Goal: Information Seeking & Learning: Learn about a topic

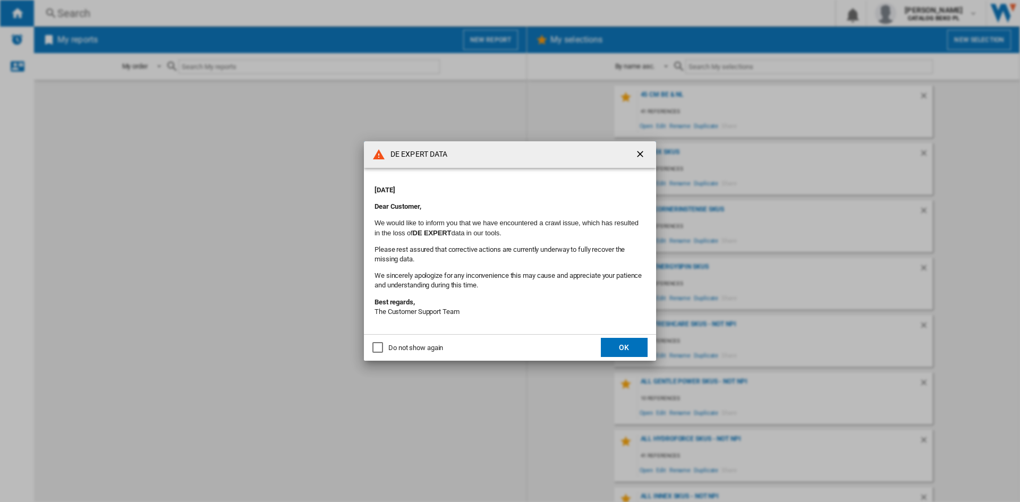
click at [395, 351] on div "Do not show again" at bounding box center [415, 348] width 55 height 10
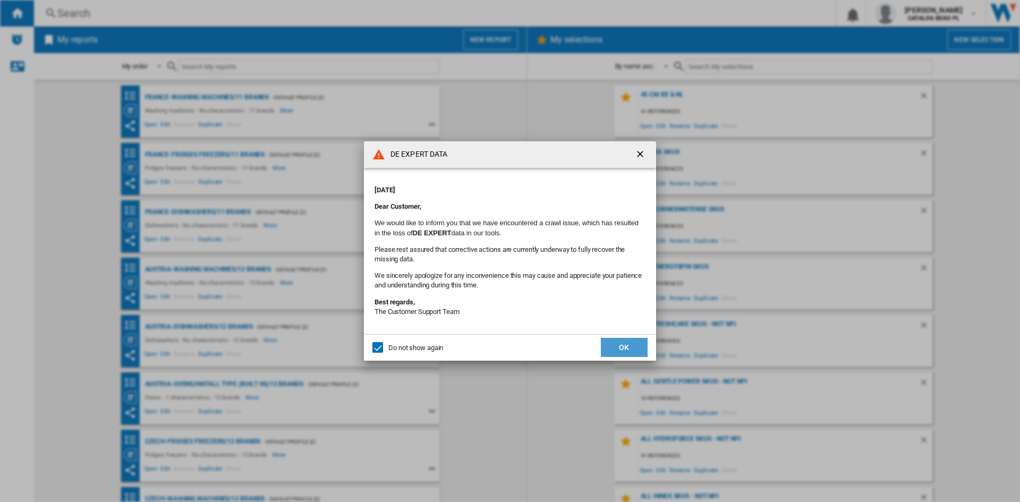
click at [605, 346] on button "OK" at bounding box center [624, 347] width 47 height 19
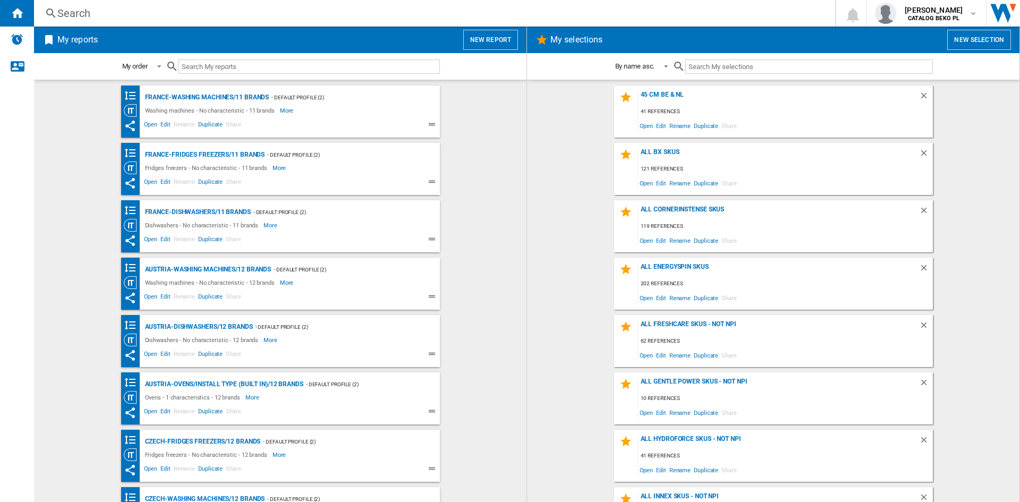
click at [477, 35] on button "New report" at bounding box center [490, 40] width 55 height 20
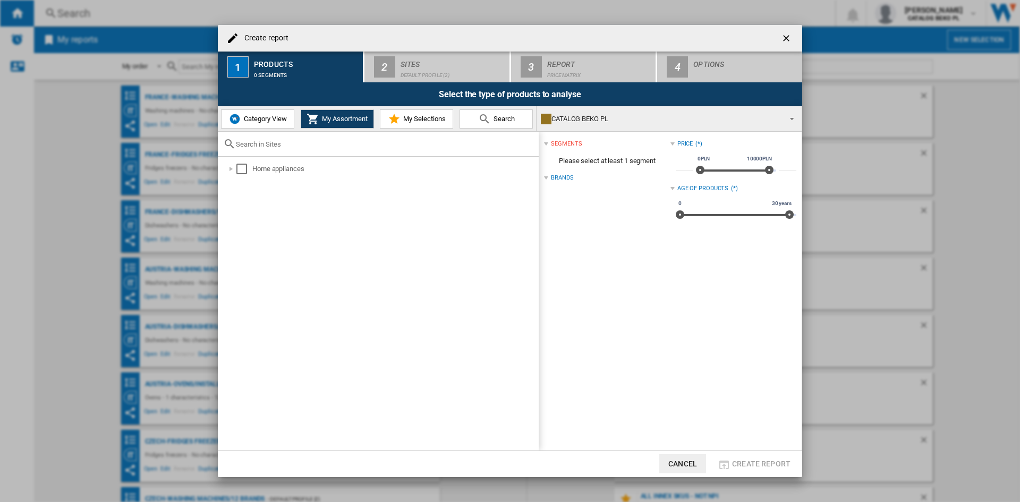
click at [282, 116] on span "Category View" at bounding box center [264, 119] width 46 height 8
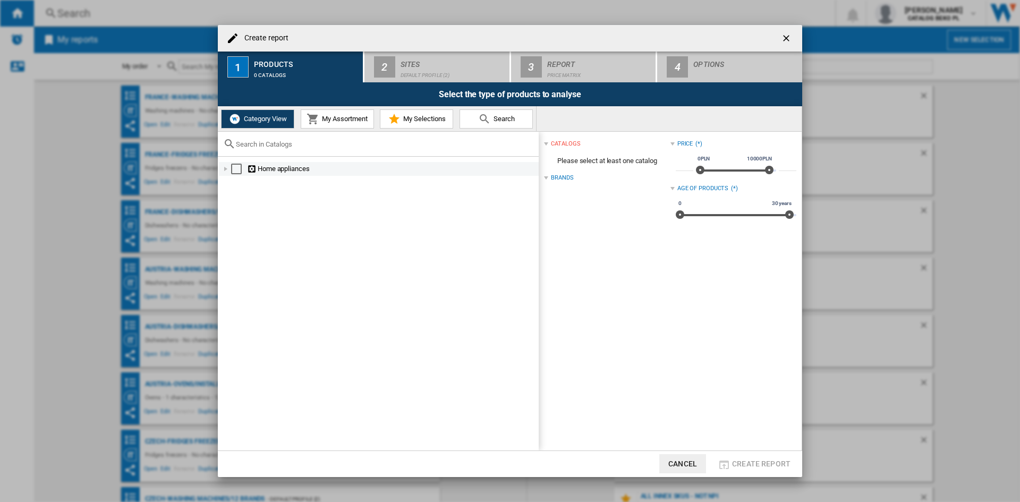
click at [222, 170] on div at bounding box center [226, 169] width 11 height 11
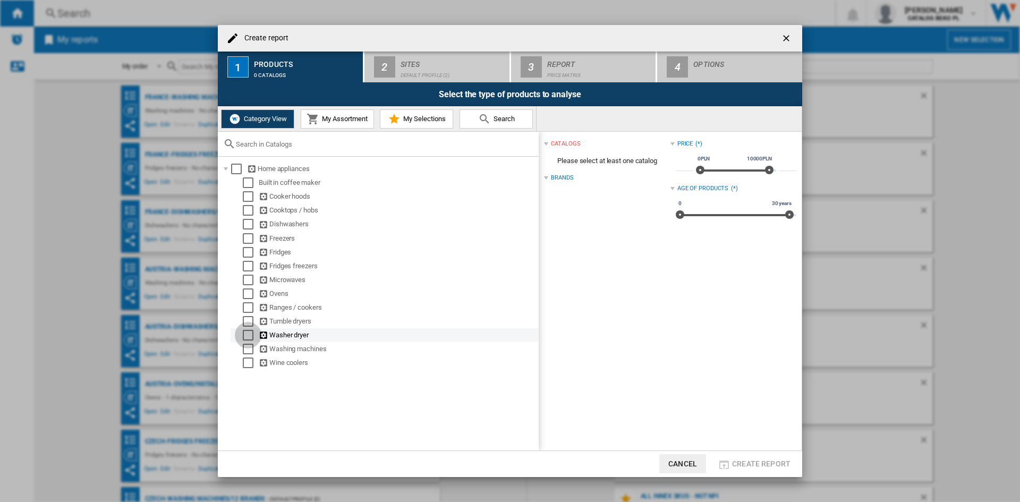
click at [252, 338] on div "Select" at bounding box center [248, 335] width 11 height 11
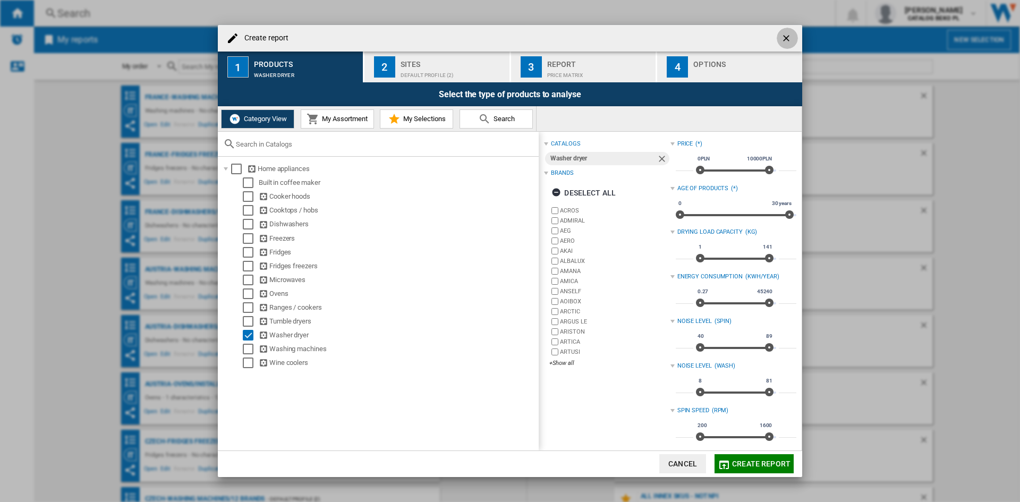
click at [786, 40] on ng-md-icon "getI18NText('BUTTONS.CLOSE_DIALOG')" at bounding box center [787, 39] width 13 height 13
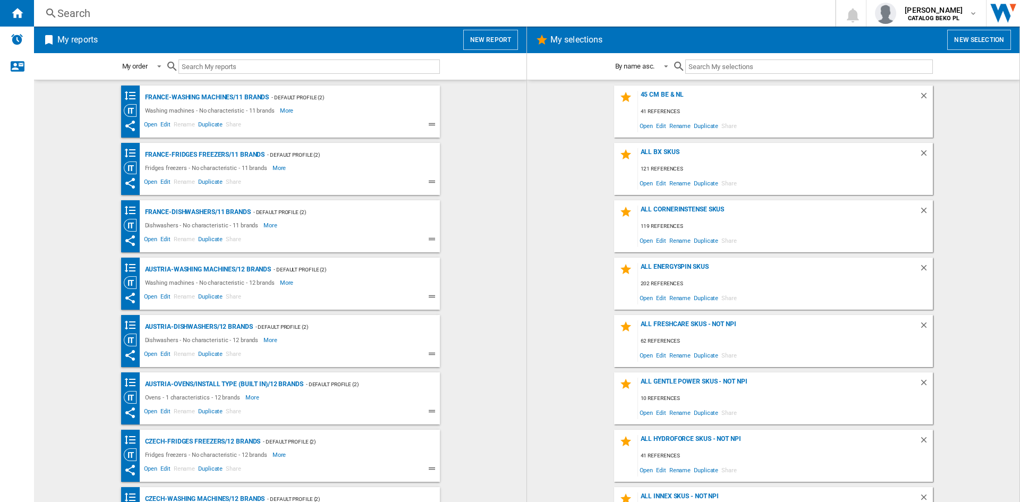
click at [495, 37] on button "New report" at bounding box center [490, 40] width 55 height 20
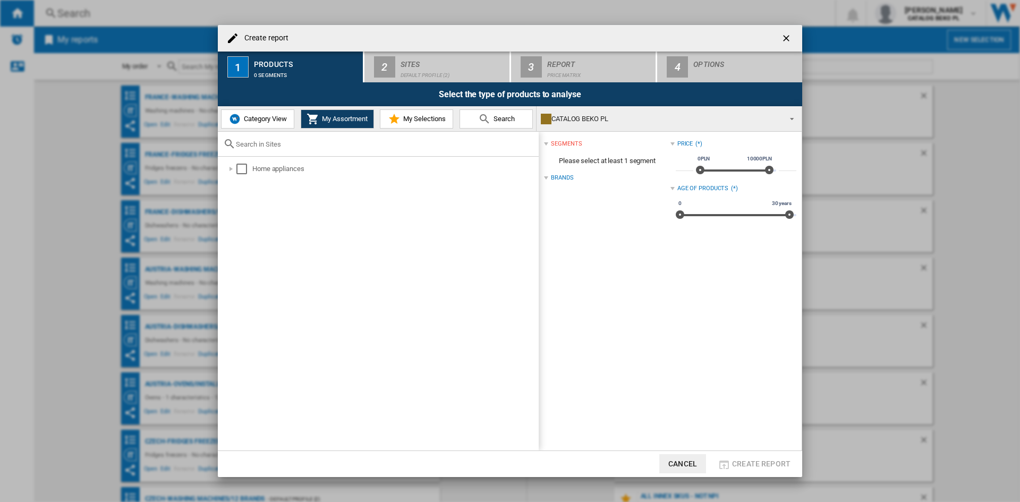
click at [395, 239] on div "Home appliances" at bounding box center [378, 304] width 321 height 294
click at [396, 116] on md-icon at bounding box center [394, 119] width 13 height 13
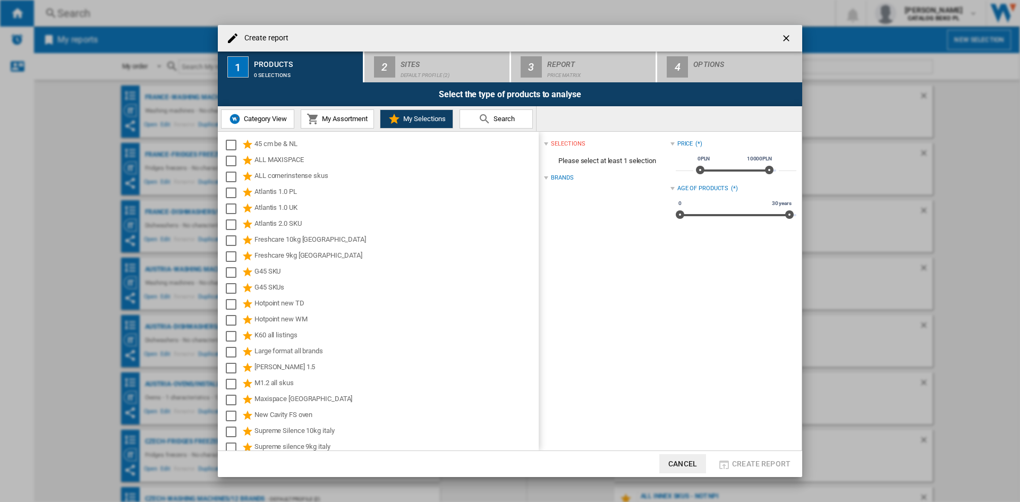
click at [265, 121] on span "Category View" at bounding box center [264, 119] width 46 height 8
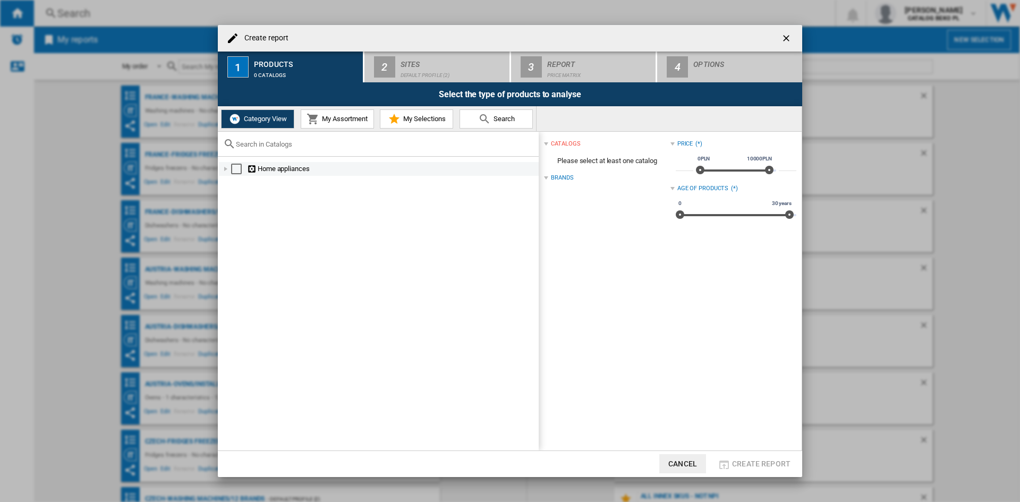
click at [228, 166] on div at bounding box center [226, 169] width 11 height 11
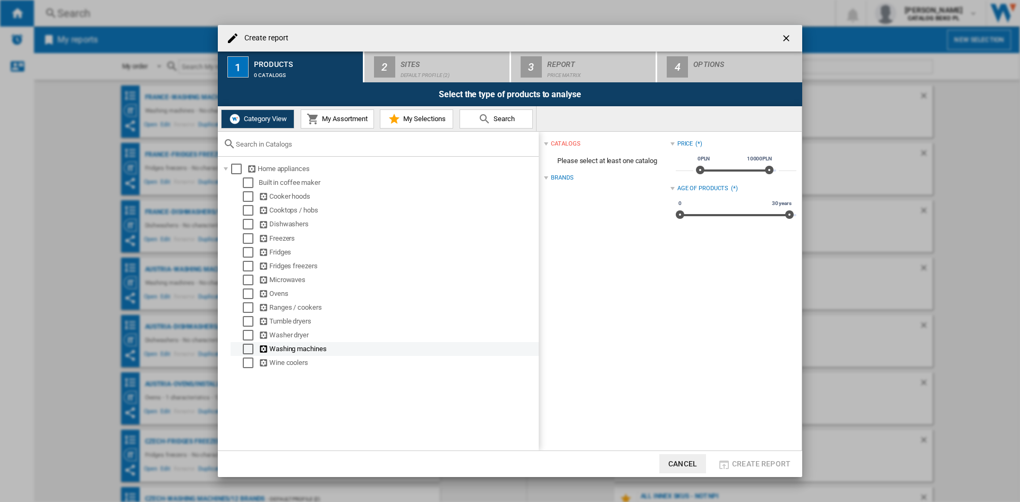
click at [245, 348] on div "Select" at bounding box center [248, 349] width 11 height 11
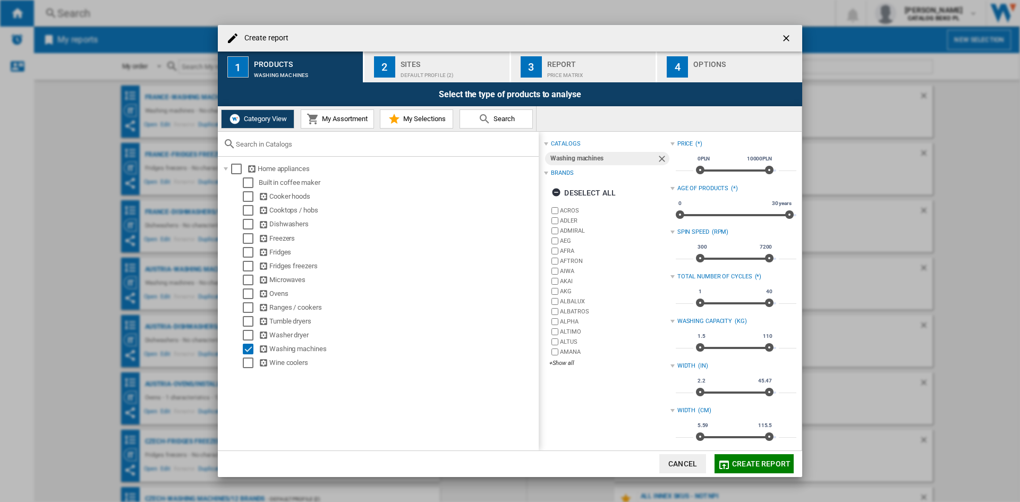
click at [589, 182] on div "Deselect all" at bounding box center [607, 193] width 126 height 26
click at [589, 192] on div "Deselect all" at bounding box center [584, 192] width 64 height 19
click at [568, 364] on div "+Show all" at bounding box center [609, 363] width 121 height 8
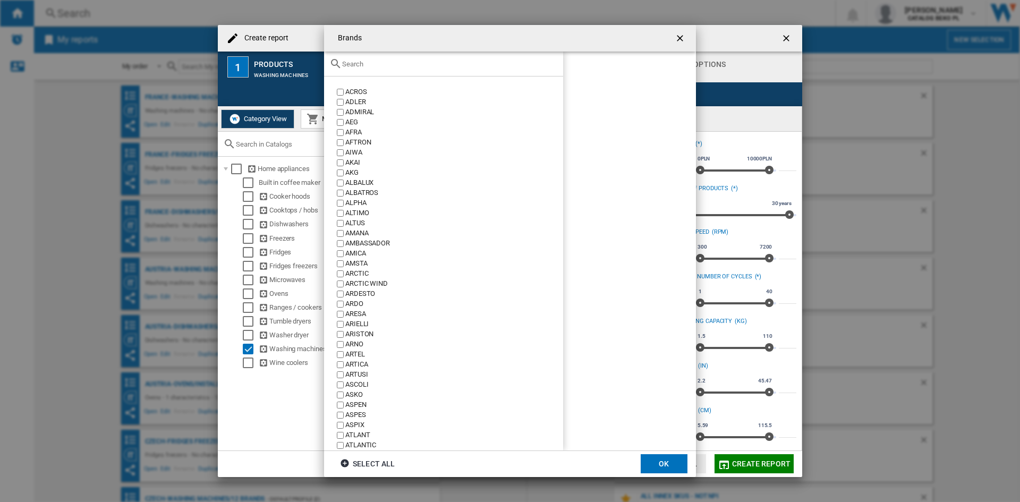
click at [451, 65] on input "text" at bounding box center [450, 64] width 216 height 8
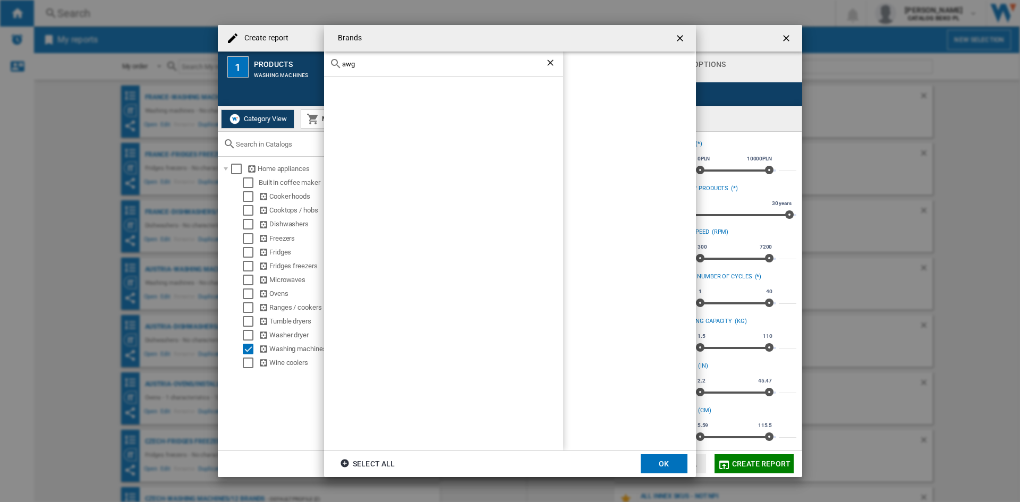
drag, startPoint x: 420, startPoint y: 64, endPoint x: 329, endPoint y: 71, distance: 91.1
click at [329, 71] on div "awg" at bounding box center [443, 64] width 239 height 25
click at [360, 90] on div "AEG" at bounding box center [454, 92] width 218 height 10
click at [376, 66] on input "aeg" at bounding box center [443, 64] width 203 height 8
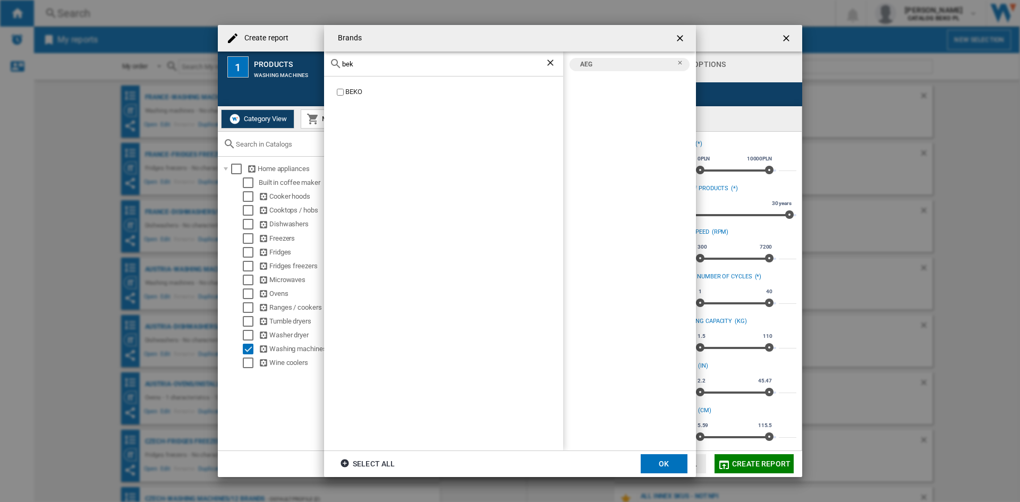
click at [347, 89] on div "BEKO" at bounding box center [454, 92] width 218 height 10
click at [363, 69] on div "bek" at bounding box center [443, 64] width 239 height 25
click at [365, 61] on input "bek" at bounding box center [443, 64] width 203 height 8
click at [377, 64] on input "bosc" at bounding box center [443, 64] width 203 height 8
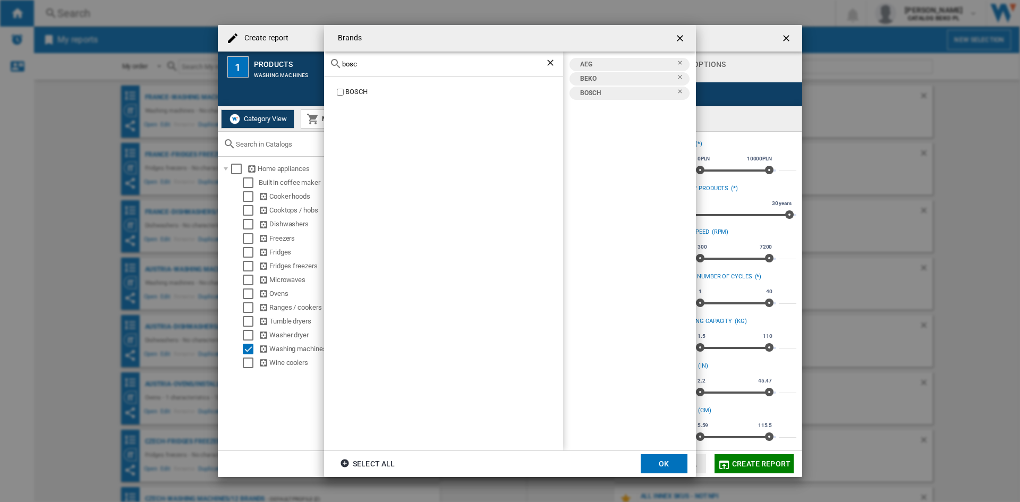
click at [377, 64] on input "bosc" at bounding box center [443, 64] width 203 height 8
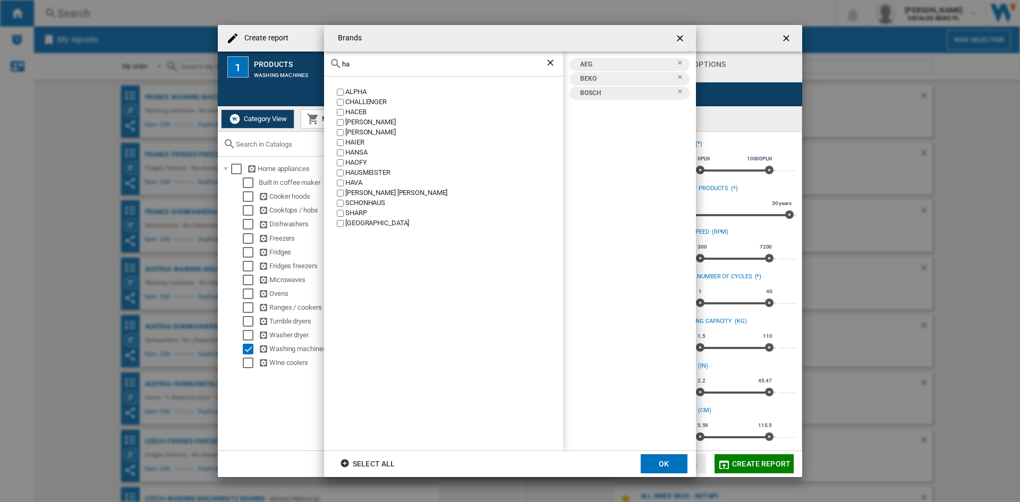
click at [354, 139] on div "HAIER" at bounding box center [454, 143] width 218 height 10
click at [377, 68] on div "ha" at bounding box center [443, 64] width 239 height 25
click at [377, 61] on input "ha" at bounding box center [443, 64] width 203 height 8
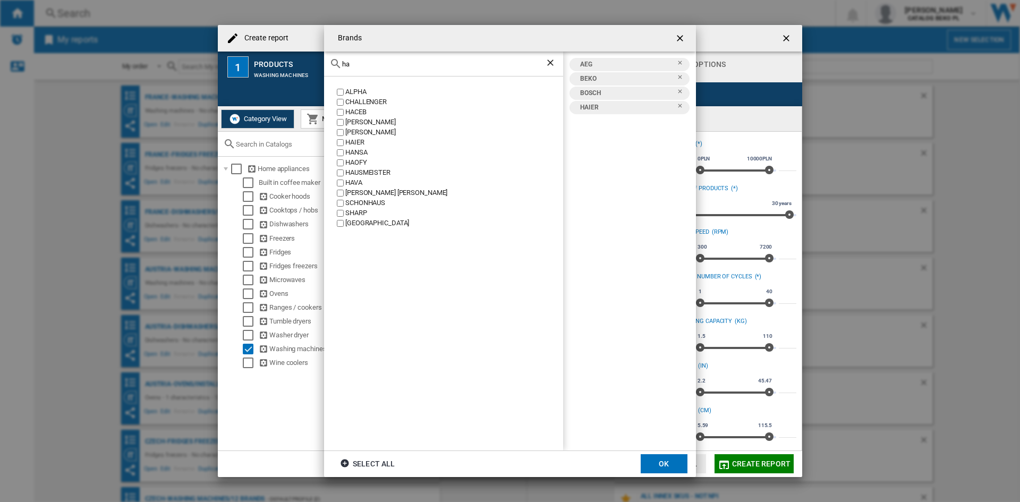
click at [377, 61] on input "ha" at bounding box center [443, 64] width 203 height 8
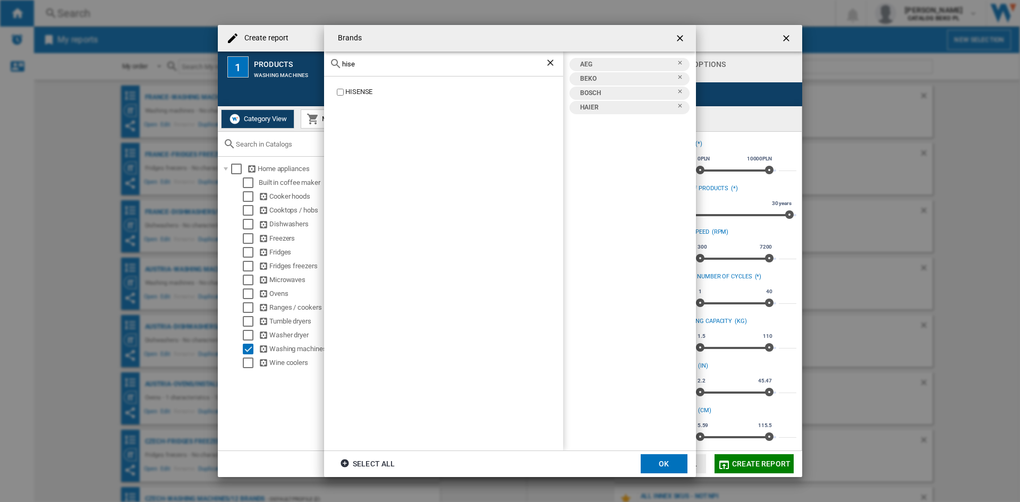
type input "hise"
click at [364, 88] on div "HISENSE" at bounding box center [454, 92] width 218 height 10
click at [369, 60] on input "hise" at bounding box center [443, 64] width 203 height 8
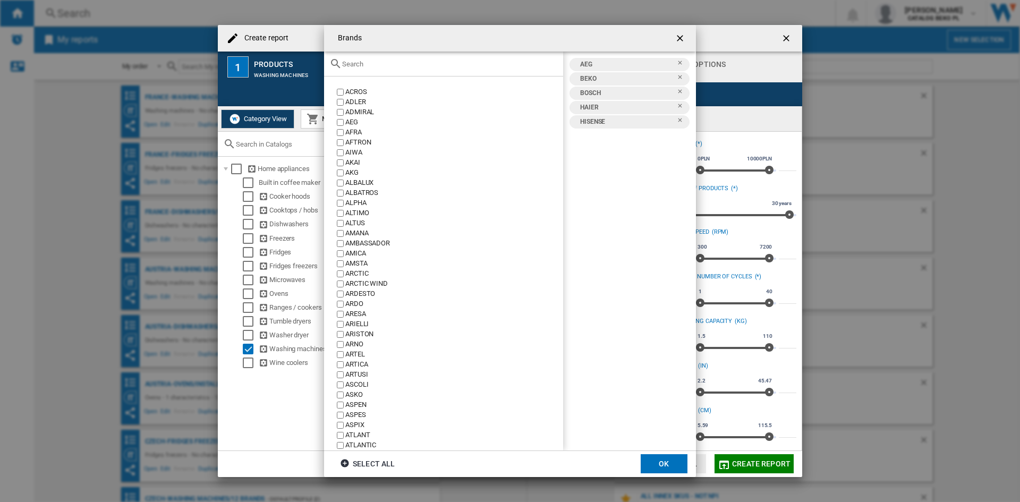
click at [458, 60] on input "text" at bounding box center [450, 64] width 216 height 8
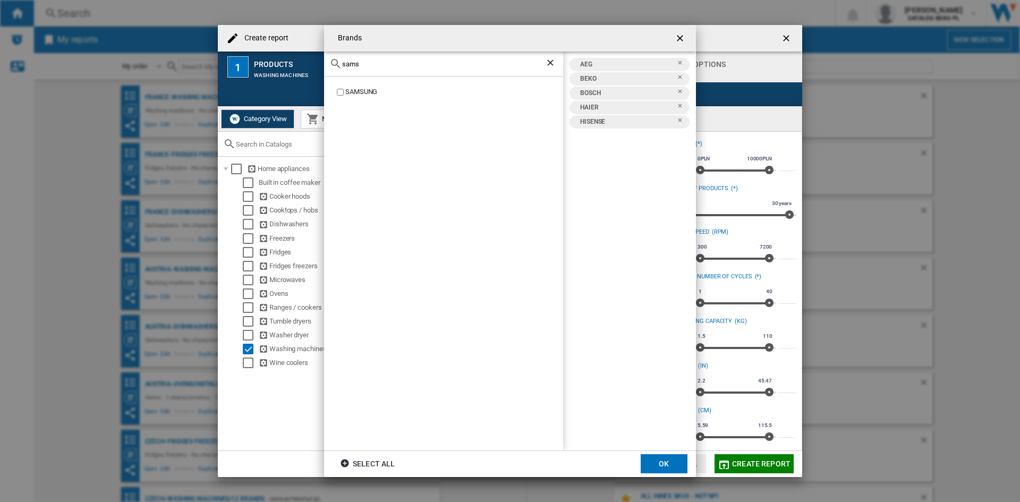
click at [355, 91] on div "SAMSUNG" at bounding box center [454, 92] width 218 height 10
click at [374, 65] on input "sams" at bounding box center [443, 64] width 203 height 8
type input "siem"
click at [360, 92] on div "SIEMENS" at bounding box center [454, 92] width 218 height 10
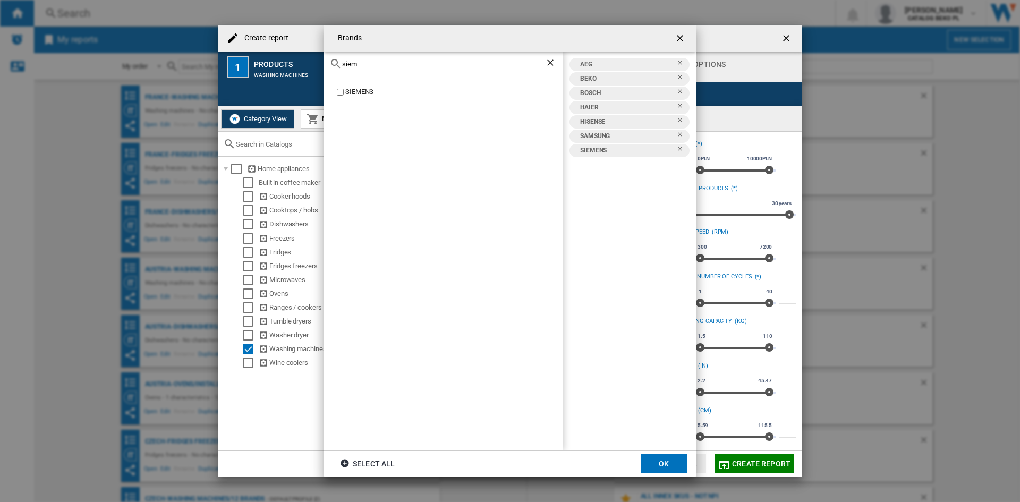
click at [375, 62] on input "siem" at bounding box center [443, 64] width 203 height 8
type input "whir"
click at [367, 94] on div "WHIRLPOOL" at bounding box center [454, 92] width 218 height 10
click at [649, 457] on button "OK" at bounding box center [664, 463] width 47 height 19
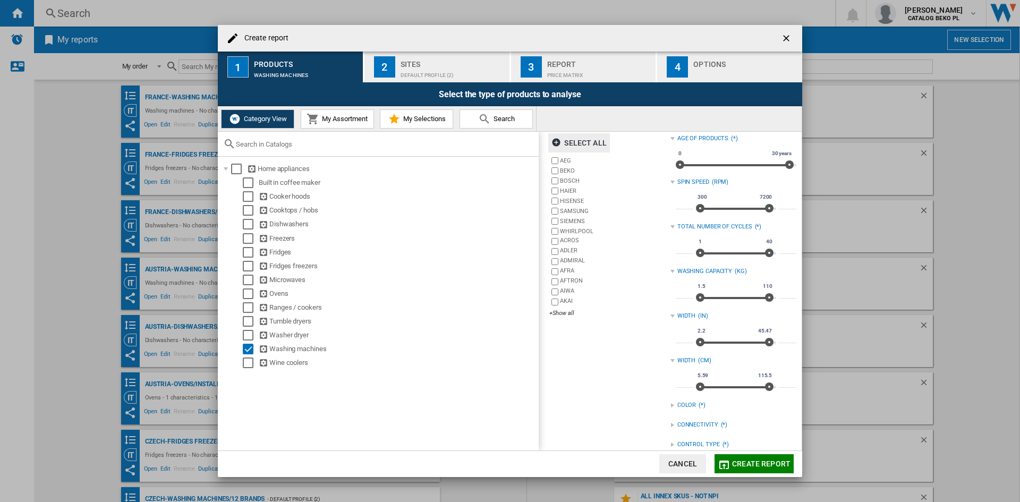
scroll to position [106, 0]
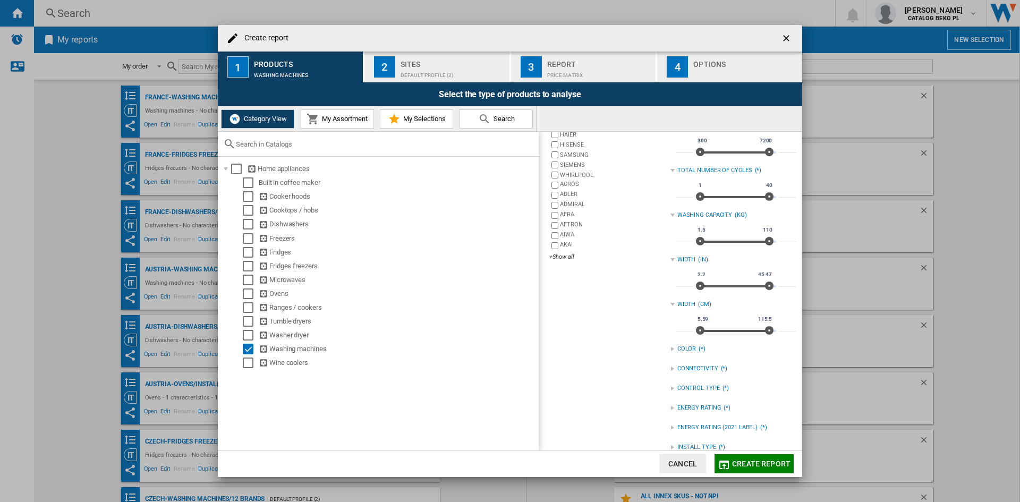
click at [677, 240] on input "***" at bounding box center [685, 237] width 18 height 11
type input "*"
click at [781, 235] on input "***" at bounding box center [788, 237] width 18 height 11
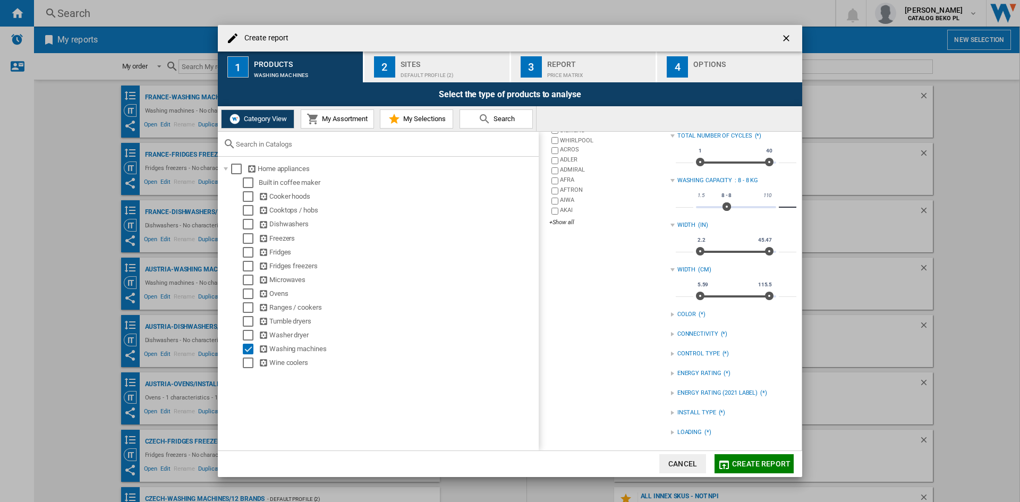
type input "*"
click at [688, 409] on div "INSTALL TYPE" at bounding box center [696, 413] width 39 height 9
click at [687, 431] on div "FREESTANDING" at bounding box center [742, 435] width 110 height 10
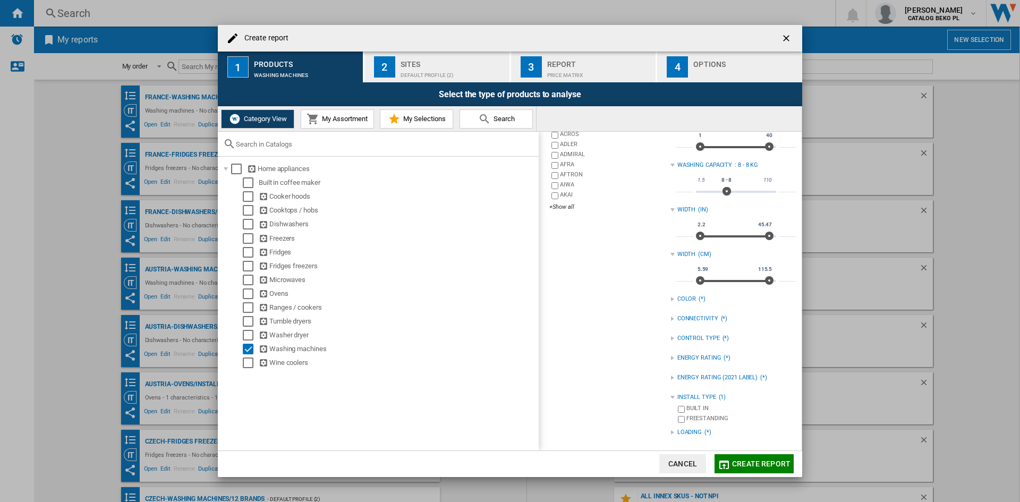
click at [696, 429] on div "LOADING" at bounding box center [689, 432] width 24 height 9
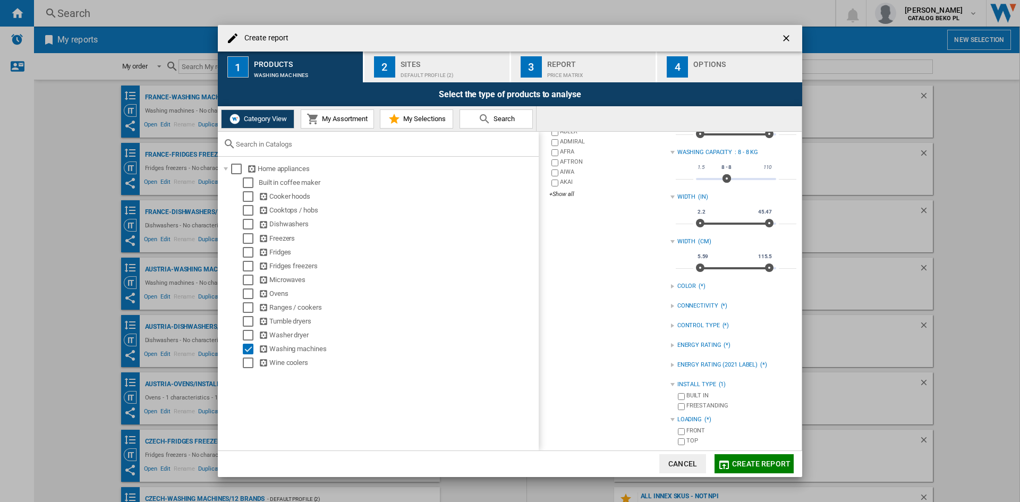
scroll to position [172, 0]
click at [689, 427] on div "FRONT" at bounding box center [742, 429] width 110 height 10
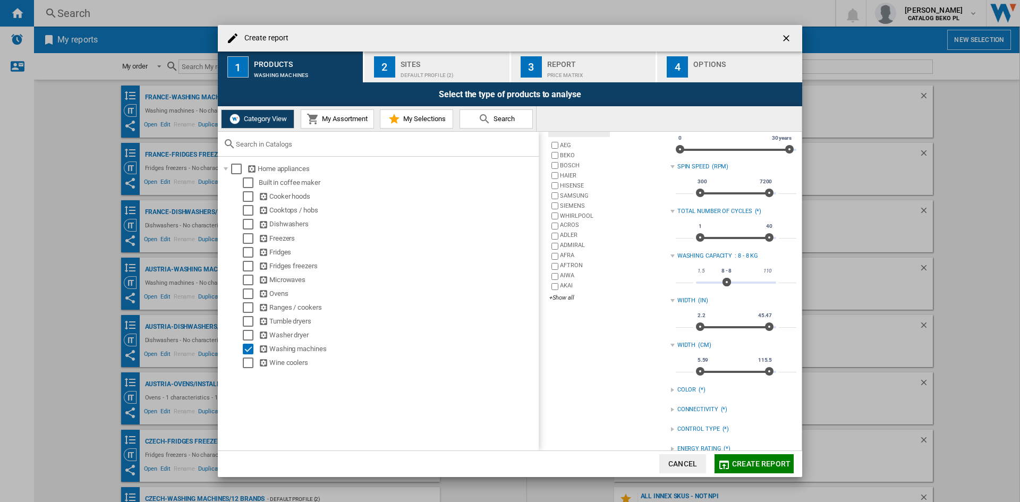
scroll to position [0, 0]
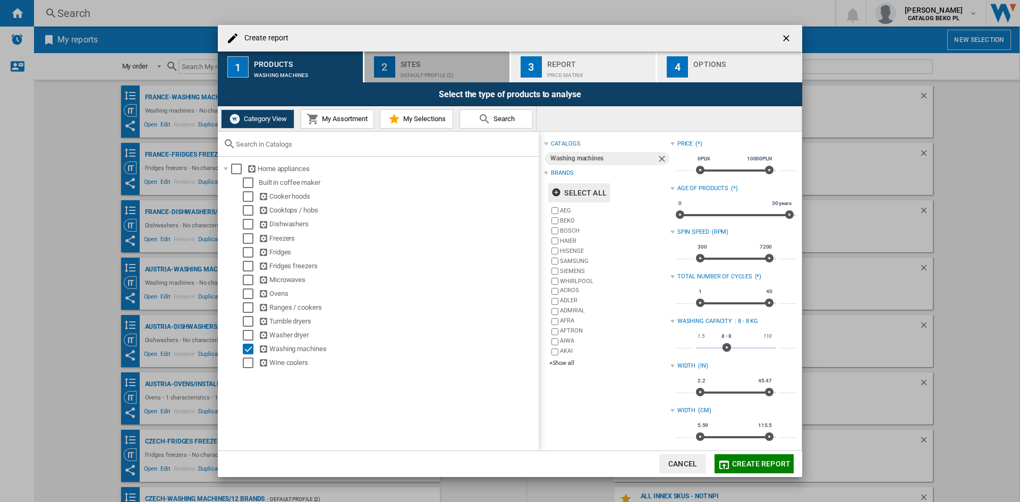
click at [467, 63] on div "Sites" at bounding box center [453, 61] width 105 height 11
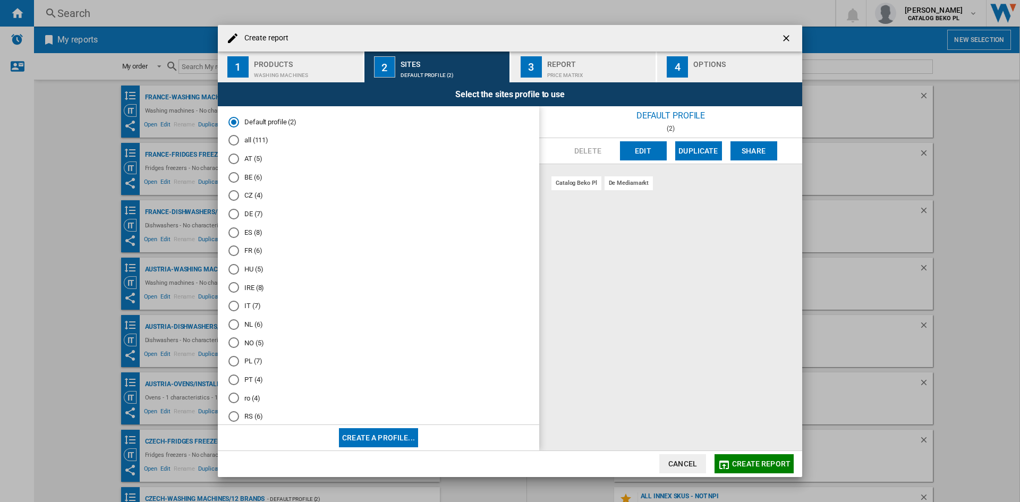
click at [249, 173] on md-radio-button "BE (6)" at bounding box center [378, 177] width 300 height 10
click at [722, 78] on div "button" at bounding box center [745, 72] width 105 height 11
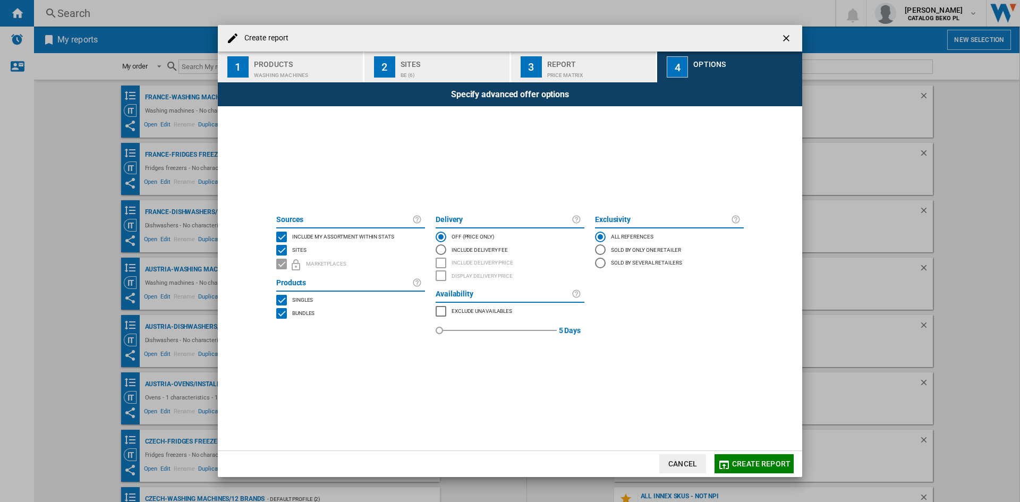
click at [348, 231] on md-checkbox "Include my assortment within stats" at bounding box center [350, 237] width 149 height 13
click at [740, 460] on span "Create report" at bounding box center [761, 464] width 58 height 9
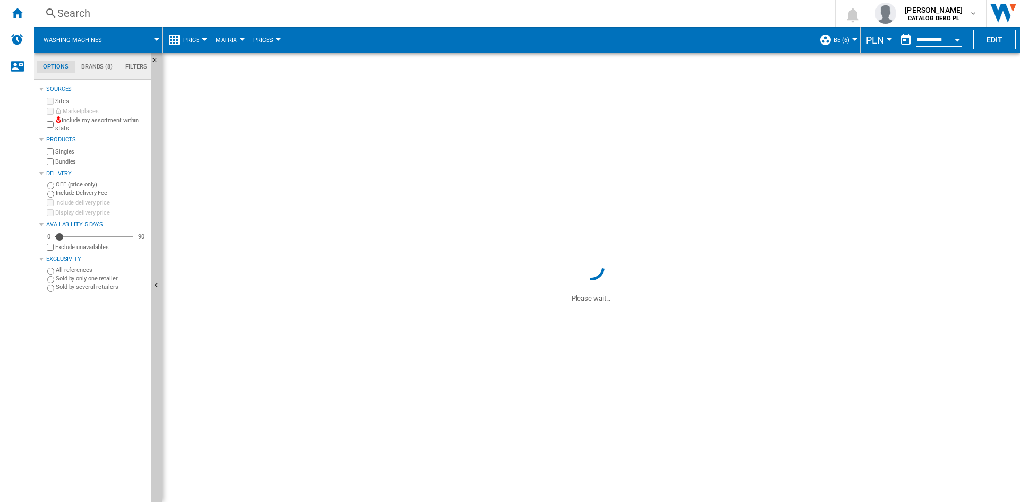
click at [871, 46] on button "PLN" at bounding box center [877, 40] width 23 height 27
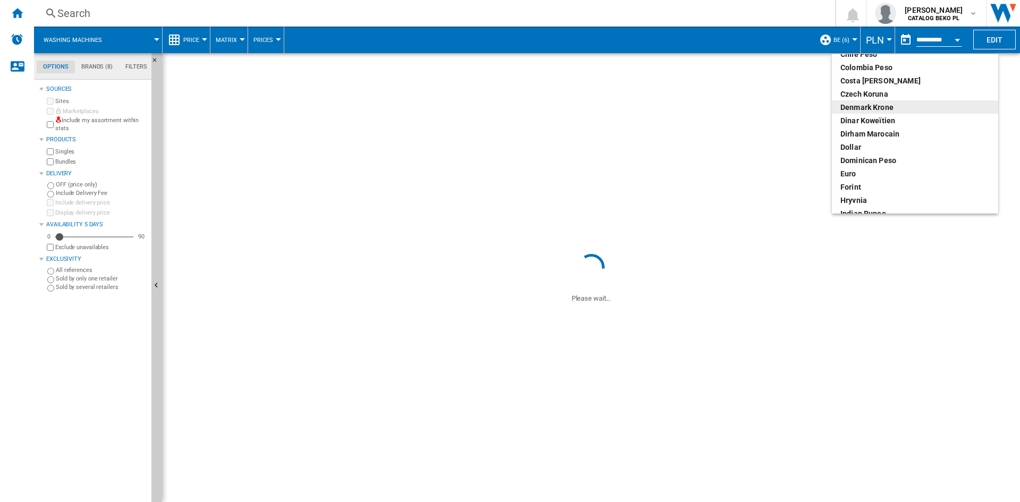
scroll to position [106, 0]
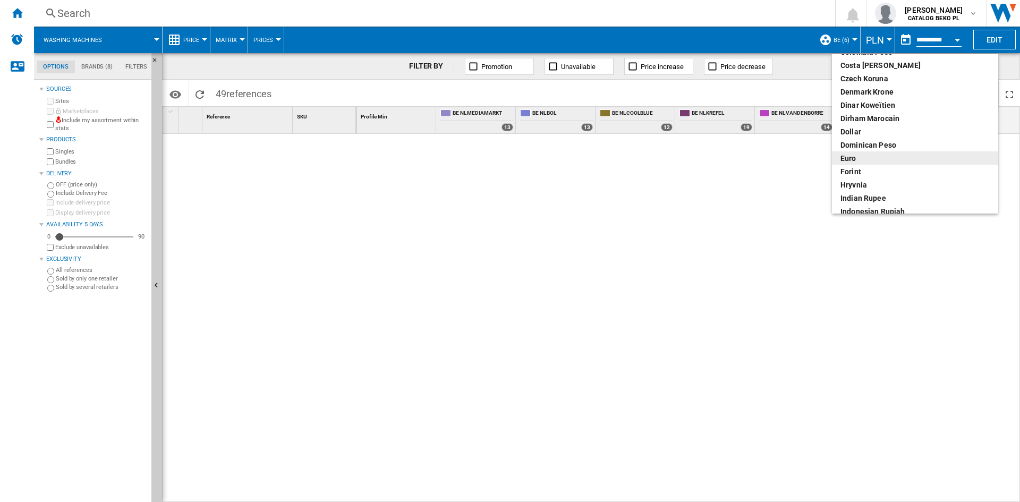
click at [858, 162] on div "euro" at bounding box center [915, 158] width 149 height 11
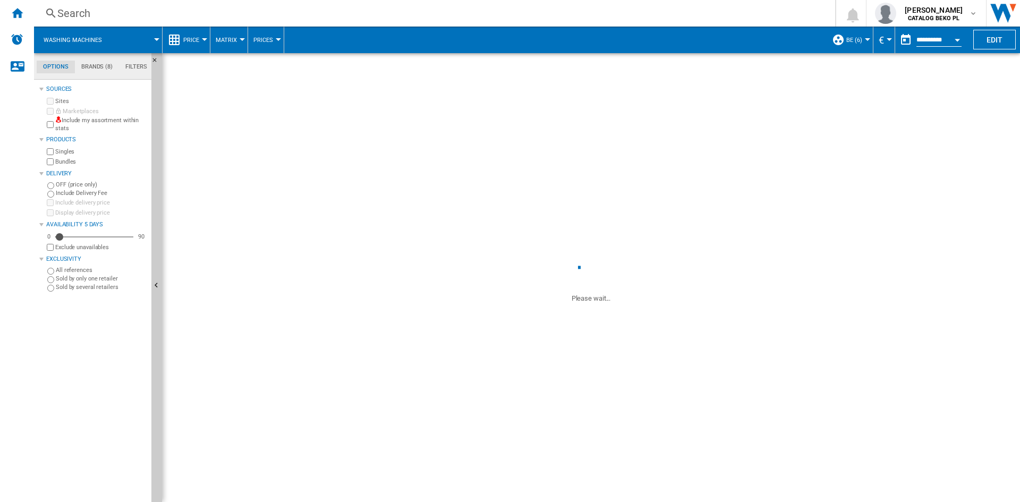
click at [194, 43] on span "Price" at bounding box center [191, 40] width 16 height 7
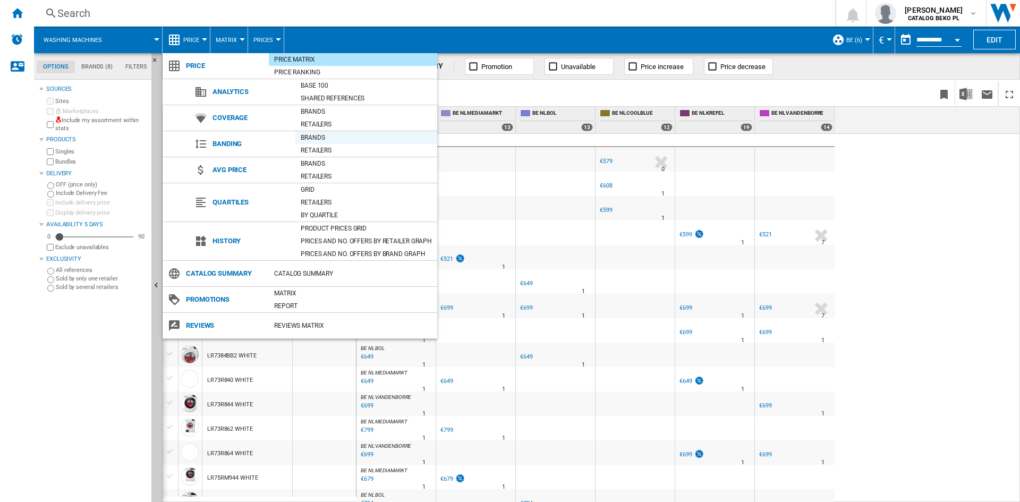
click at [327, 137] on div "Brands" at bounding box center [366, 137] width 142 height 11
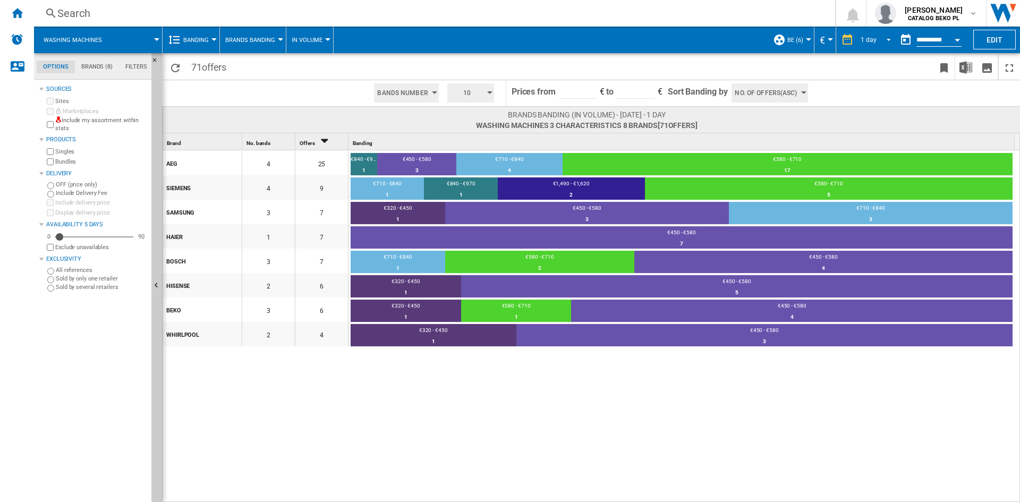
click at [863, 38] on div "1 day" at bounding box center [869, 39] width 16 height 7
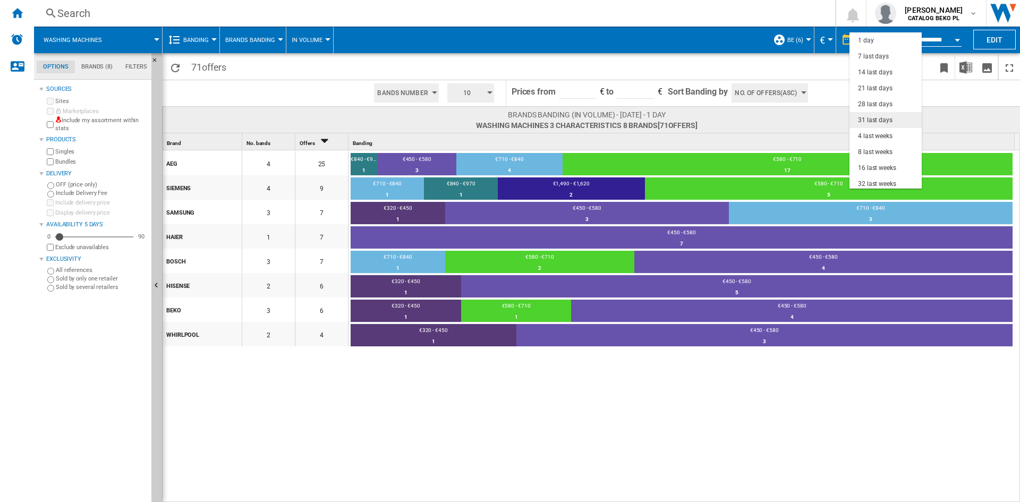
click at [874, 122] on div "31 last days" at bounding box center [875, 120] width 35 height 9
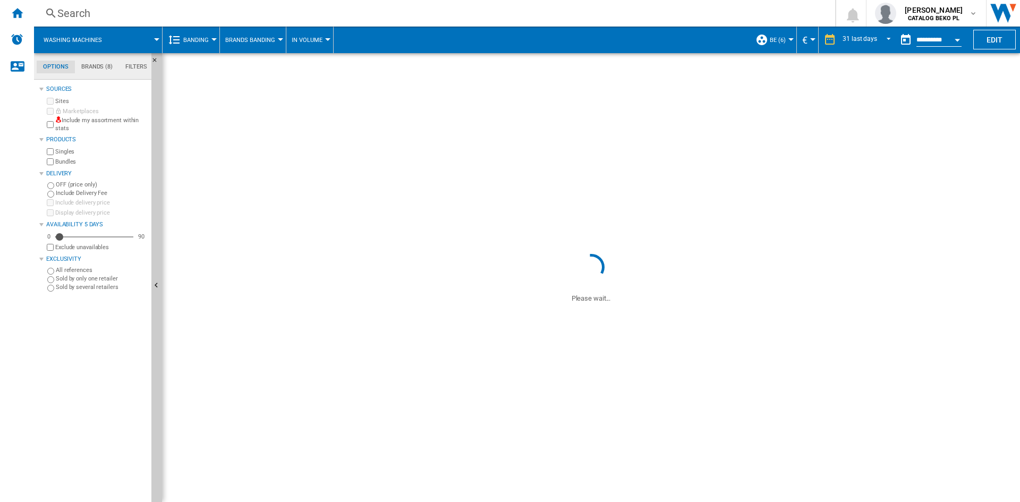
click at [102, 67] on md-tab-item "Brands (8)" at bounding box center [97, 67] width 44 height 13
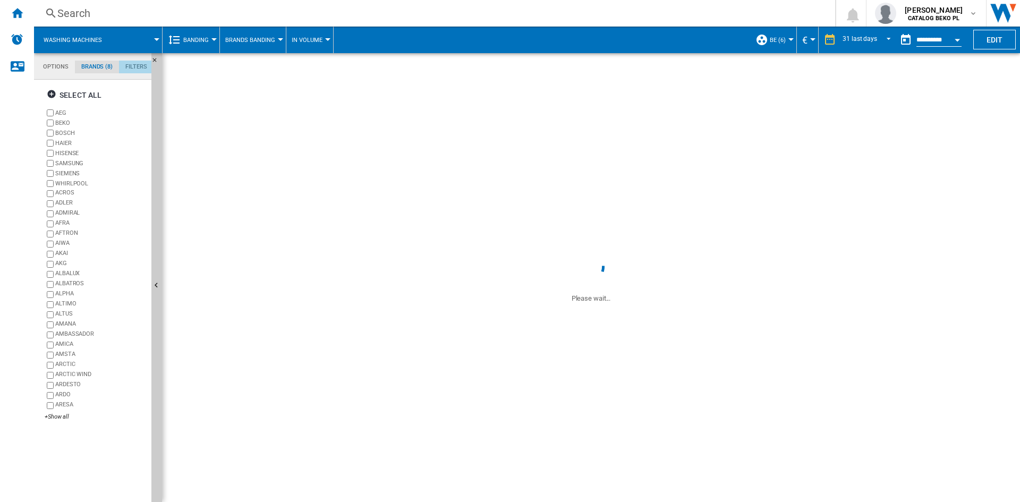
click at [129, 70] on md-tab-item "Filters" at bounding box center [136, 67] width 35 height 13
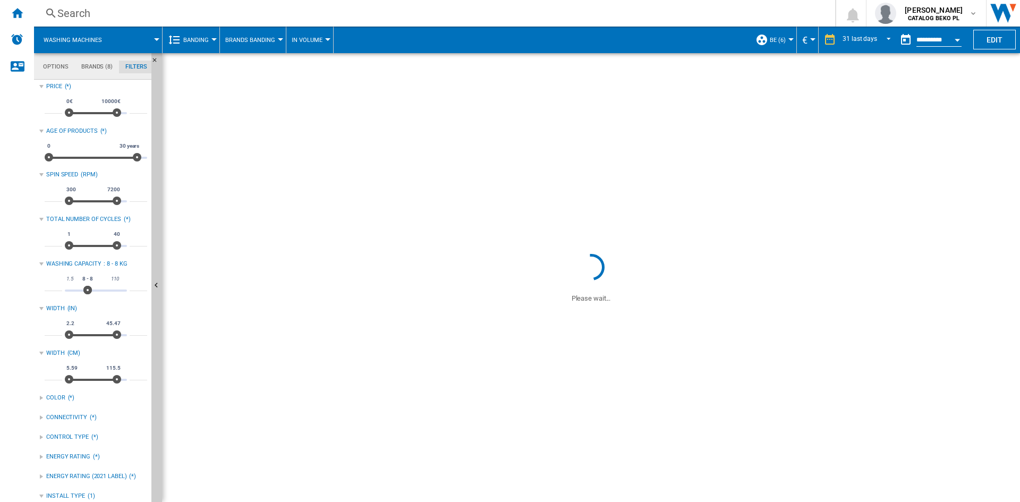
scroll to position [0, 0]
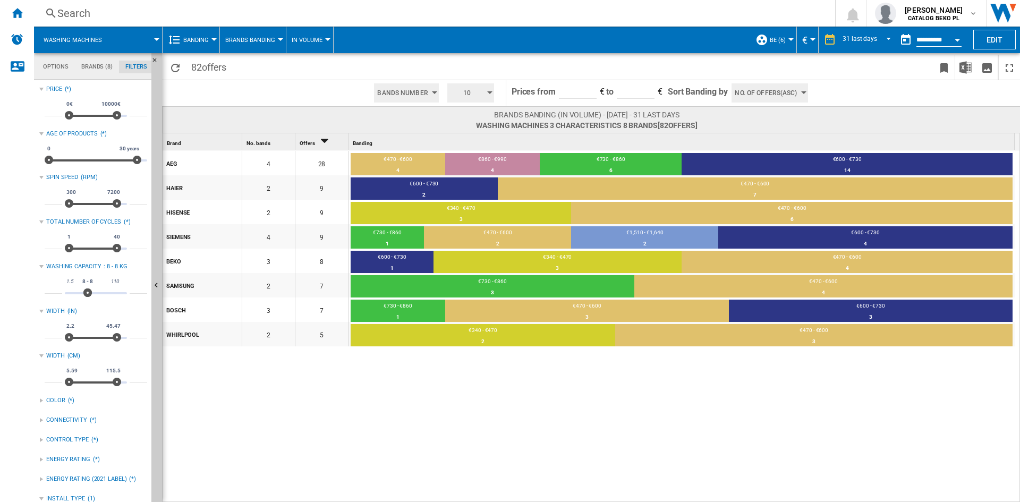
click at [772, 89] on span "No. of offers(Asc)" at bounding box center [766, 92] width 62 height 19
click at [759, 133] on span "Price(Asc)" at bounding box center [751, 133] width 30 height 7
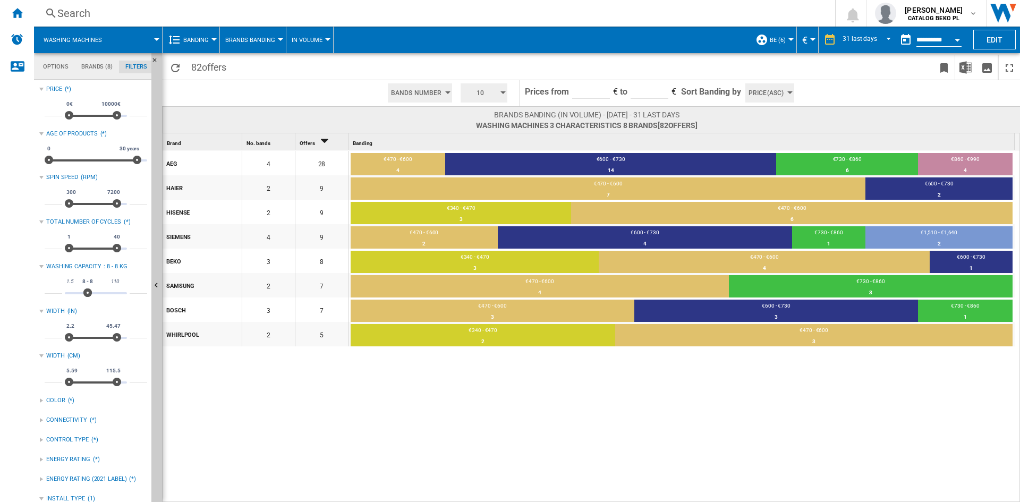
click at [245, 41] on span "Brands Banding" at bounding box center [250, 40] width 50 height 7
click at [291, 117] on span "Price banding by Brand" at bounding box center [269, 117] width 82 height 10
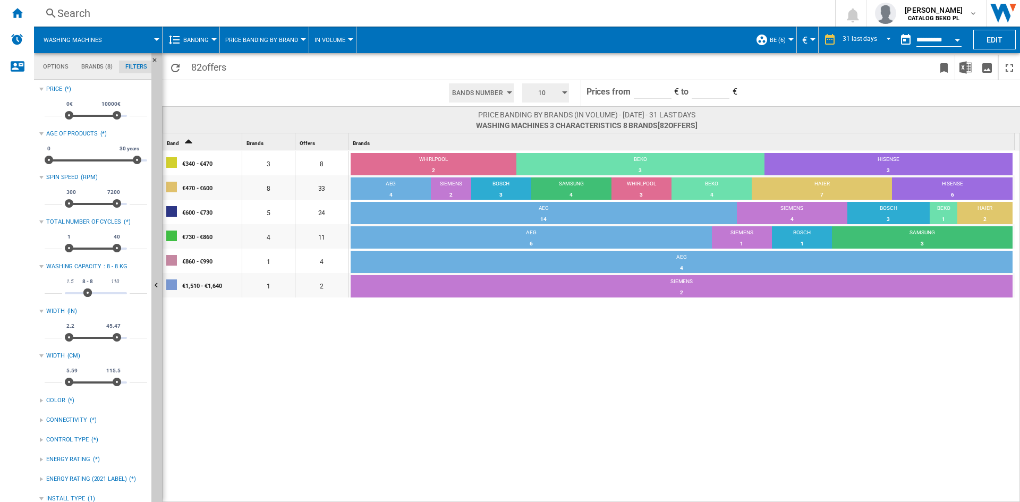
click at [716, 95] on input "****" at bounding box center [711, 91] width 38 height 16
click at [656, 119] on span "Price banding by brands (In volume) - [DATE] - 31 last days" at bounding box center [587, 114] width 222 height 11
click at [541, 90] on span "10" at bounding box center [542, 92] width 33 height 19
click at [535, 138] on button "5" at bounding box center [546, 133] width 51 height 11
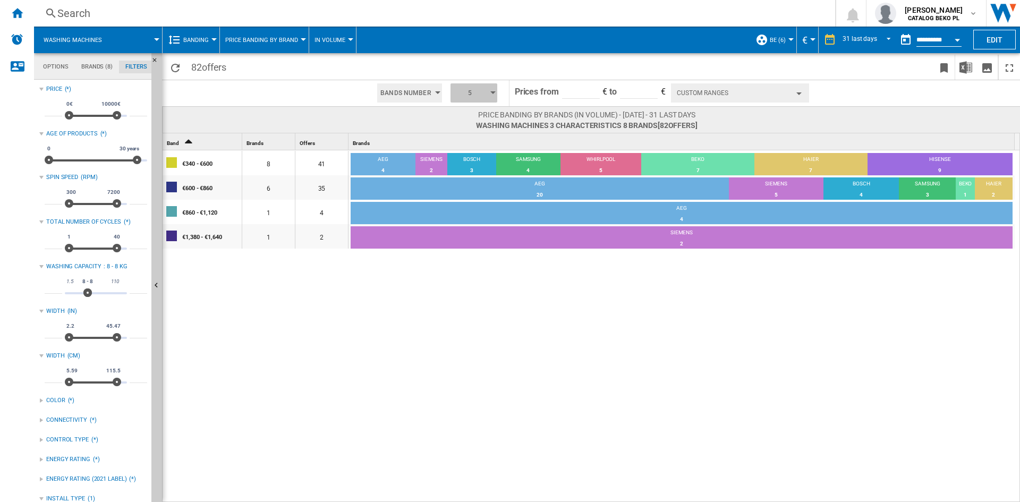
click at [490, 97] on button "5" at bounding box center [474, 92] width 47 height 19
click at [472, 146] on button "6" at bounding box center [475, 144] width 51 height 11
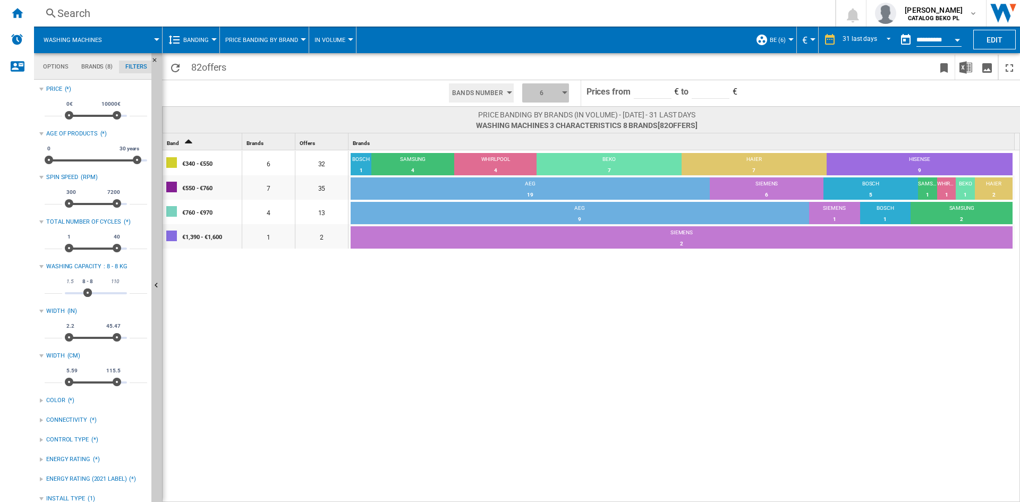
click at [547, 99] on span "6" at bounding box center [542, 92] width 33 height 19
click at [540, 156] on button "7" at bounding box center [546, 154] width 51 height 11
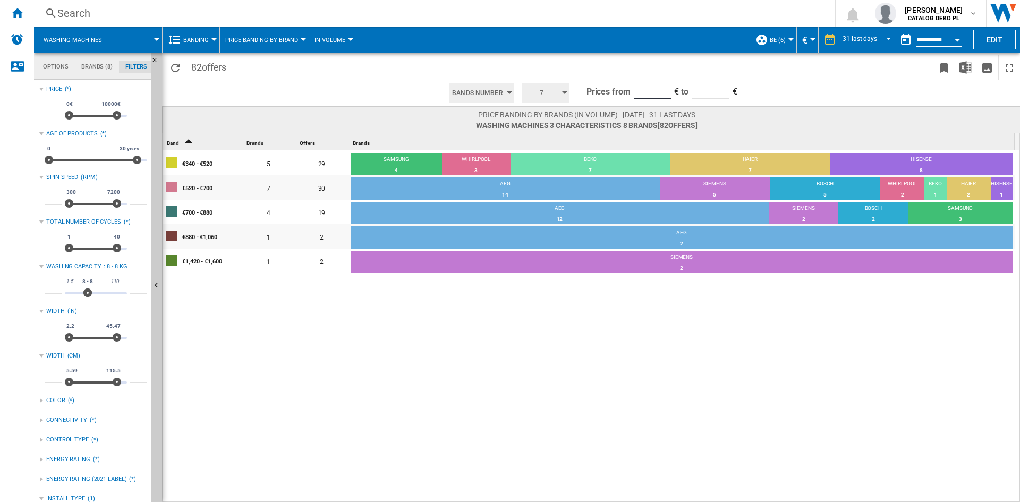
click at [644, 93] on input "***" at bounding box center [653, 91] width 38 height 16
drag, startPoint x: 654, startPoint y: 88, endPoint x: 632, endPoint y: 86, distance: 21.9
click at [633, 86] on md-input-container "***" at bounding box center [653, 92] width 40 height 24
type input "***"
type input "*"
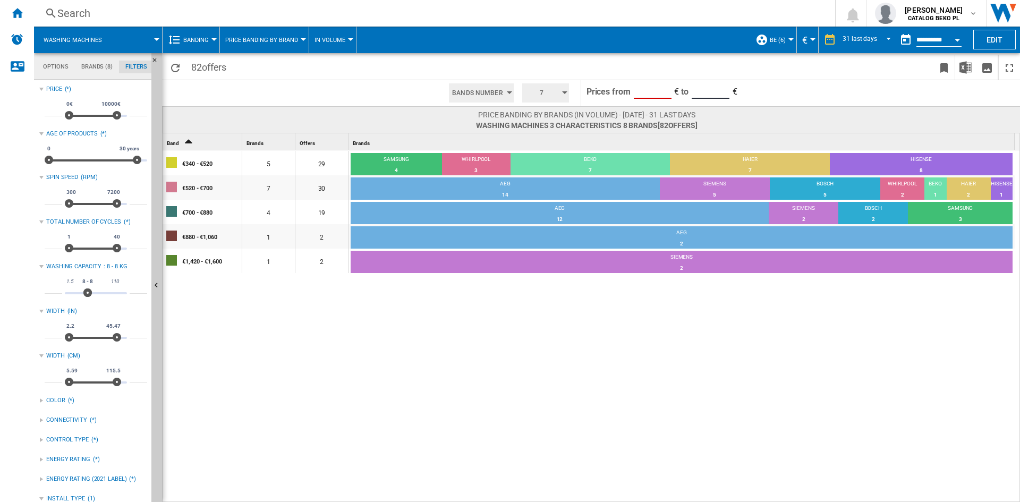
type input "*"
type input "***"
click at [726, 84] on input "***" at bounding box center [711, 91] width 38 height 16
click at [708, 86] on input "***" at bounding box center [711, 91] width 38 height 16
click at [685, 90] on span "to" at bounding box center [684, 92] width 7 height 10
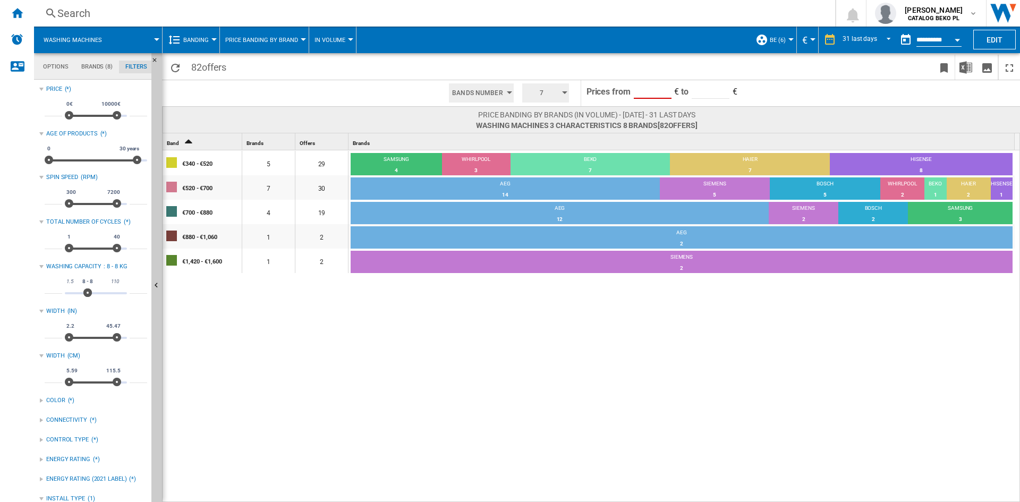
click at [653, 91] on input "***" at bounding box center [653, 91] width 38 height 16
click at [646, 91] on input "***" at bounding box center [653, 91] width 38 height 16
drag, startPoint x: 643, startPoint y: 91, endPoint x: 611, endPoint y: 91, distance: 32.9
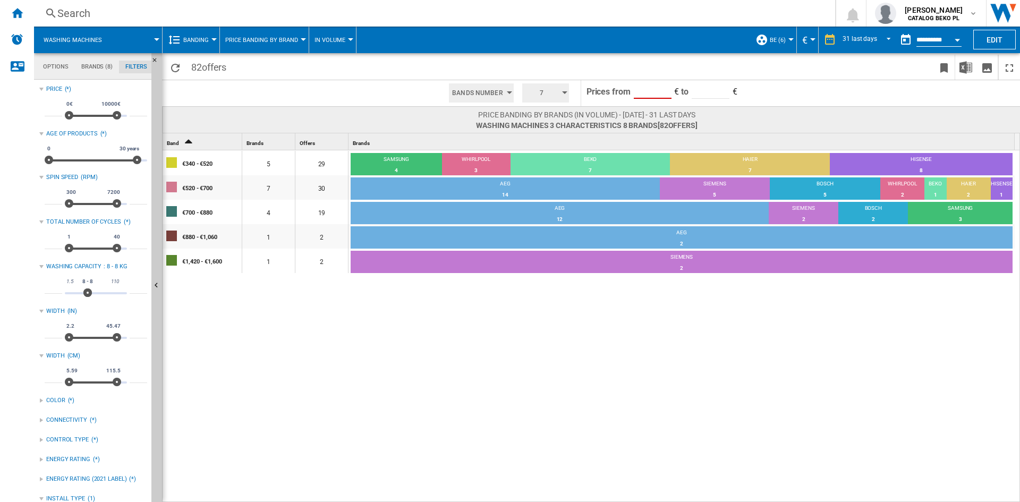
click at [639, 91] on input "***" at bounding box center [653, 91] width 38 height 16
click at [569, 91] on div "7" at bounding box center [545, 93] width 55 height 26
click at [550, 131] on button "5" at bounding box center [546, 133] width 51 height 11
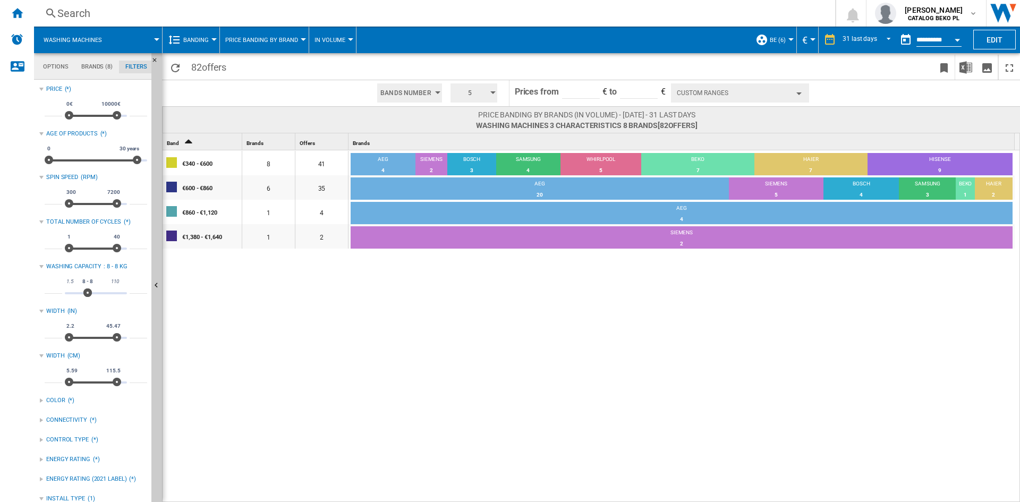
click at [713, 90] on button "Custom Ranges" at bounding box center [740, 92] width 138 height 19
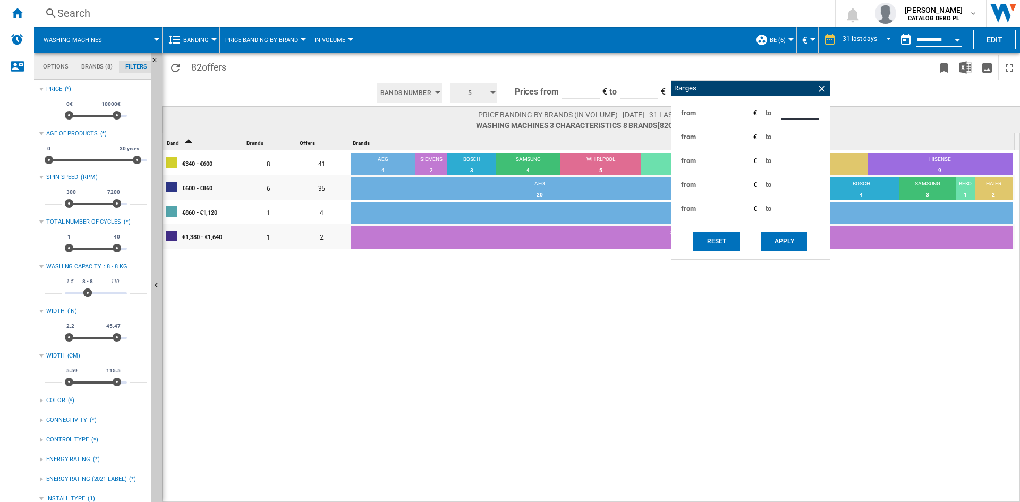
drag, startPoint x: 798, startPoint y: 111, endPoint x: 778, endPoint y: 109, distance: 19.2
click at [778, 109] on div "from *** € to ***" at bounding box center [751, 113] width 148 height 24
type input "***"
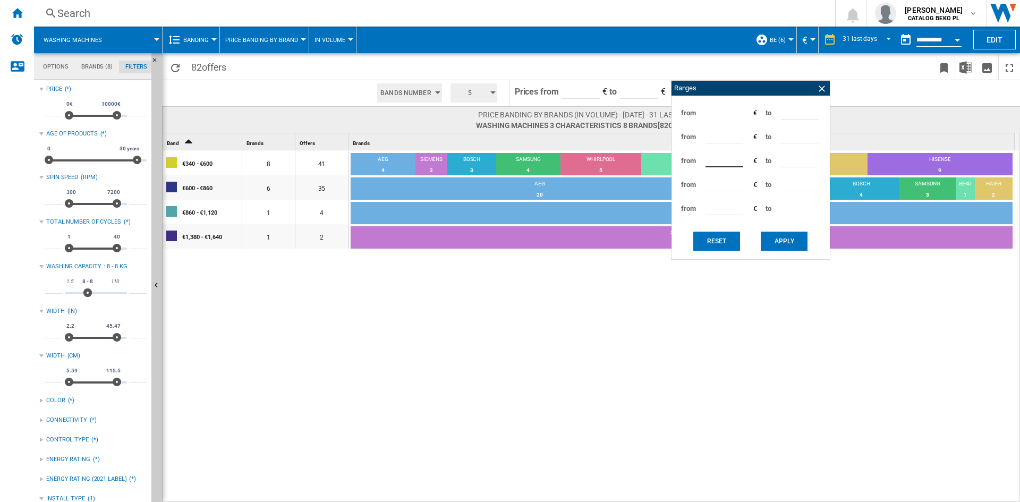
type input "***"
click at [808, 159] on input "****" at bounding box center [800, 159] width 38 height 16
drag, startPoint x: 802, startPoint y: 160, endPoint x: 769, endPoint y: 160, distance: 32.9
click at [769, 160] on div "from *** € to ****" at bounding box center [751, 161] width 148 height 24
type input "***"
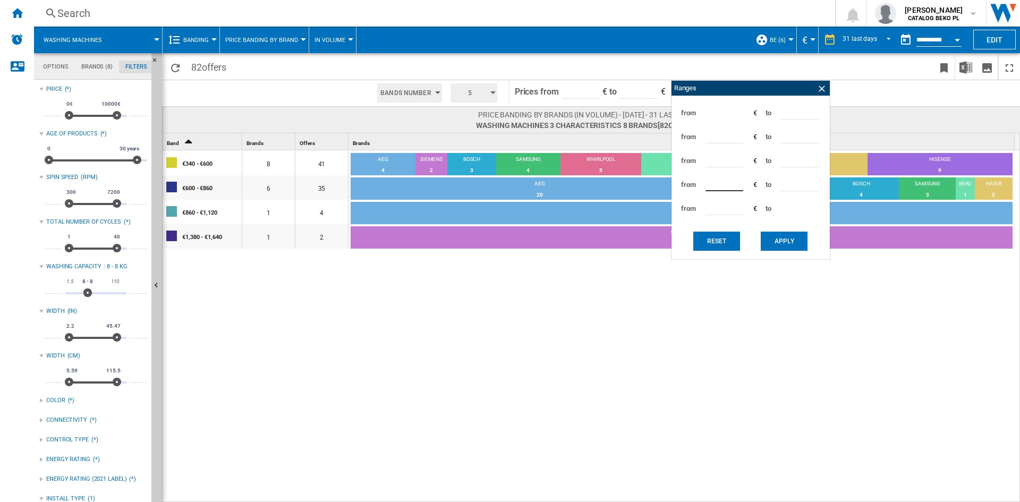
type input "***"
type input "*"
type input "****"
click at [767, 241] on button "Apply" at bounding box center [784, 241] width 47 height 19
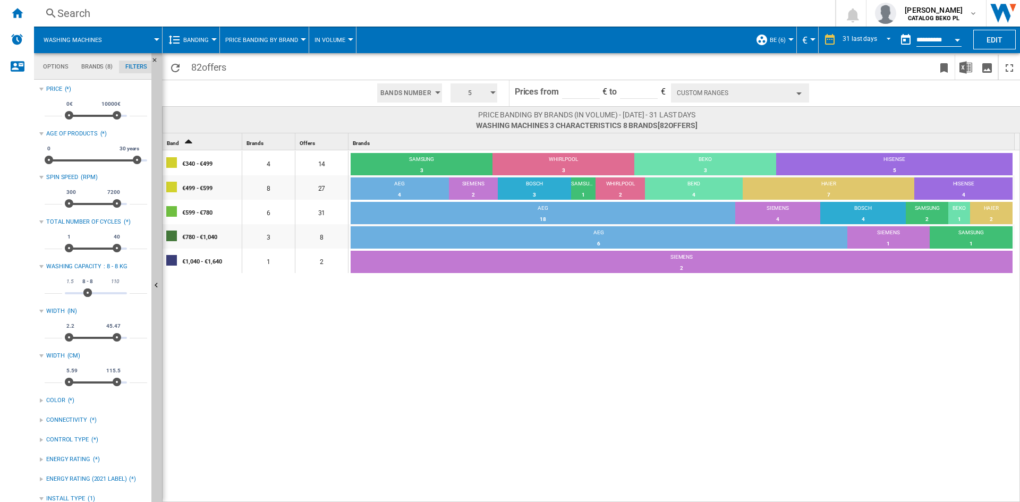
click at [446, 363] on div "€340 - €499 4 14 SAMSUNG 3 21.43% WHIRLPOOL 3 21.43% BEKO 3 21.43% HISENSE 5 35…" at bounding box center [592, 326] width 858 height 353
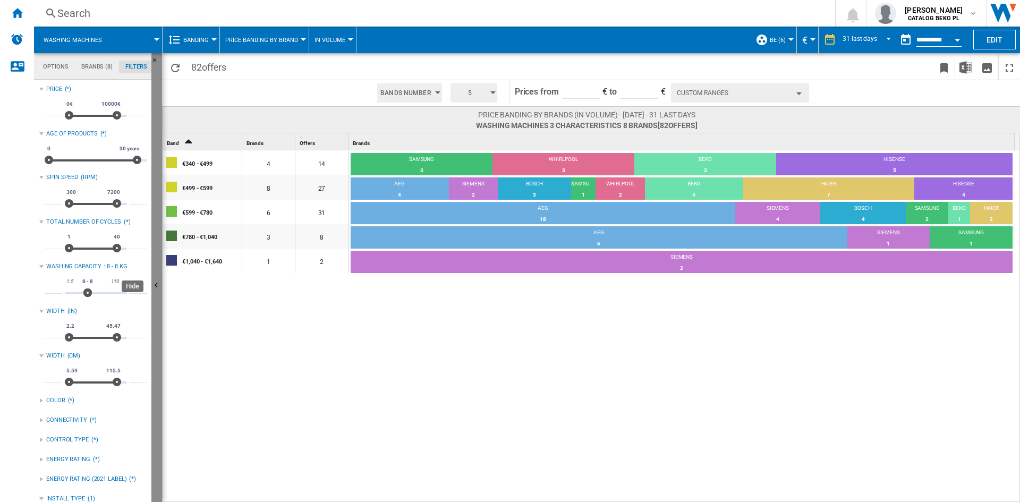
click at [156, 287] on ng-md-icon "Hide" at bounding box center [157, 287] width 13 height 13
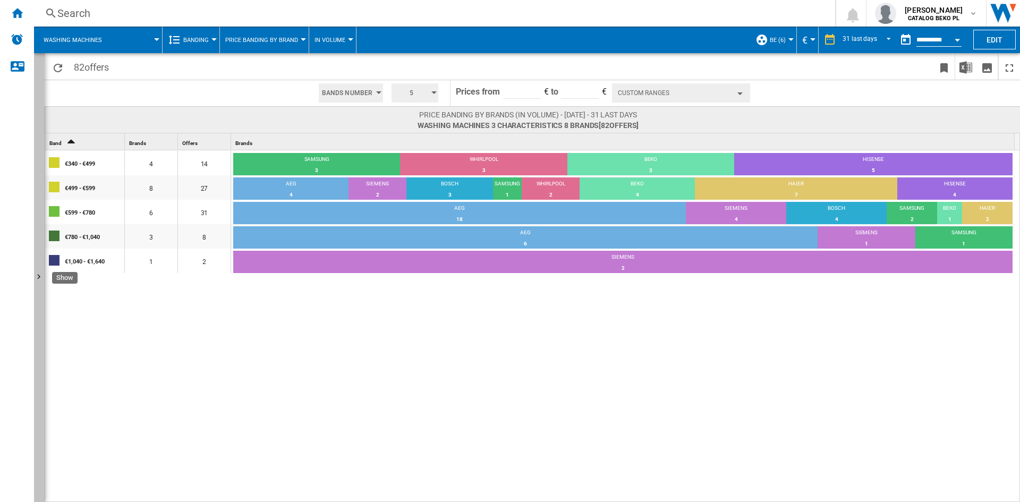
click at [36, 265] on button "Show" at bounding box center [39, 277] width 11 height 449
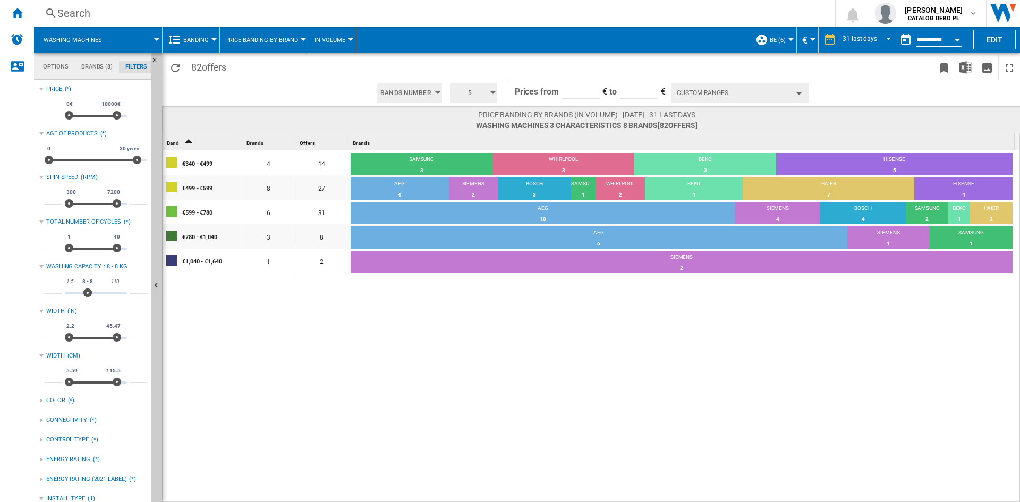
click at [191, 44] on button "Banding" at bounding box center [198, 40] width 31 height 27
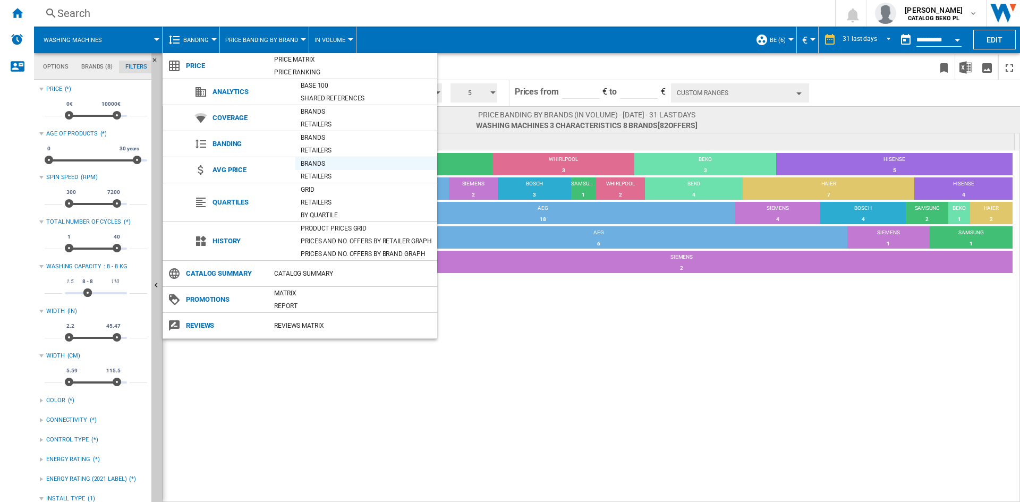
click at [326, 159] on div "Brands" at bounding box center [366, 163] width 142 height 11
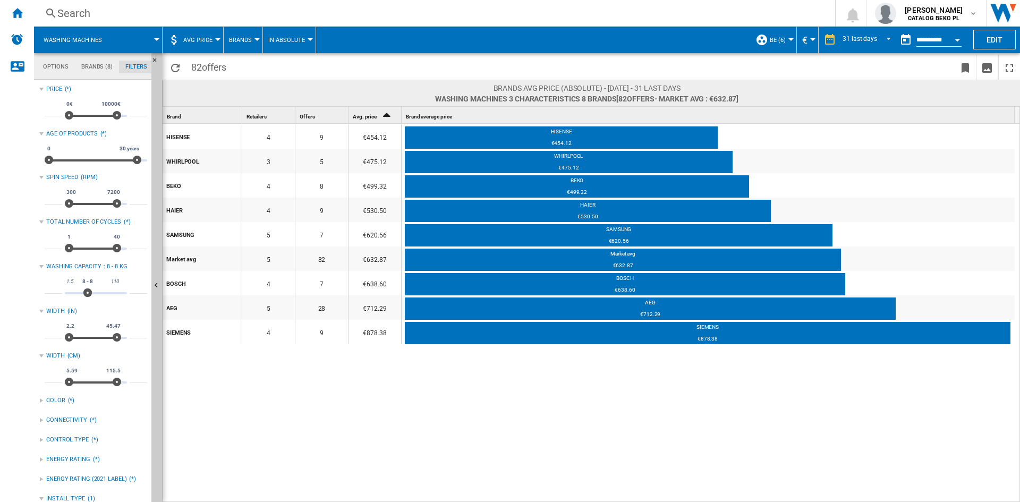
click at [955, 40] on button "Open calendar" at bounding box center [957, 38] width 19 height 19
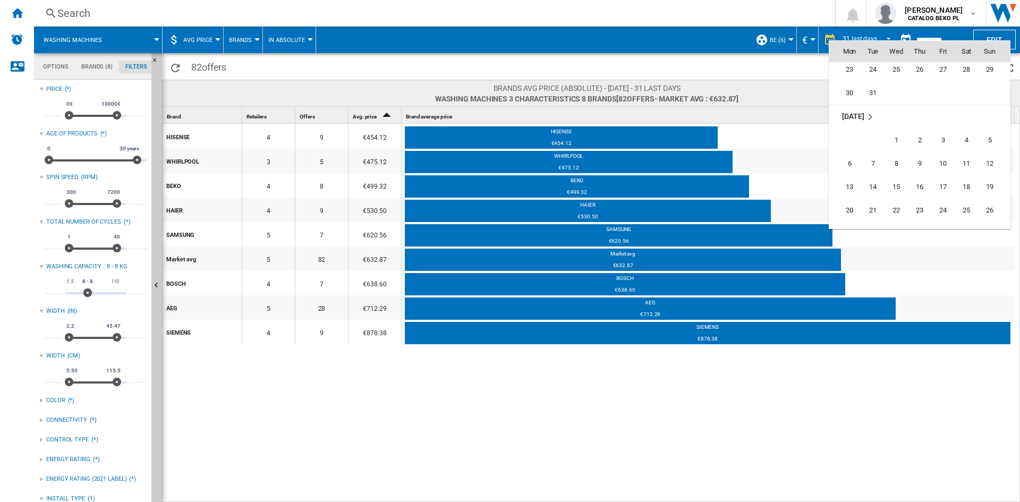
scroll to position [3953, 0]
click at [944, 186] on span "31" at bounding box center [943, 180] width 21 height 21
type input "**********"
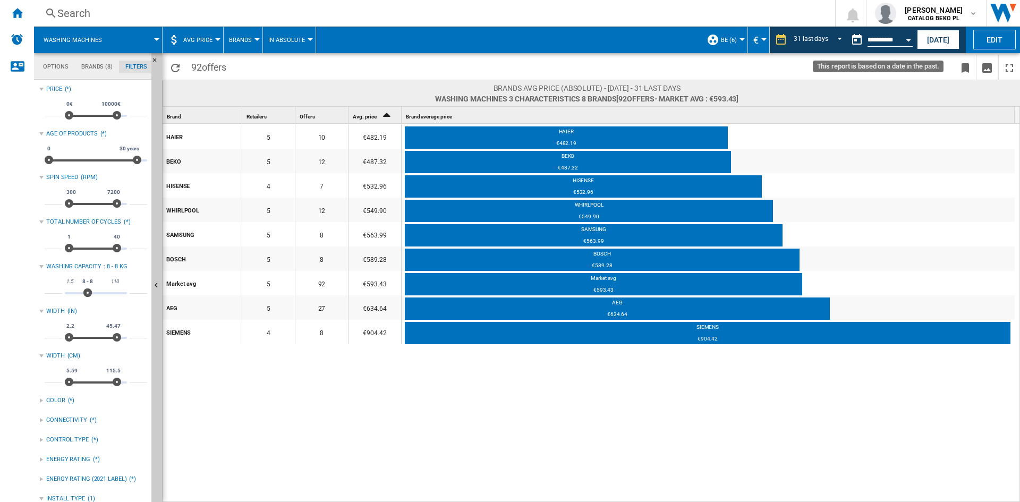
click at [909, 45] on button "Open calendar" at bounding box center [908, 38] width 19 height 19
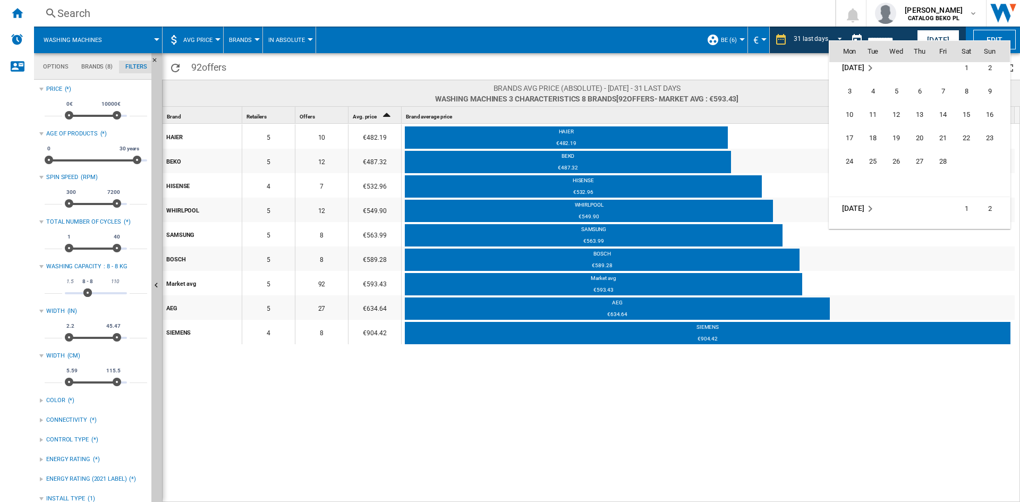
scroll to position [4102, 0]
click at [943, 147] on span "28" at bounding box center [943, 149] width 21 height 21
type input "**********"
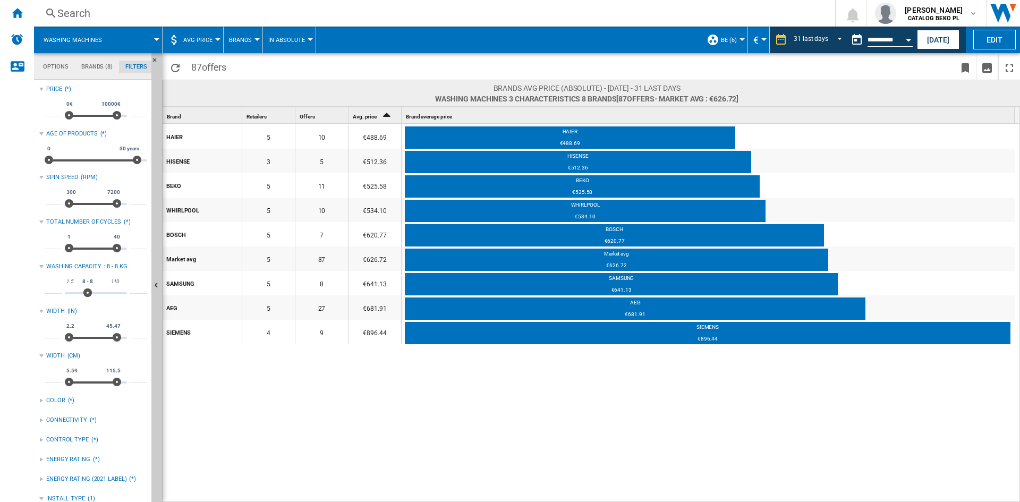
click at [104, 68] on md-tab-item "Brands (8)" at bounding box center [97, 67] width 44 height 13
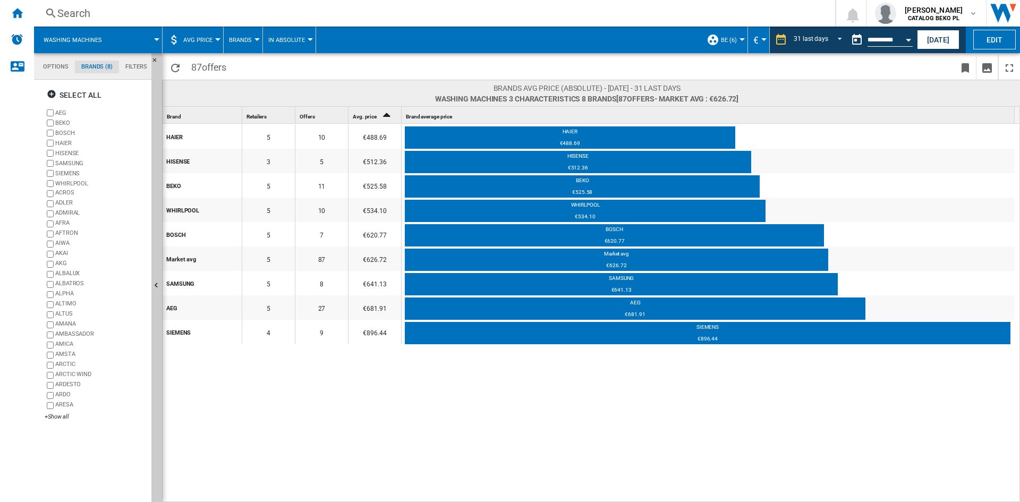
click at [49, 177] on label "SIEMENS" at bounding box center [96, 173] width 103 height 10
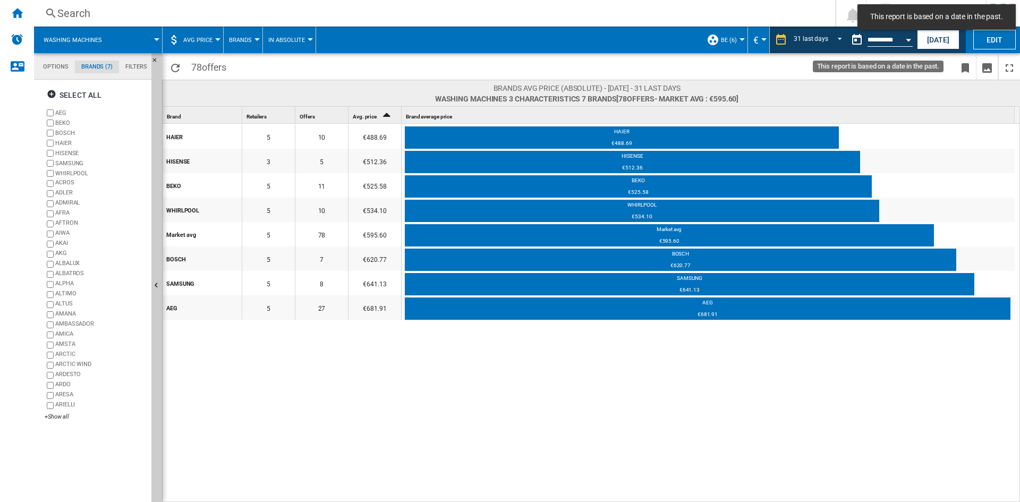
click at [911, 41] on button "Open calendar" at bounding box center [908, 38] width 19 height 19
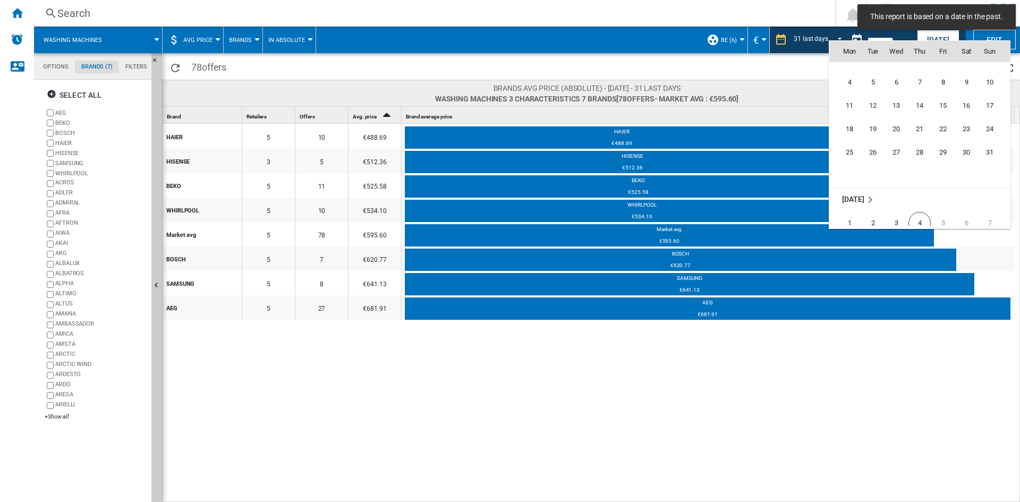
scroll to position [4987, 0]
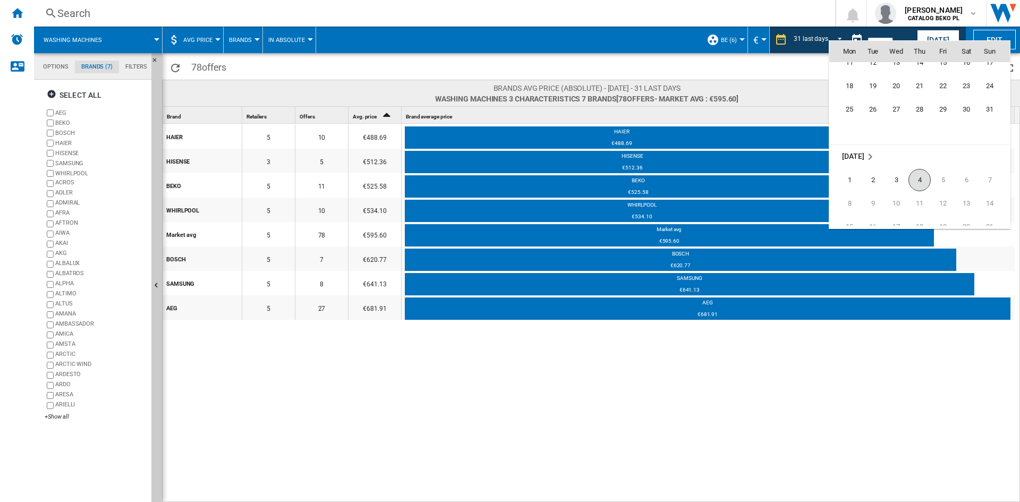
click at [922, 178] on span "4" at bounding box center [920, 180] width 22 height 22
type input "**********"
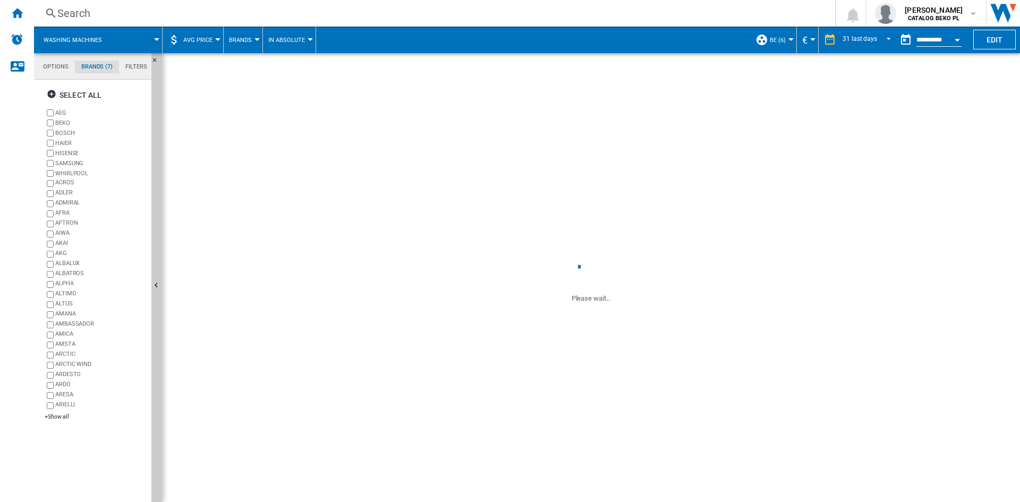
click at [196, 41] on span "AVG Price" at bounding box center [197, 40] width 29 height 7
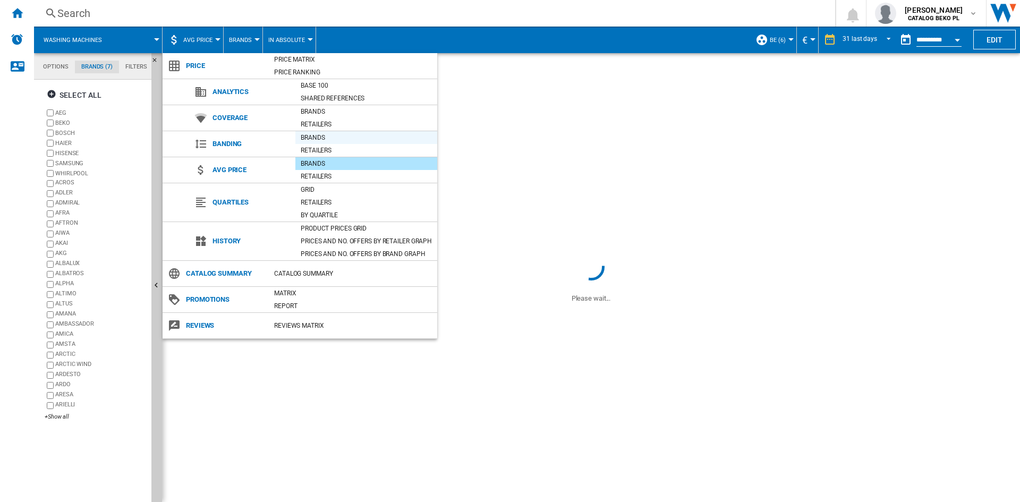
click at [334, 134] on div "Brands" at bounding box center [366, 137] width 142 height 11
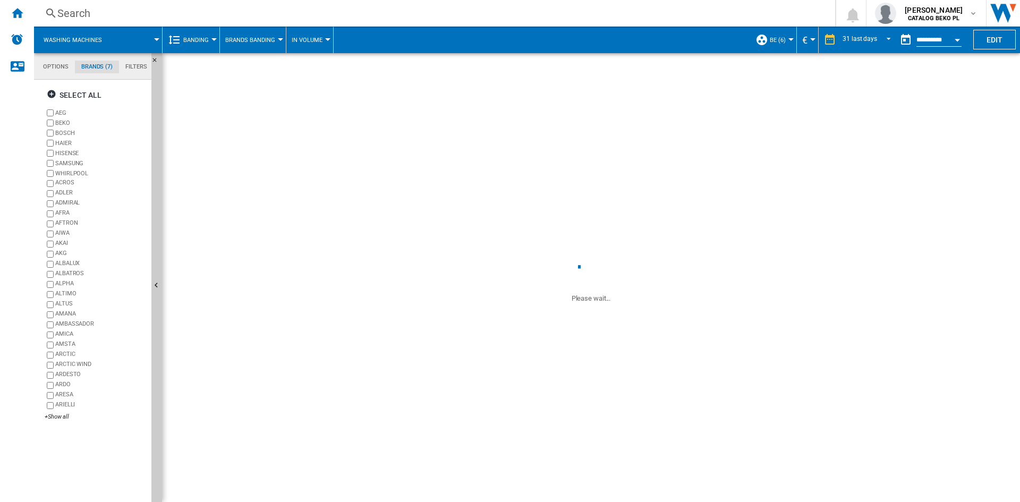
click at [261, 44] on button "Brands Banding" at bounding box center [252, 40] width 55 height 27
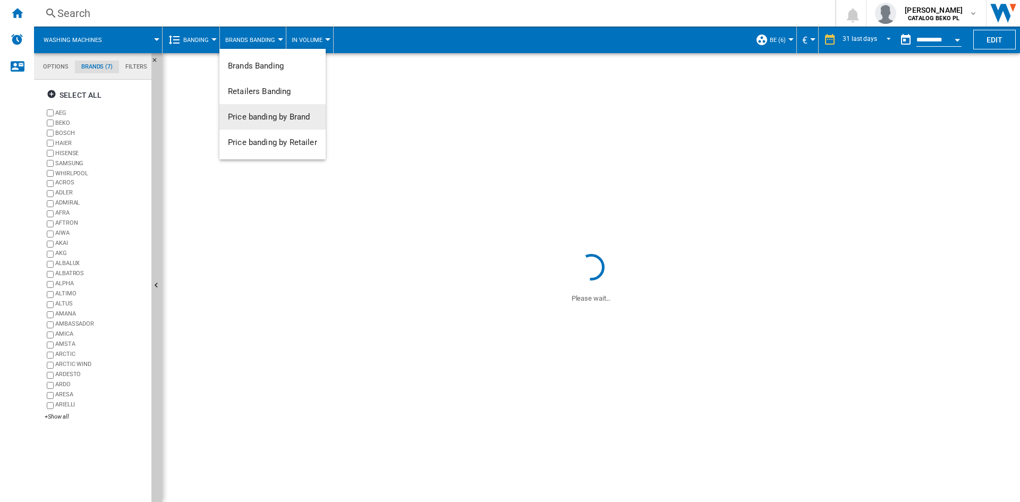
click at [282, 116] on span "Price banding by Brand" at bounding box center [269, 117] width 82 height 10
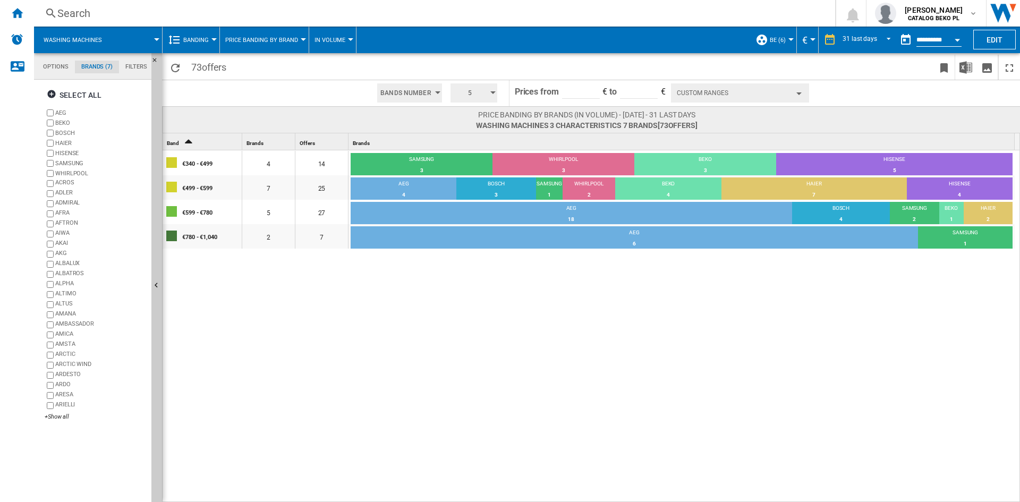
click at [749, 91] on button "Custom Ranges" at bounding box center [740, 92] width 138 height 19
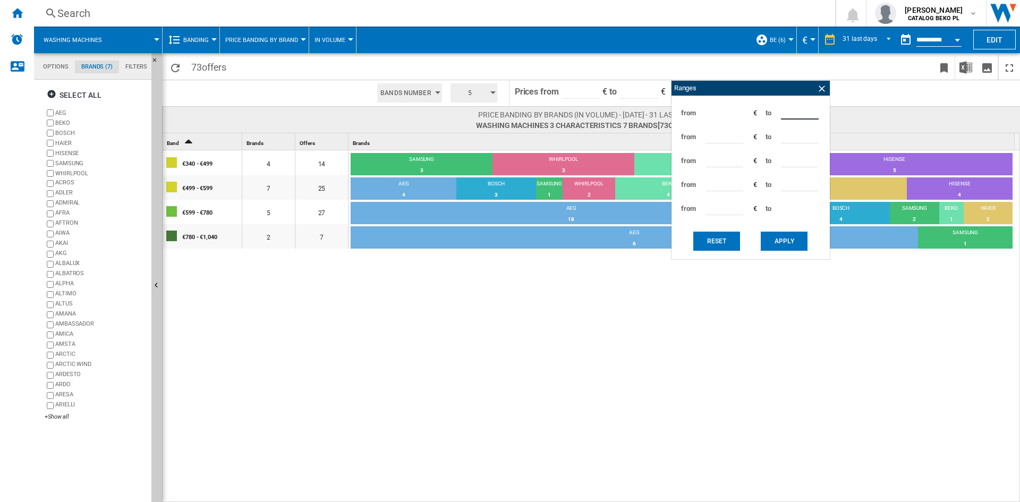
drag, startPoint x: 799, startPoint y: 112, endPoint x: 790, endPoint y: 109, distance: 9.9
click at [790, 109] on input "***" at bounding box center [800, 112] width 38 height 16
click at [777, 236] on button "Apply" at bounding box center [784, 241] width 47 height 19
click at [823, 83] on div "Ranges" at bounding box center [751, 88] width 158 height 15
click at [821, 91] on ng-md-icon at bounding box center [822, 88] width 11 height 11
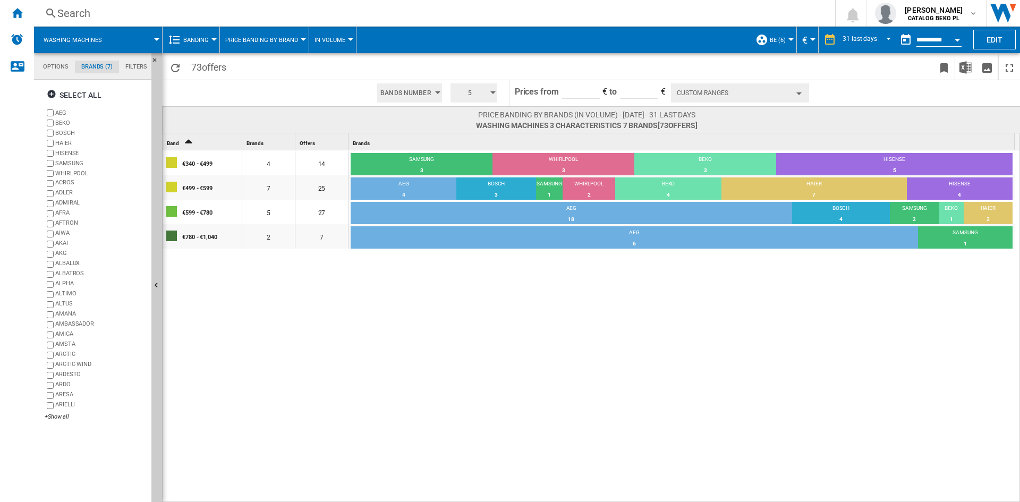
click at [762, 87] on button "Custom Ranges" at bounding box center [740, 92] width 138 height 19
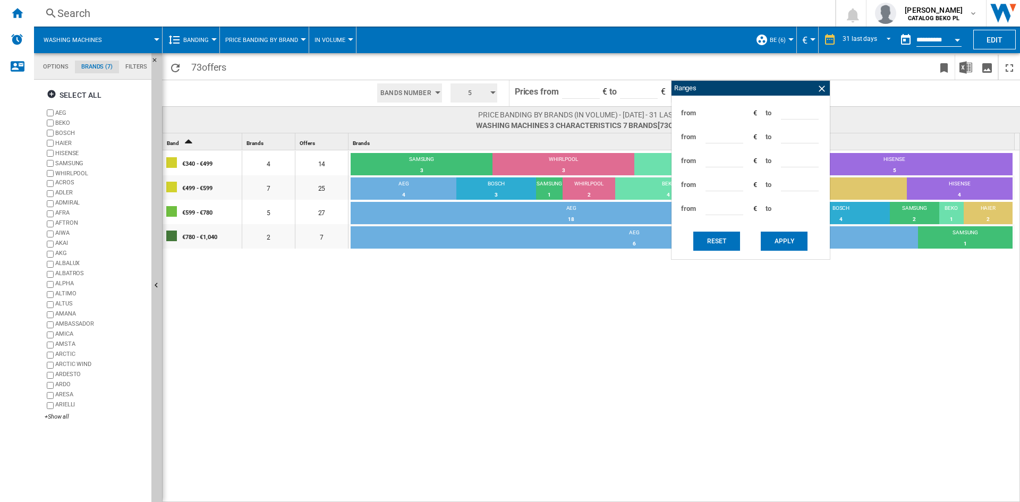
click at [783, 109] on input "***" at bounding box center [800, 112] width 38 height 16
type input "***"
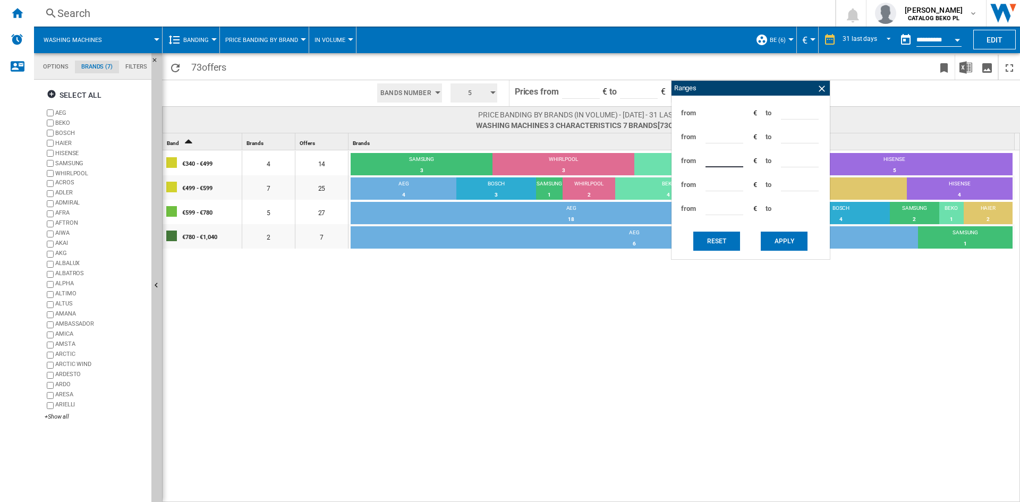
type input "***"
type input "*"
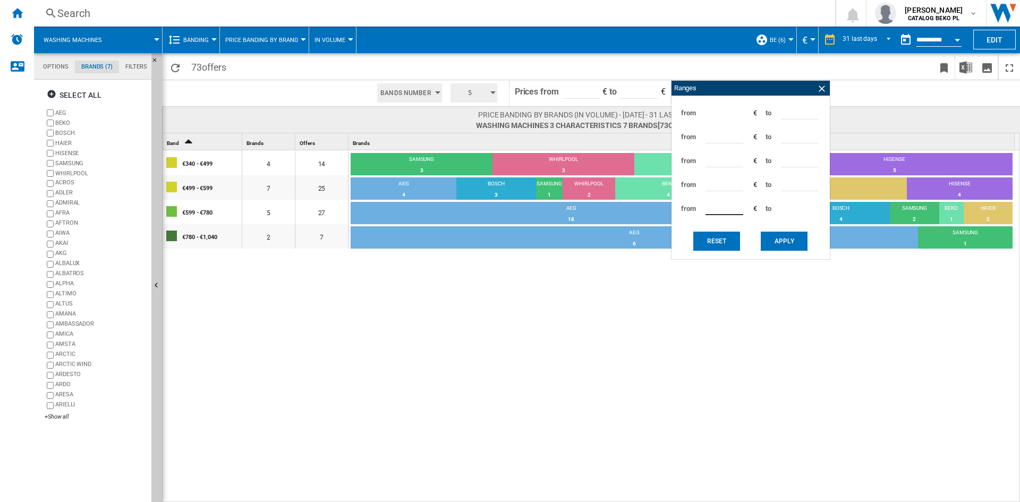
type input "***"
click at [767, 241] on button "Apply" at bounding box center [784, 241] width 47 height 19
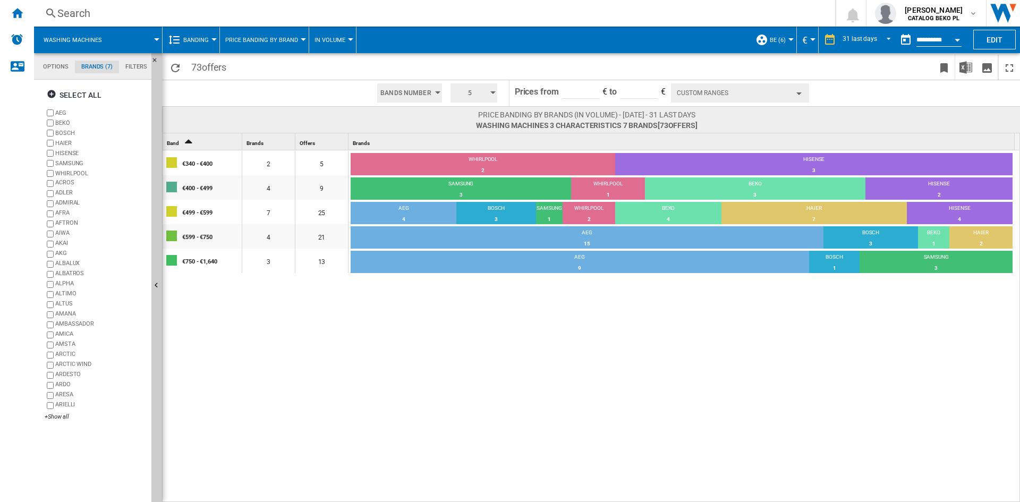
click at [692, 343] on div "€340 - €400 2 5 WHIRLPOOL 2 40% HISENSE 3 60% €400 - €499 4 9 SAMSUNG 3 33.33% …" at bounding box center [592, 326] width 858 height 353
click at [523, 356] on div "€340 - €400 2 5 WHIRLPOOL 2 40% HISENSE 3 60% €400 - €499 4 9 SAMSUNG 3 33.33% …" at bounding box center [592, 326] width 858 height 353
click at [155, 240] on button "Hide" at bounding box center [156, 286] width 11 height 466
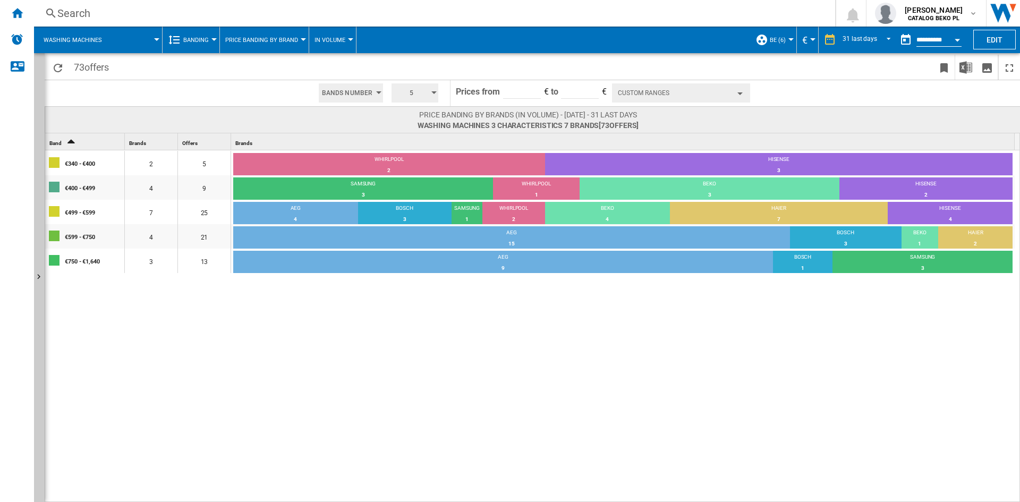
drag, startPoint x: 40, startPoint y: 148, endPoint x: 216, endPoint y: 66, distance: 194.0
click at [40, 148] on button "Show" at bounding box center [39, 277] width 11 height 449
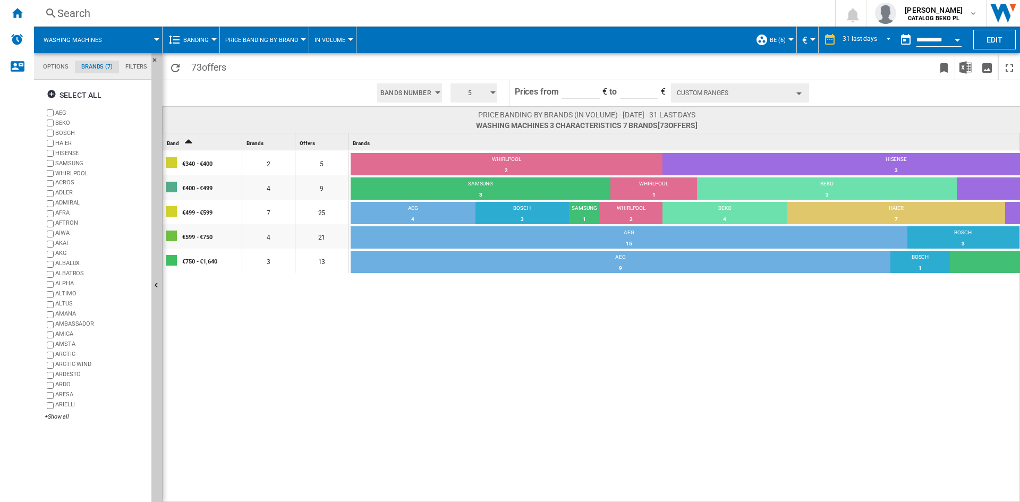
click at [198, 41] on span "Banding" at bounding box center [196, 40] width 26 height 7
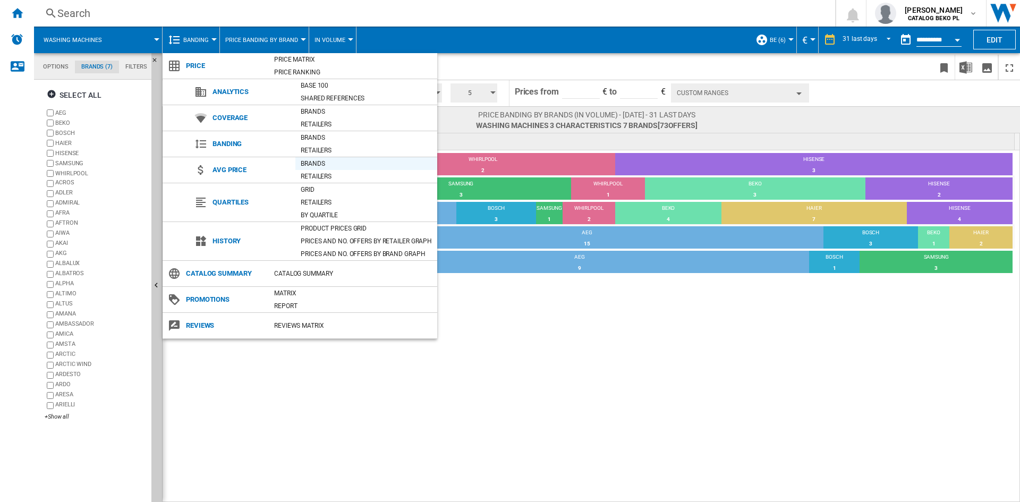
click at [315, 164] on div "Brands" at bounding box center [366, 163] width 142 height 11
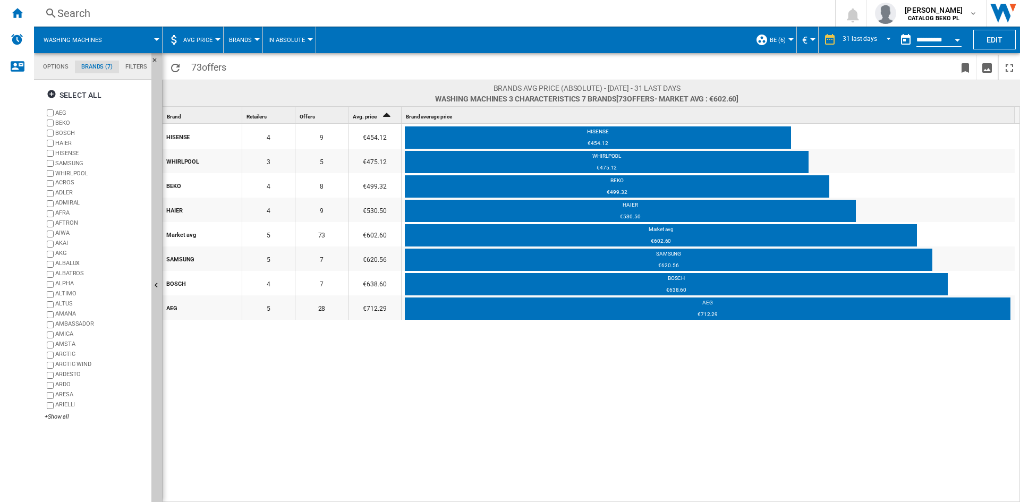
click at [959, 41] on div "Open calendar" at bounding box center [957, 40] width 5 height 3
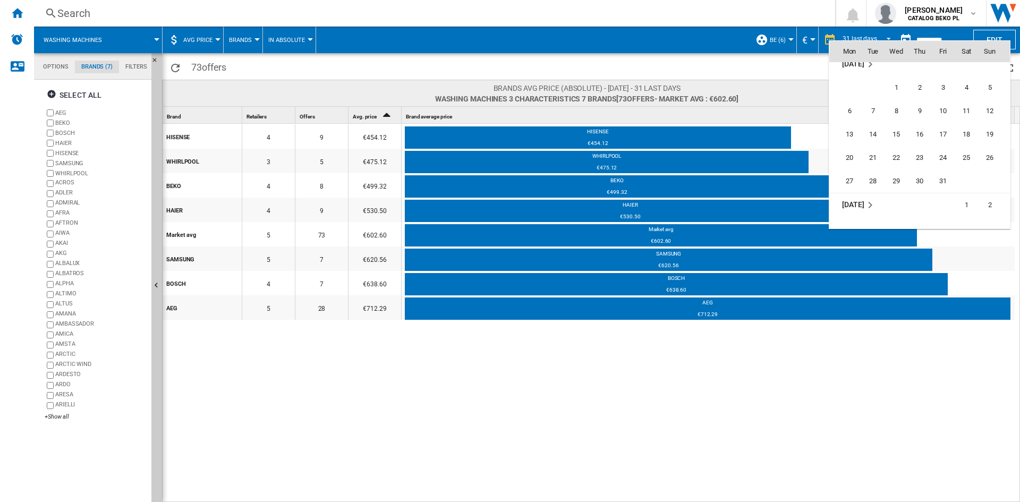
scroll to position [3953, 0]
click at [939, 185] on span "31" at bounding box center [943, 180] width 21 height 21
type input "**********"
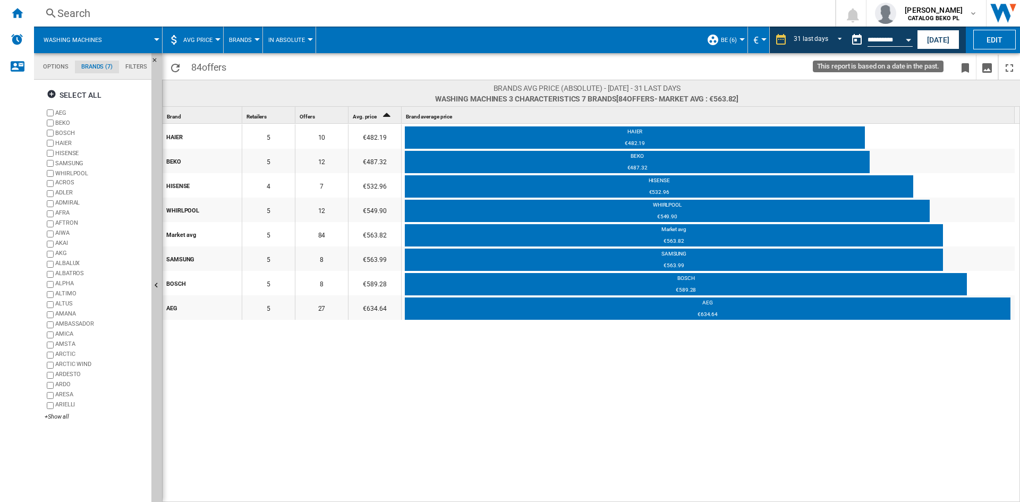
click at [900, 36] on button "Open calendar" at bounding box center [908, 38] width 19 height 19
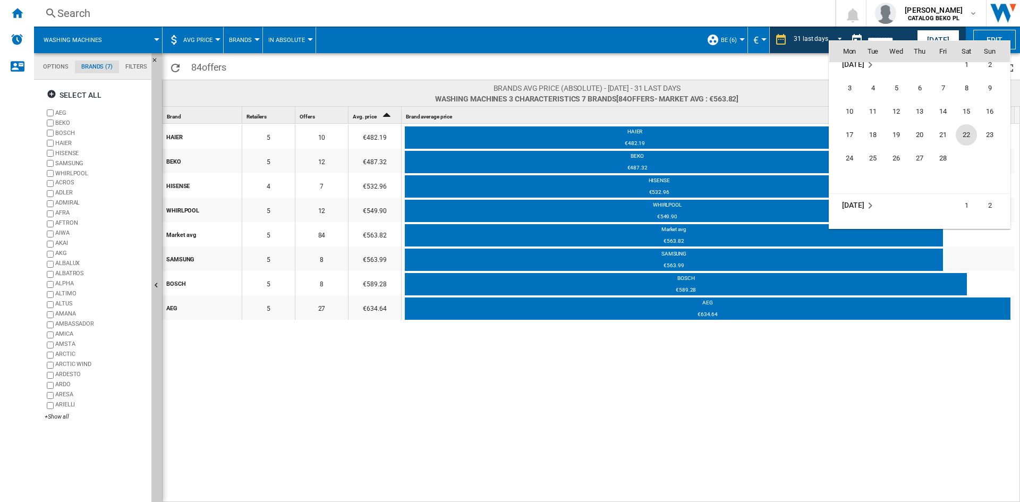
scroll to position [4102, 0]
click at [946, 150] on span "28" at bounding box center [943, 149] width 21 height 21
type input "**********"
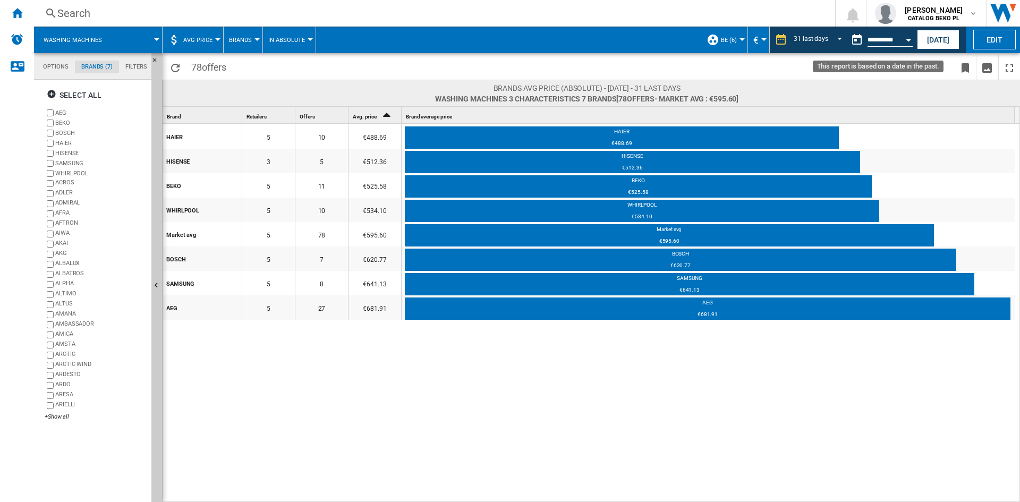
click at [907, 35] on button "Open calendar" at bounding box center [908, 38] width 19 height 19
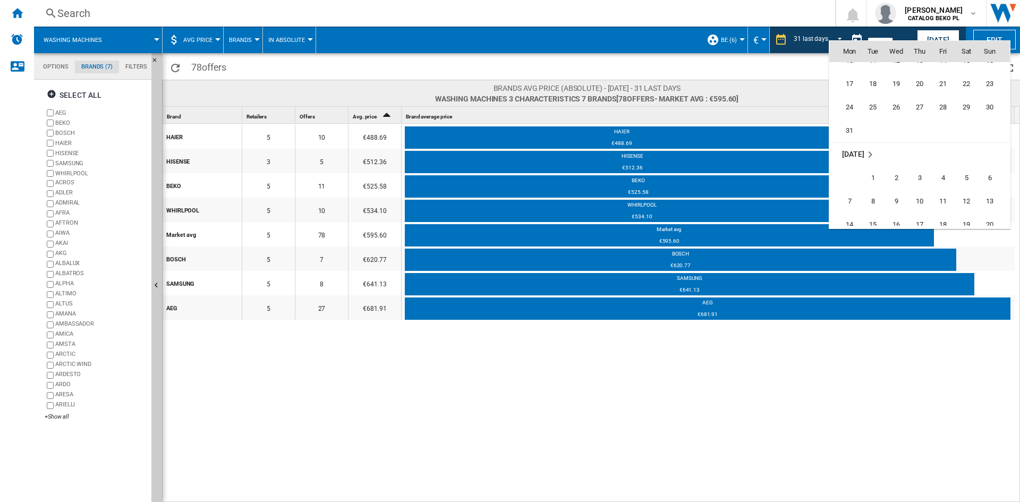
scroll to position [4296, 0]
click at [850, 121] on span "31" at bounding box center [849, 119] width 21 height 21
type input "**********"
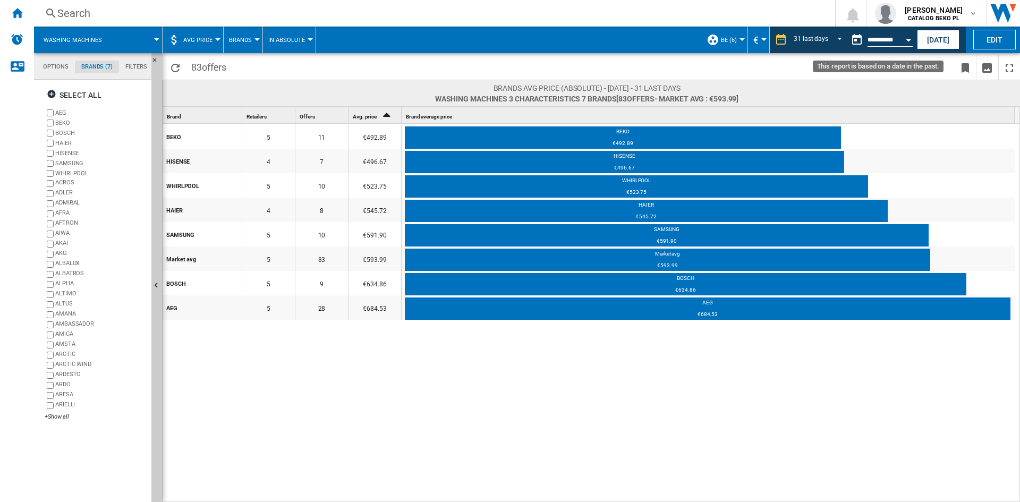
click at [906, 41] on button "Open calendar" at bounding box center [908, 38] width 19 height 19
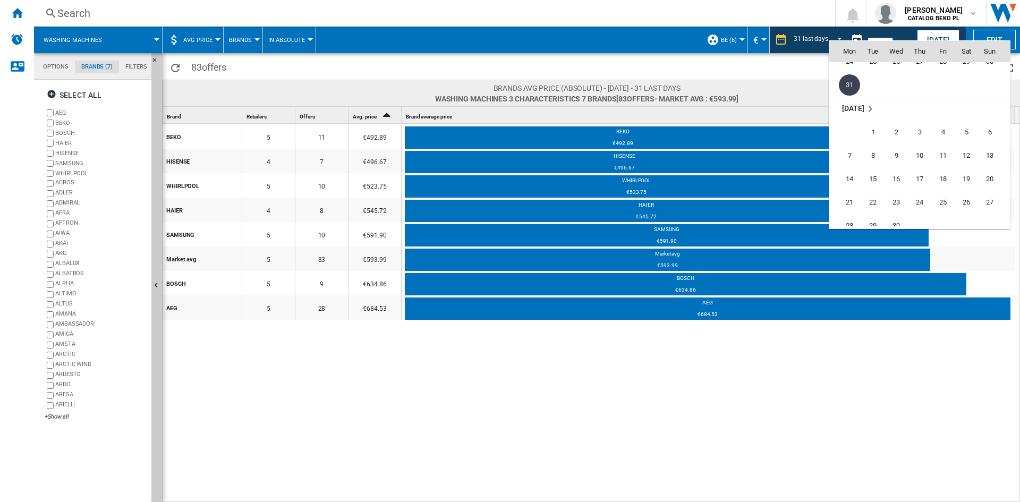
scroll to position [4384, 0]
click at [899, 168] on span "30" at bounding box center [896, 172] width 21 height 21
type input "**********"
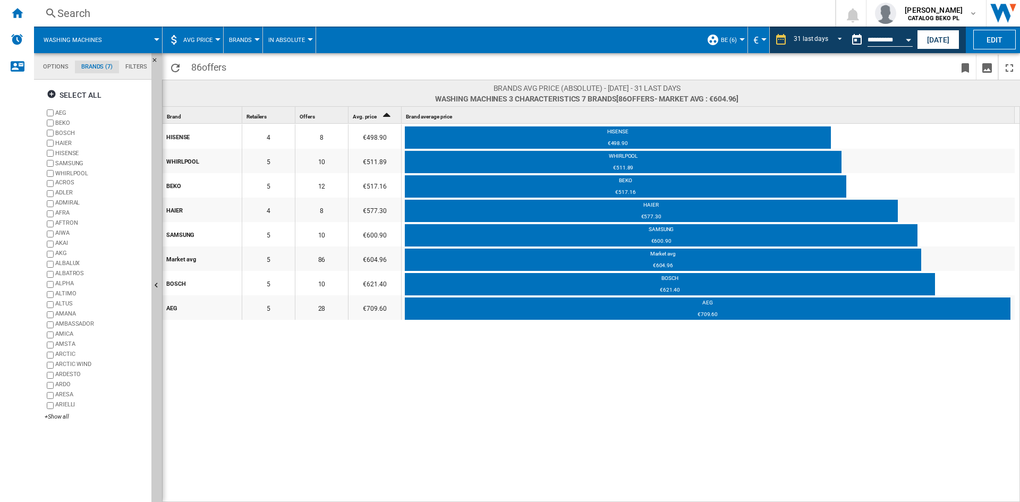
click at [907, 42] on button "Open calendar" at bounding box center [908, 38] width 19 height 19
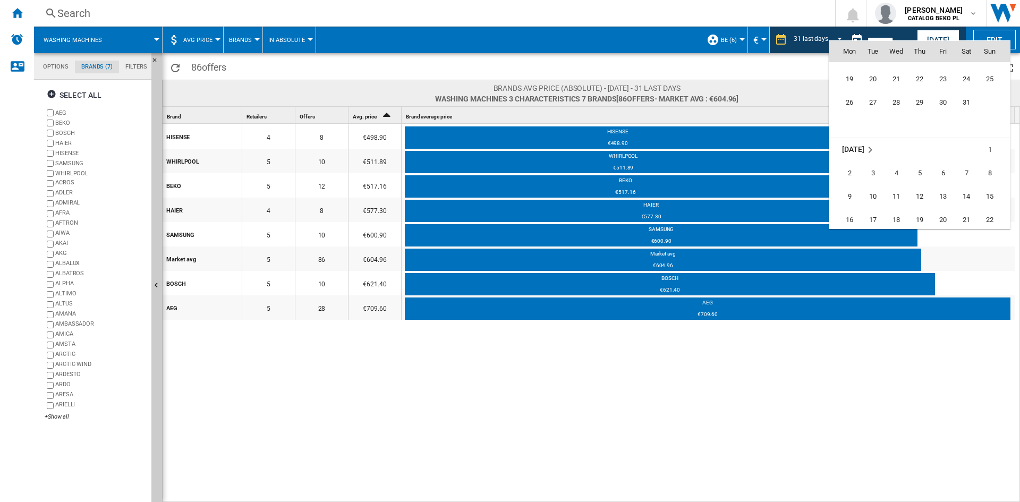
scroll to position [4578, 0]
click at [969, 88] on span "31" at bounding box center [966, 96] width 21 height 21
type input "**********"
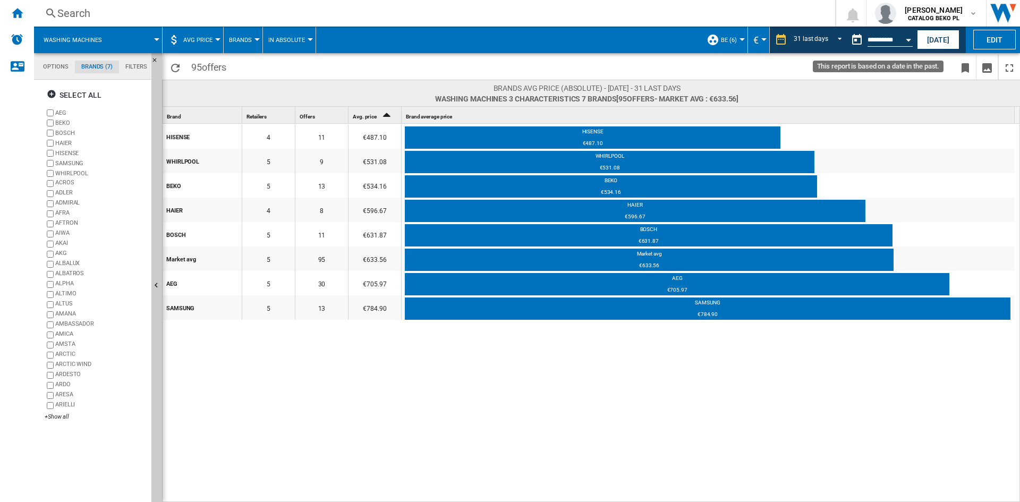
click at [904, 45] on button "Open calendar" at bounding box center [908, 38] width 19 height 19
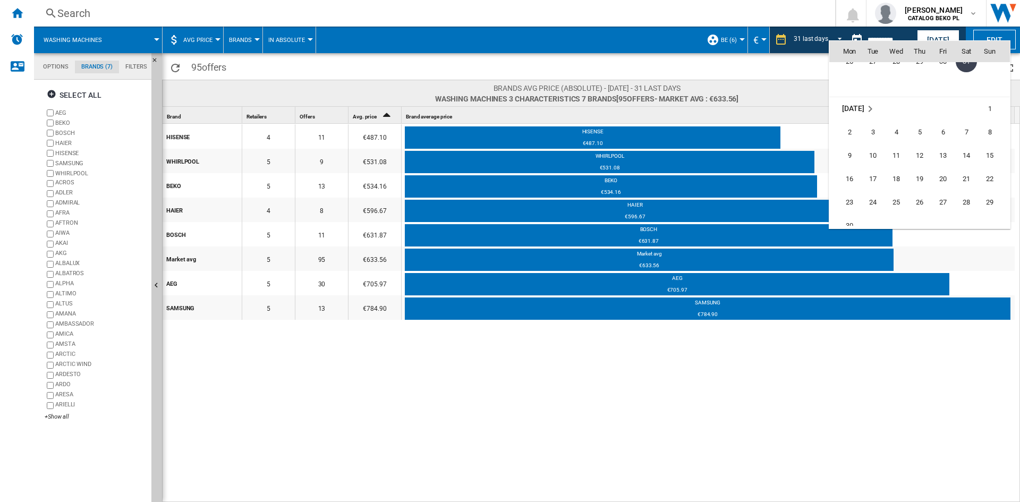
scroll to position [4665, 0]
click at [852, 166] on span "30" at bounding box center [849, 172] width 21 height 21
type input "**********"
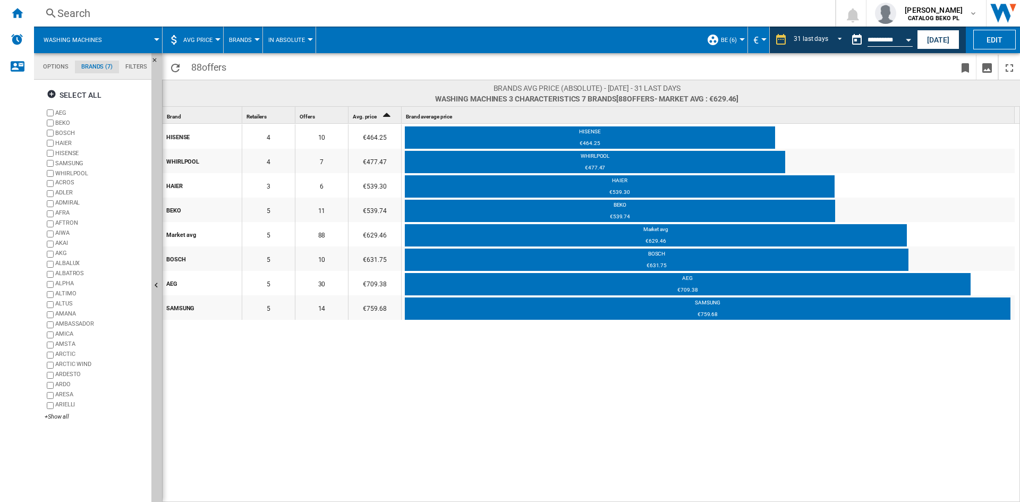
click at [905, 40] on button "Open calendar" at bounding box center [908, 38] width 19 height 19
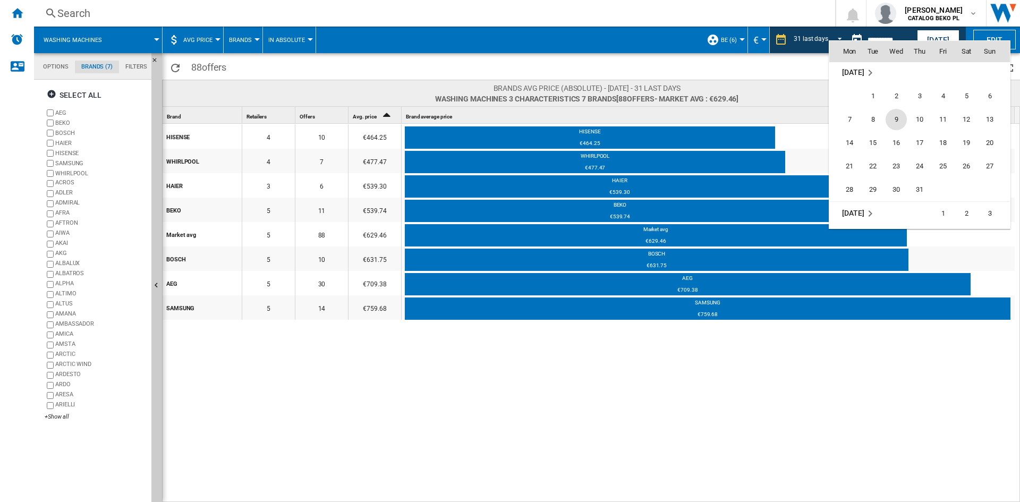
scroll to position [4806, 0]
click at [916, 171] on span "31" at bounding box center [919, 172] width 21 height 21
type input "**********"
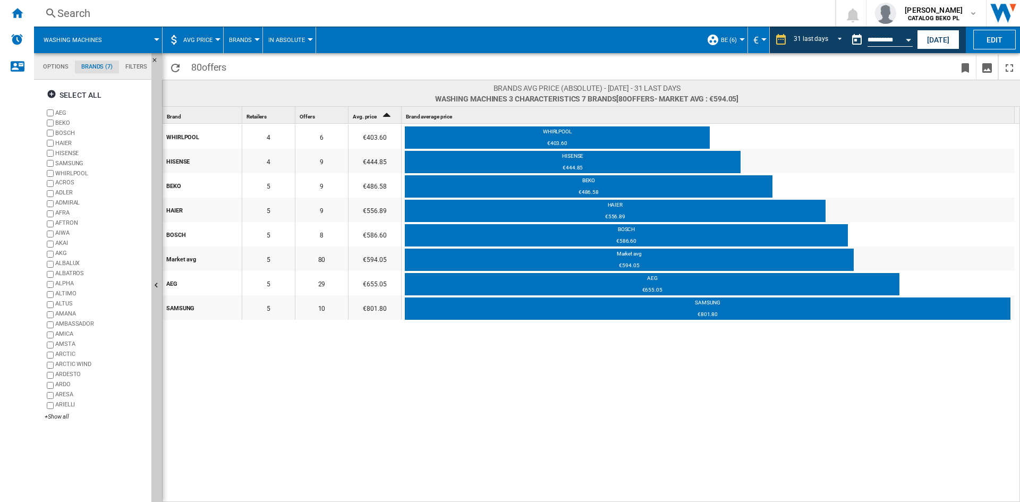
click at [907, 46] on button "Open calendar" at bounding box center [908, 38] width 19 height 19
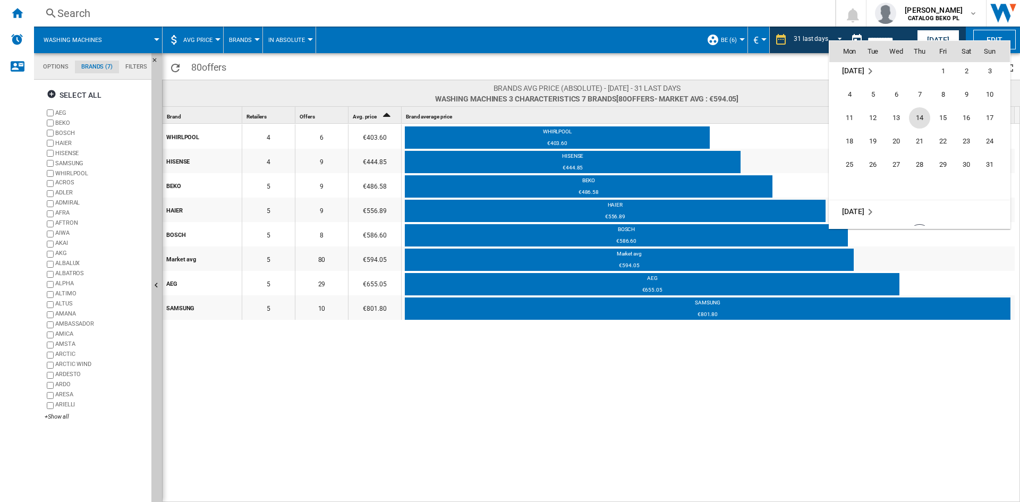
scroll to position [4947, 0]
click at [995, 147] on span "31" at bounding box center [989, 149] width 21 height 21
type input "**********"
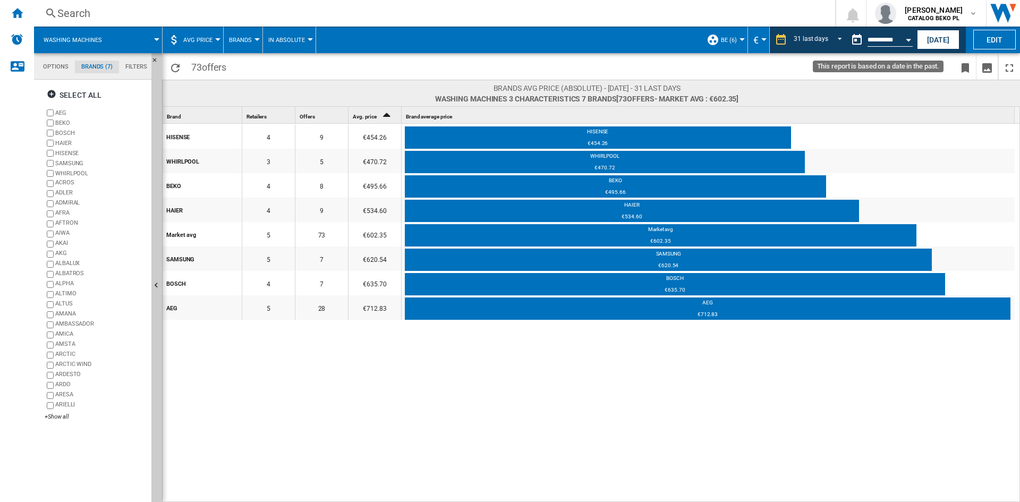
click at [903, 39] on button "Open calendar" at bounding box center [908, 38] width 19 height 19
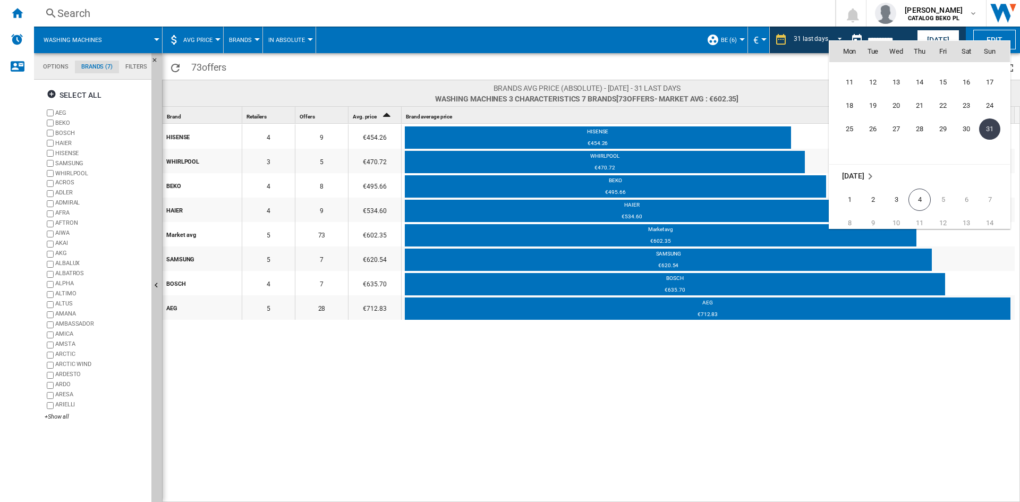
scroll to position [4982, 0]
click at [917, 183] on span "4" at bounding box center [920, 185] width 22 height 22
type input "**********"
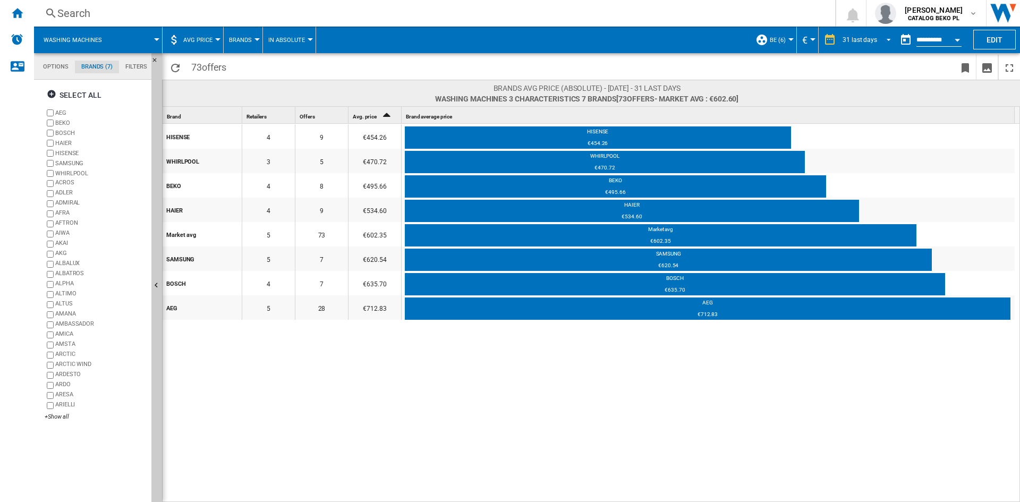
click at [882, 35] on span "REPORTS.WIZARD.STEPS.REPORT.STEPS.REPORT_OPTIONS.PERIOD: 31 last days" at bounding box center [885, 39] width 13 height 10
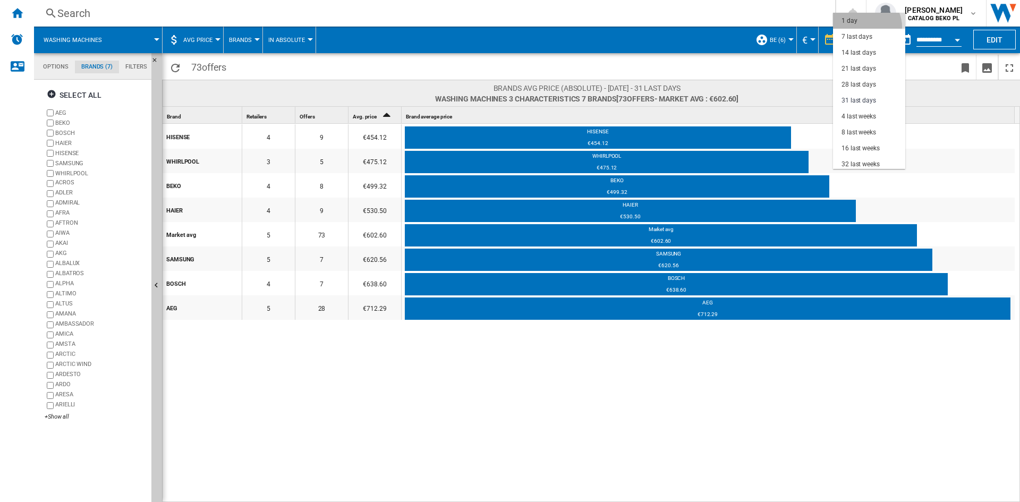
click at [862, 27] on md-option "1 day" at bounding box center [869, 21] width 72 height 16
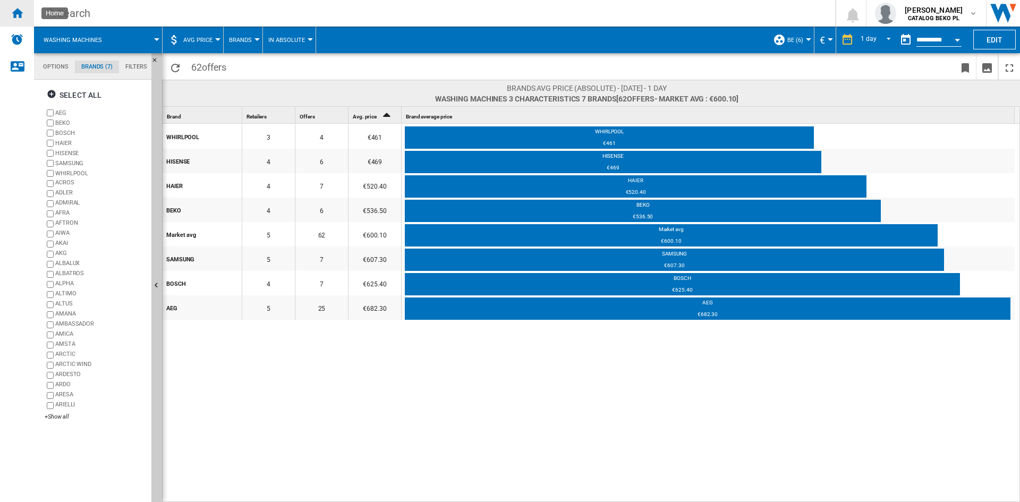
click at [24, 12] on div "Home" at bounding box center [17, 13] width 34 height 27
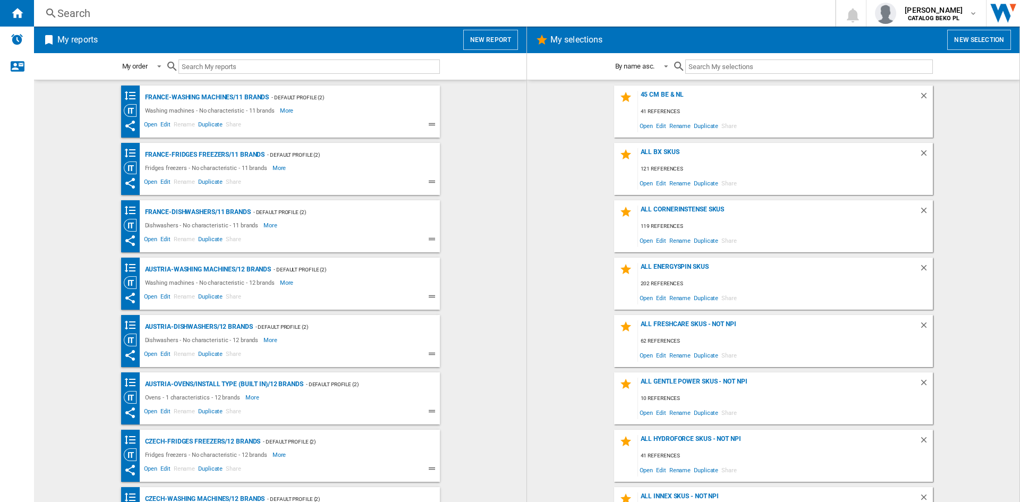
click at [502, 43] on button "New report" at bounding box center [490, 40] width 55 height 20
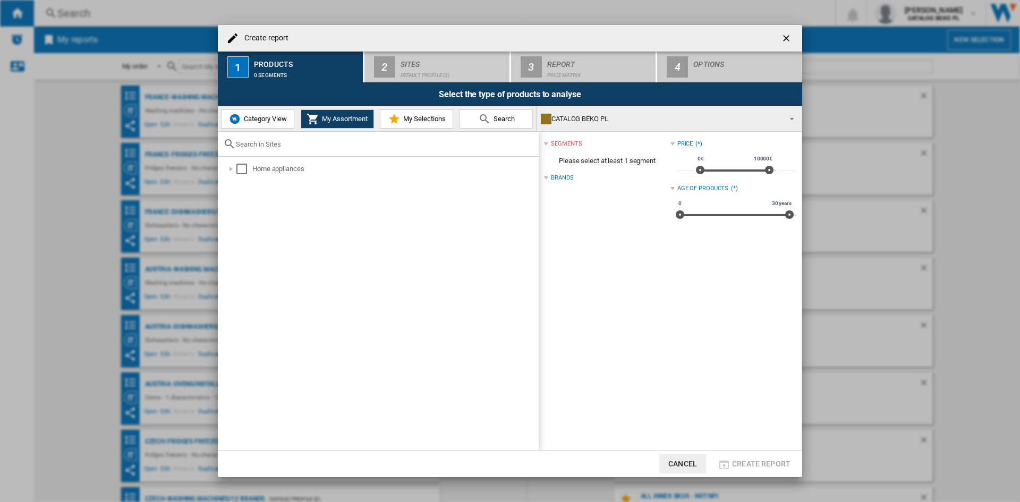
click at [258, 122] on span "Category View" at bounding box center [264, 119] width 46 height 8
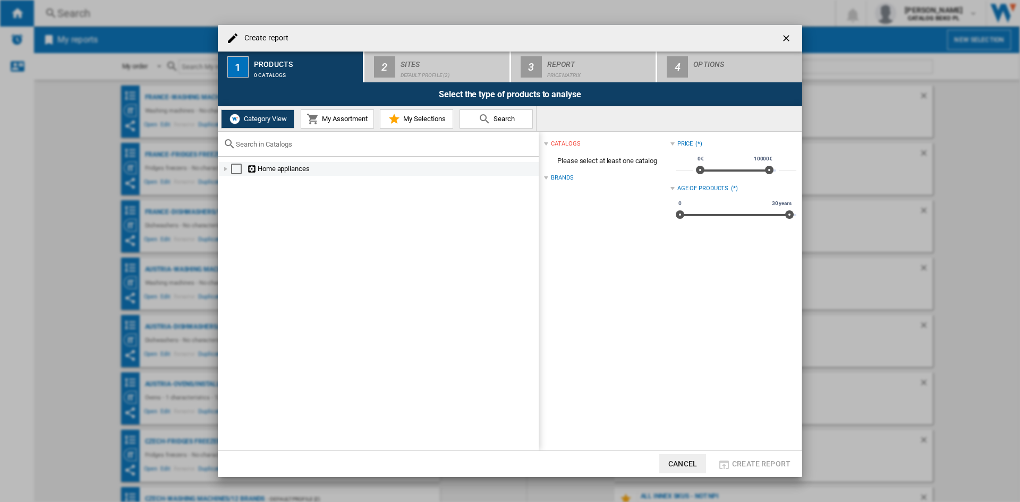
click at [228, 168] on div "Create report ..." at bounding box center [226, 169] width 11 height 11
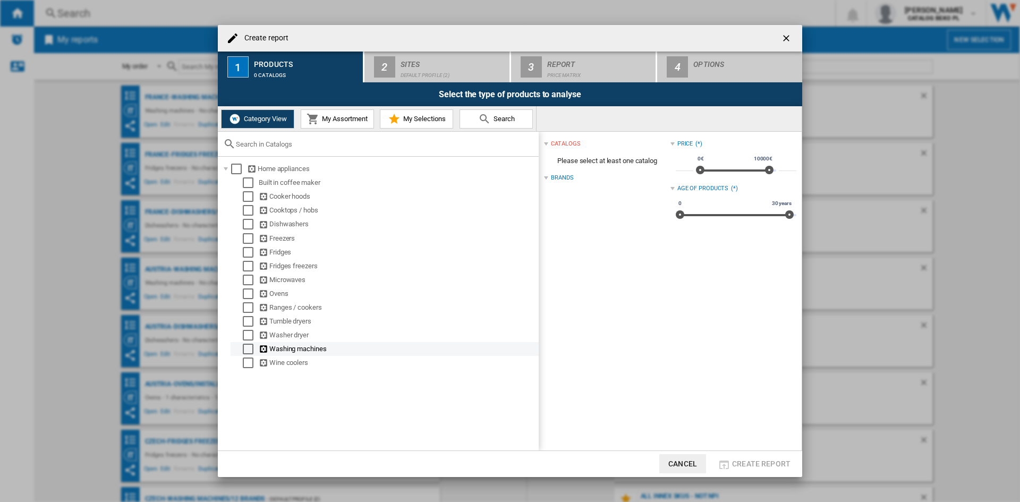
click at [243, 349] on div "Select" at bounding box center [248, 349] width 11 height 11
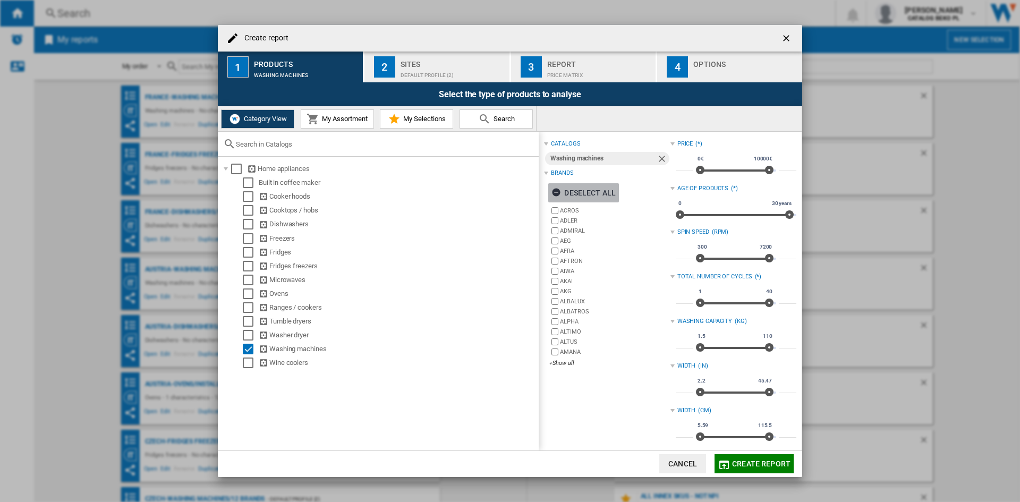
click at [606, 184] on div "Deselect all" at bounding box center [584, 192] width 64 height 19
click at [568, 366] on div "+Show all" at bounding box center [609, 363] width 121 height 8
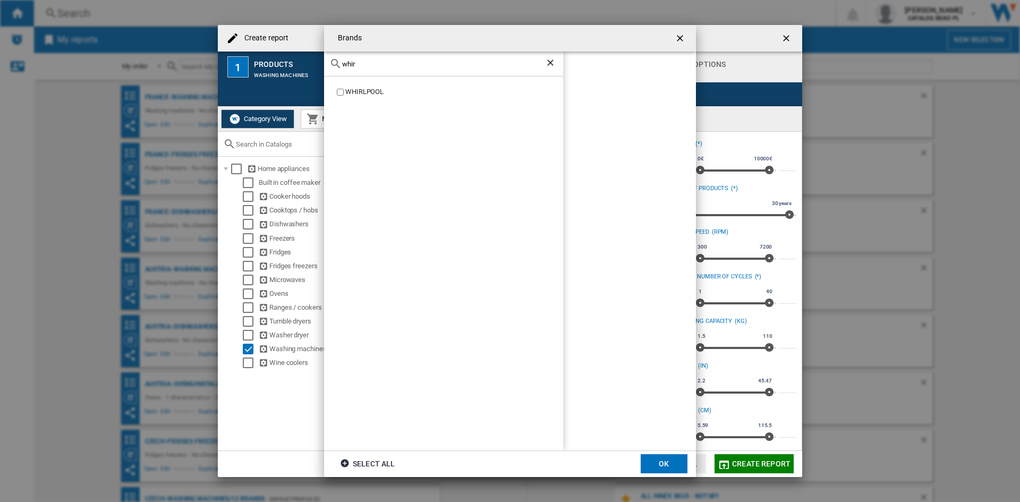
type input "whir"
click at [361, 88] on div "WHIRLPOOL" at bounding box center [454, 92] width 218 height 10
click at [656, 463] on button "OK" at bounding box center [664, 463] width 47 height 19
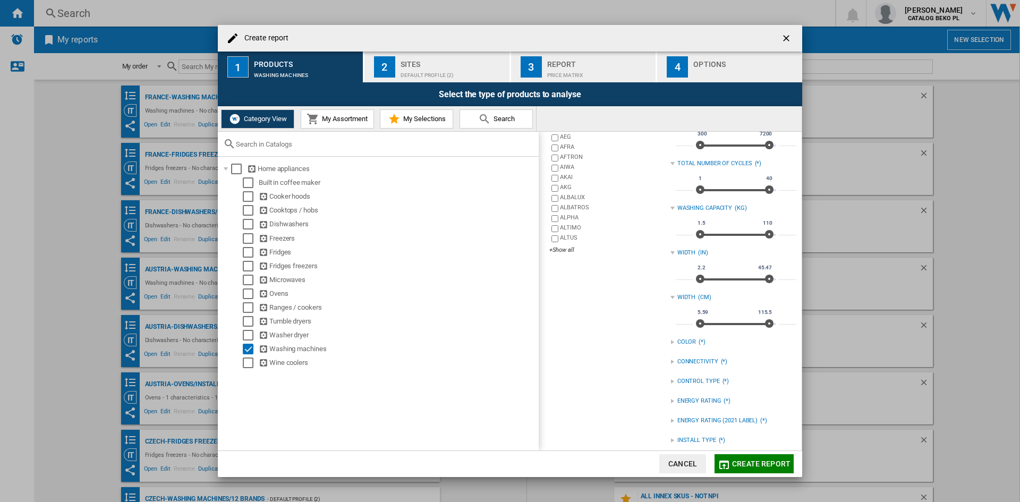
scroll to position [88, 0]
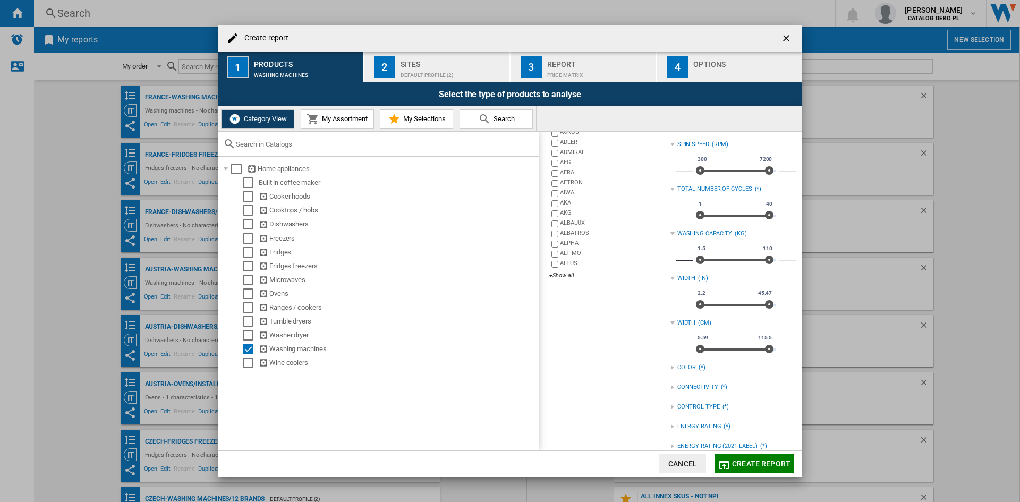
click at [684, 257] on input "***" at bounding box center [685, 255] width 18 height 11
type input "*"
click at [784, 257] on input "***" at bounding box center [788, 255] width 18 height 11
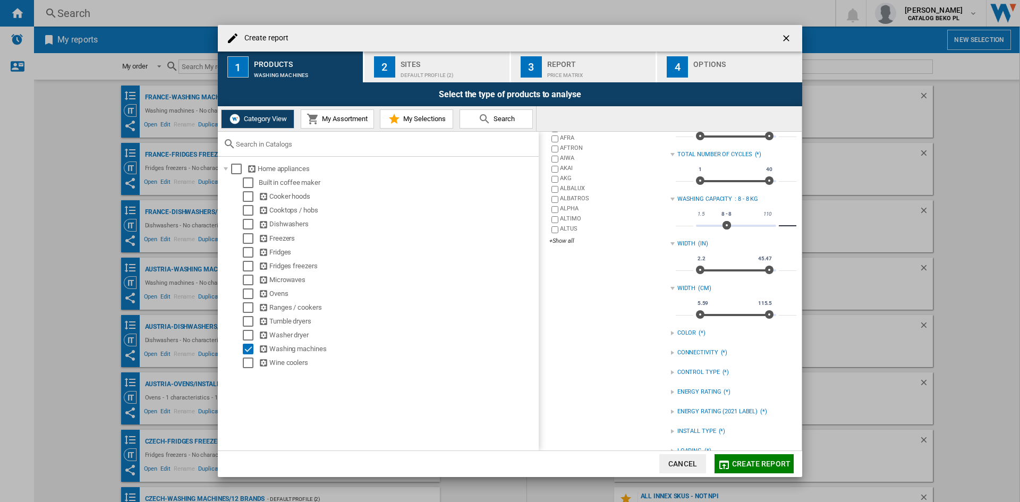
scroll to position [141, 0]
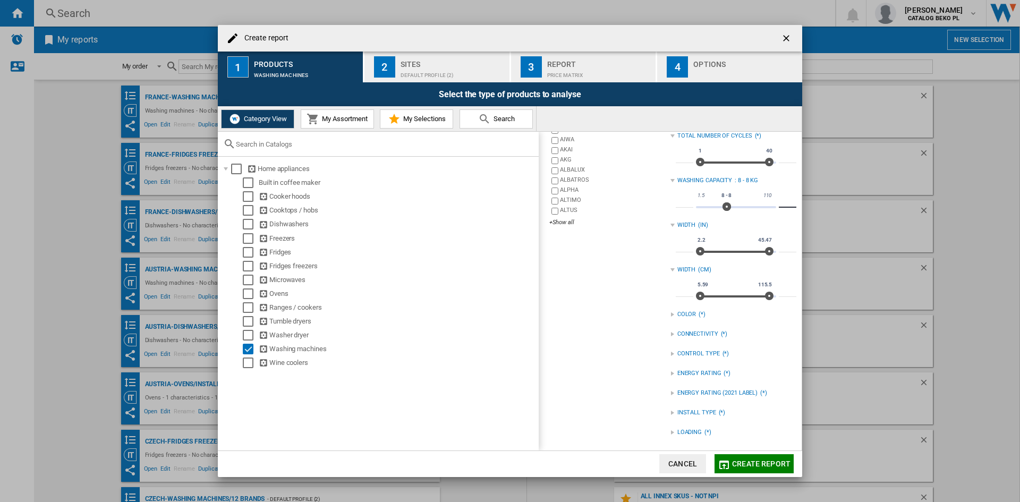
type input "*"
click at [689, 435] on div "LOADING" at bounding box center [689, 432] width 24 height 9
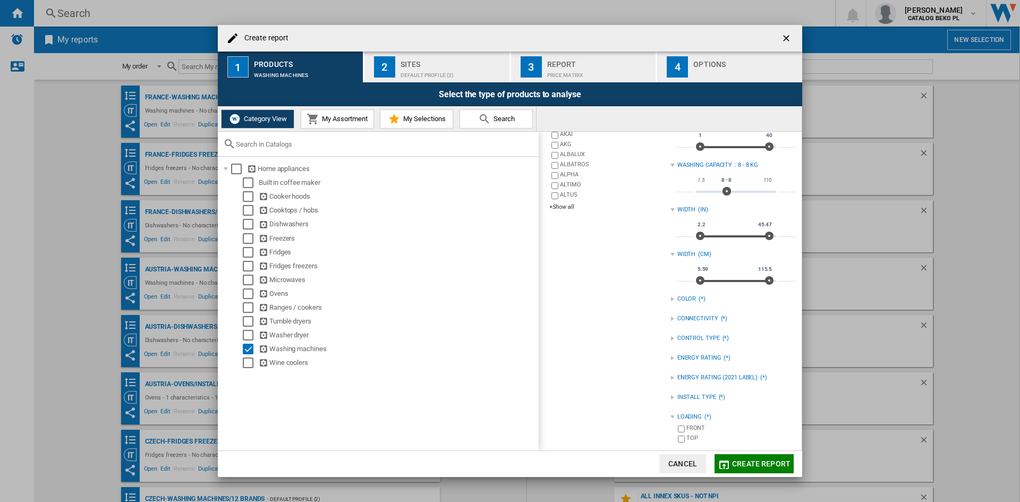
click at [695, 426] on div "FRONT" at bounding box center [742, 429] width 110 height 10
click at [699, 401] on div "INSTALL TYPE" at bounding box center [696, 397] width 39 height 9
click at [696, 414] on div "FREESTANDING" at bounding box center [742, 419] width 110 height 10
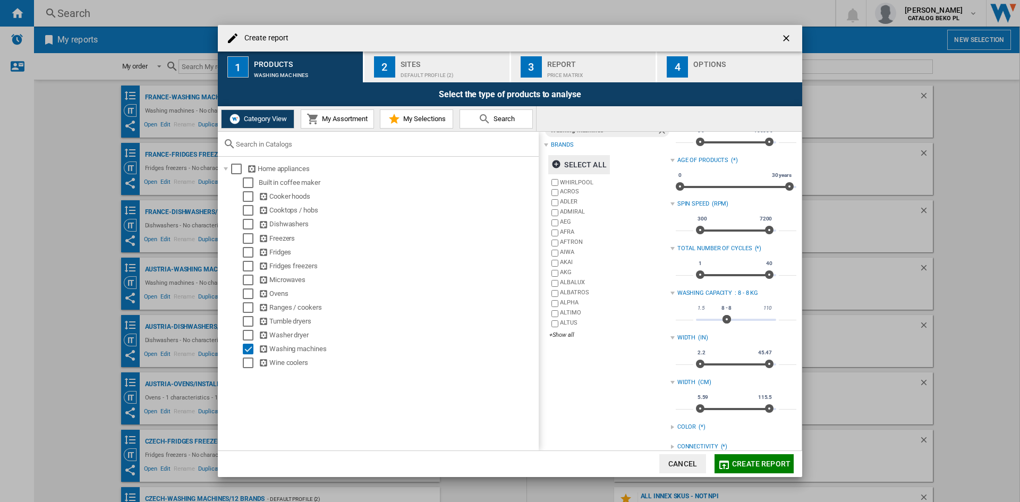
scroll to position [0, 0]
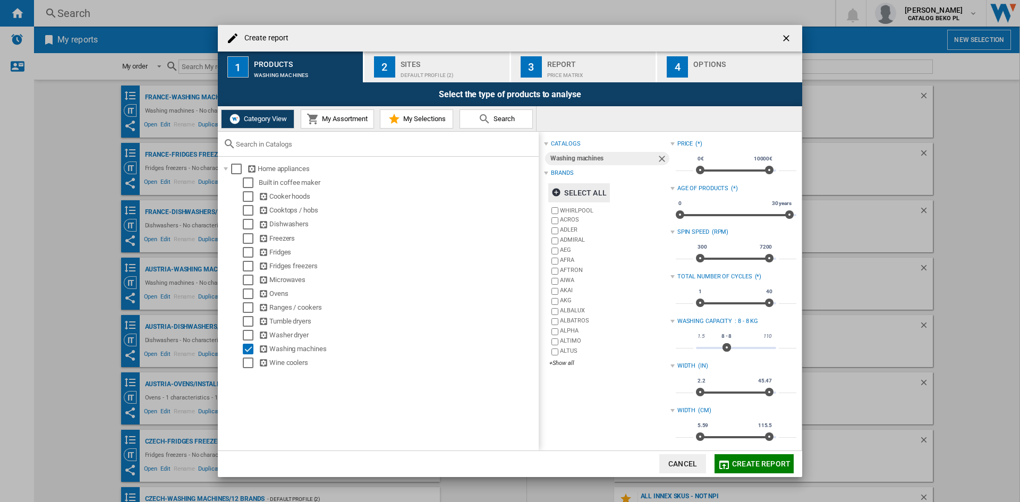
click at [459, 71] on div "Default profile (2)" at bounding box center [453, 72] width 105 height 11
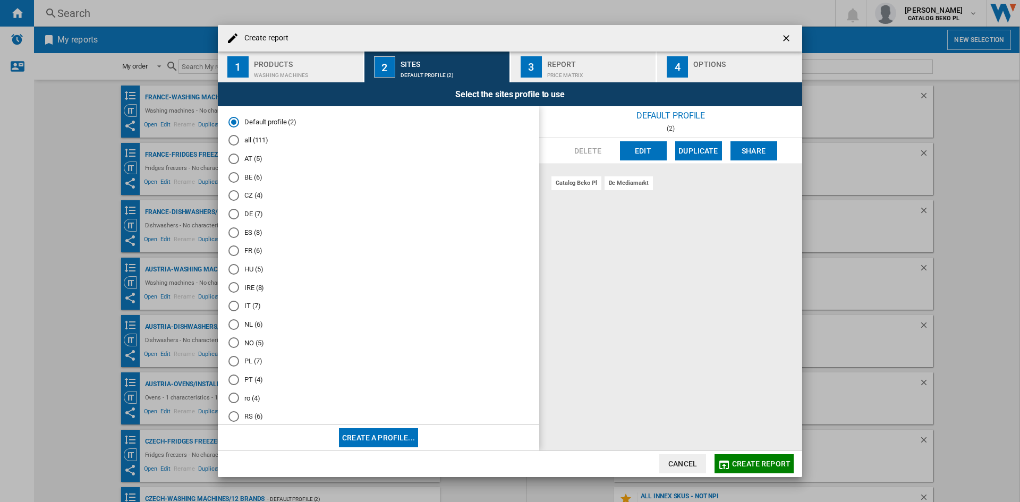
click at [240, 178] on md-radio-button "BE (6)" at bounding box center [378, 177] width 300 height 10
click at [696, 84] on div "Select the sites profile to use" at bounding box center [510, 94] width 585 height 24
click at [697, 79] on button "4 Options" at bounding box center [729, 67] width 145 height 31
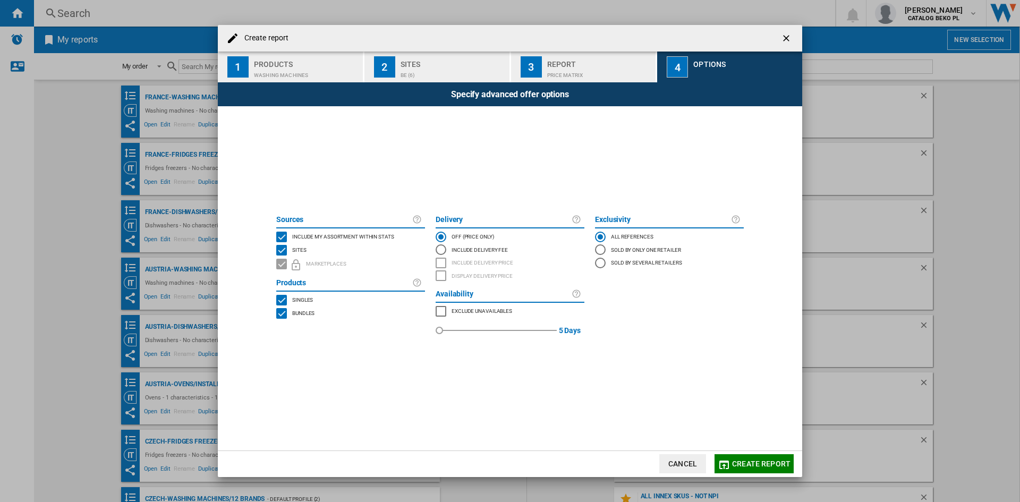
click at [347, 232] on span "Include my assortment within stats" at bounding box center [343, 235] width 102 height 7
click at [743, 456] on button "Create report" at bounding box center [754, 463] width 79 height 19
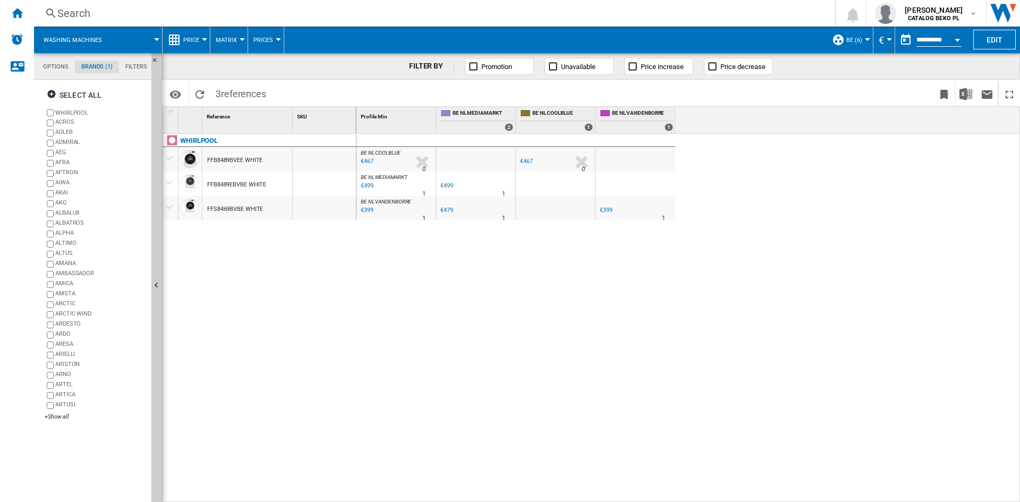
click at [204, 42] on button "Price" at bounding box center [193, 40] width 21 height 27
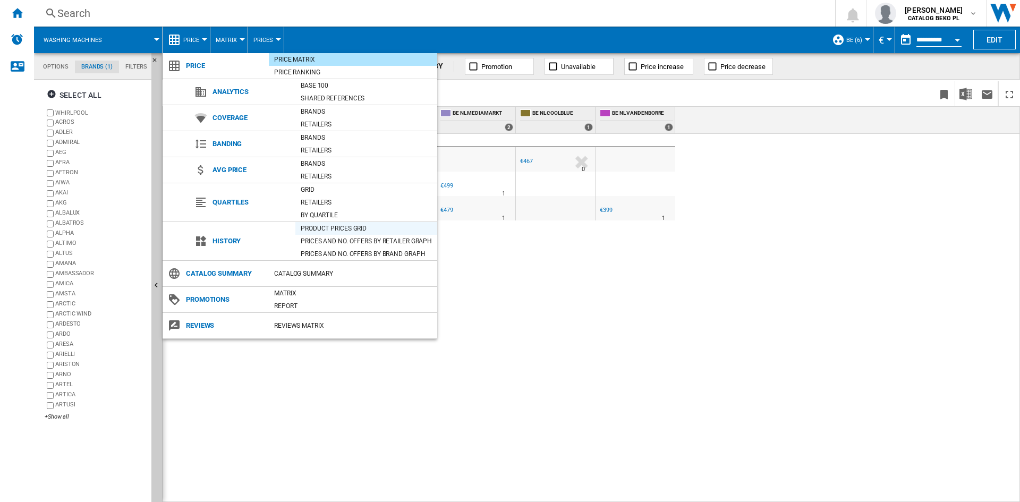
click at [334, 231] on div "Product prices grid" at bounding box center [366, 228] width 142 height 11
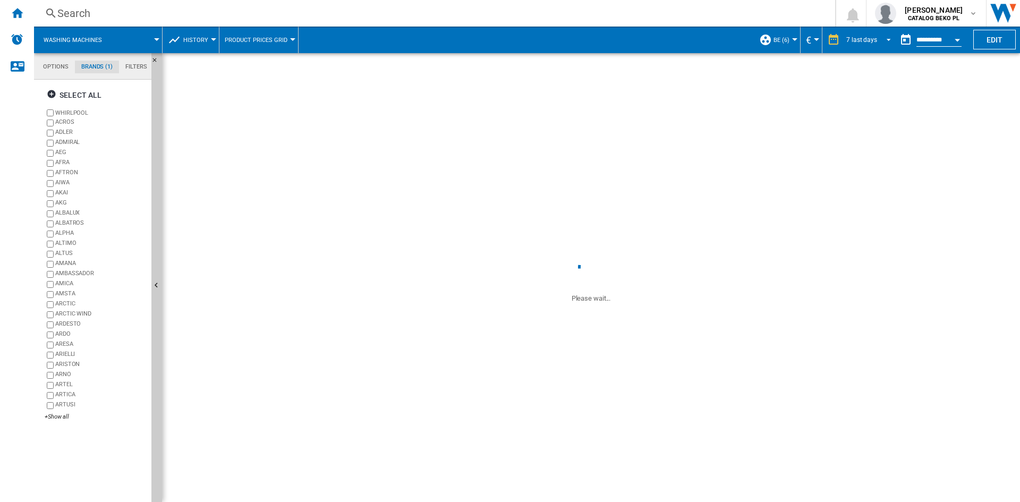
click at [881, 45] on md-select-value "7 last days" at bounding box center [870, 40] width 50 height 16
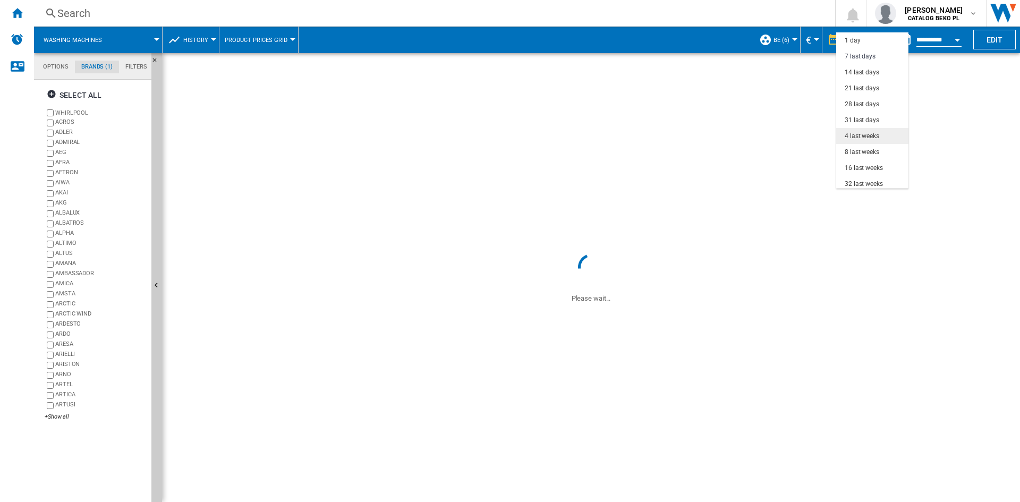
scroll to position [16, 0]
click at [863, 170] on div "32 last weeks" at bounding box center [864, 168] width 38 height 9
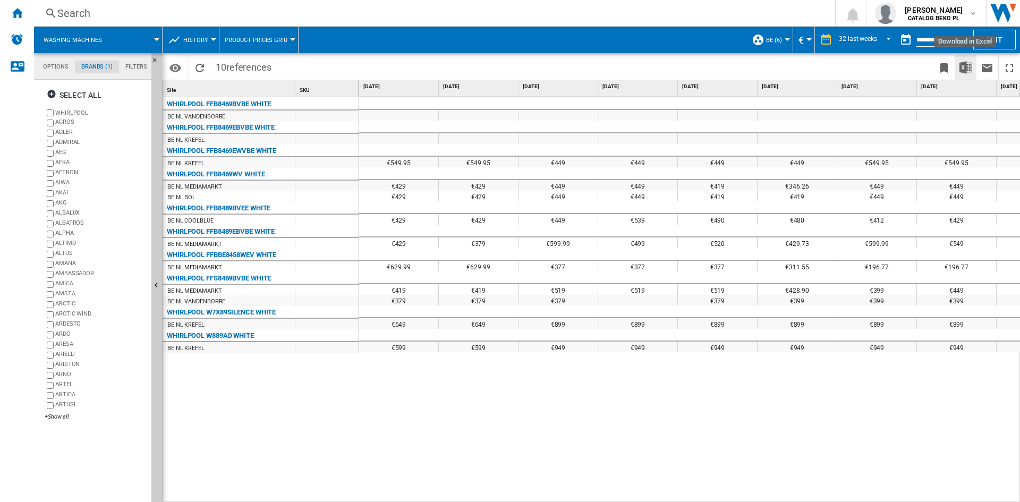
click at [967, 65] on img "Download in Excel" at bounding box center [966, 67] width 13 height 13
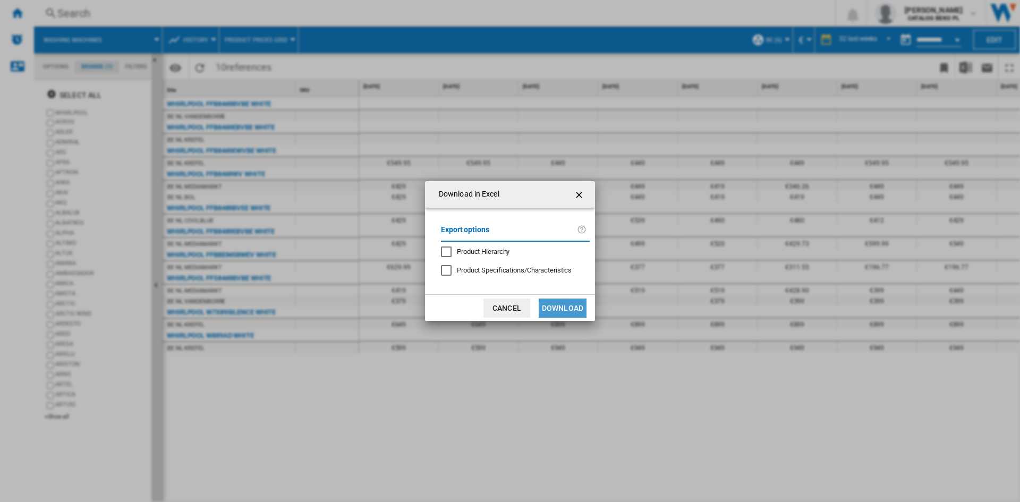
click at [571, 304] on button "Download" at bounding box center [563, 308] width 48 height 19
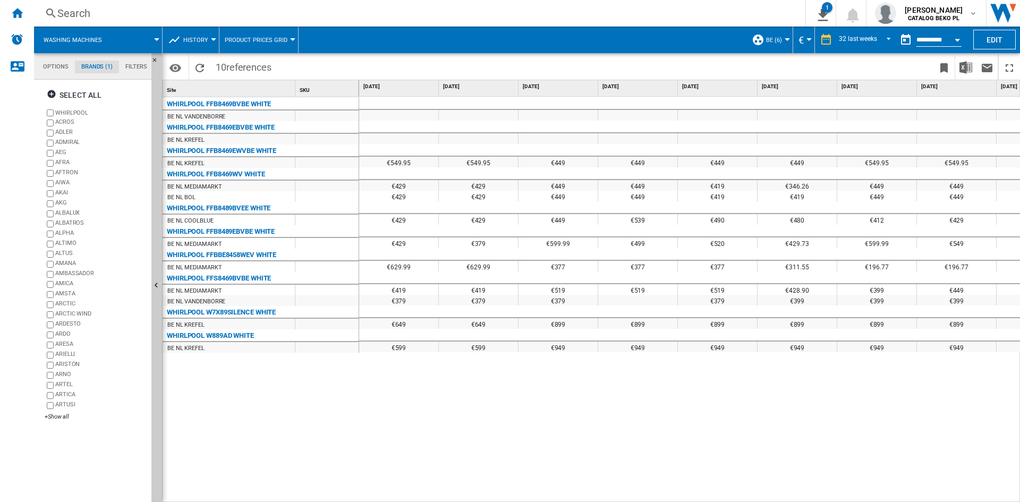
click at [519, 458] on div "€549.95 €549.95 €449 €449 €449 €449 €549.95 €549.95 €549.95 €549.95 €549.95 €44…" at bounding box center [690, 300] width 662 height 406
click at [21, 7] on ng-md-icon "Home" at bounding box center [17, 12] width 13 height 13
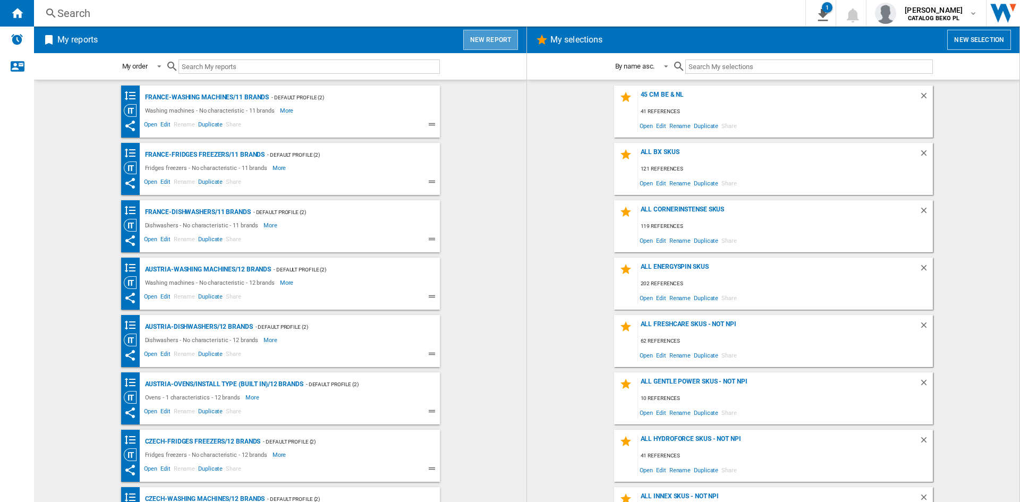
click at [497, 43] on button "New report" at bounding box center [490, 40] width 55 height 20
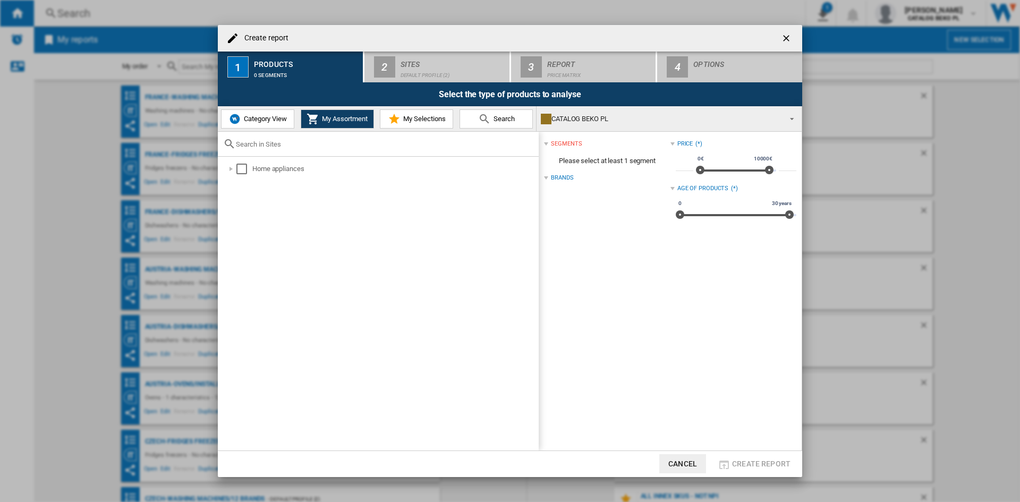
click at [402, 109] on button "My Selections" at bounding box center [416, 118] width 73 height 19
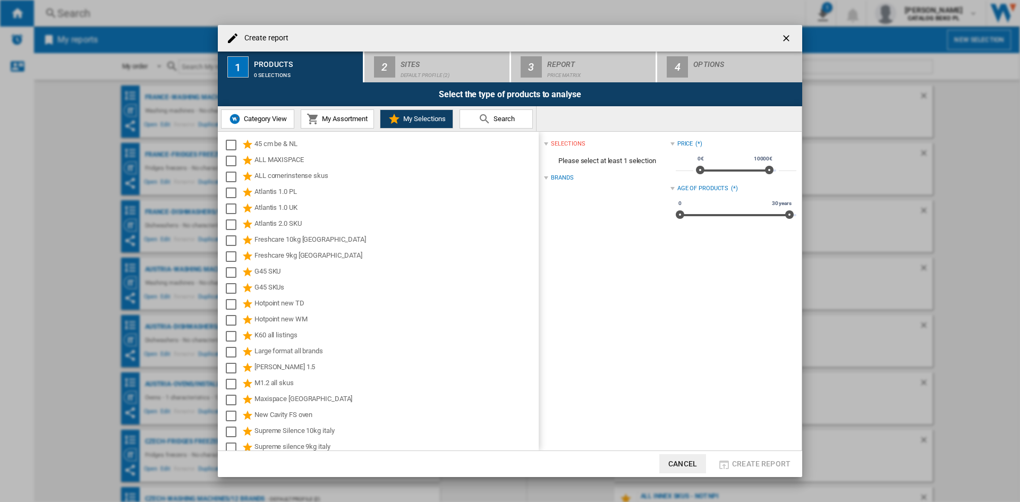
click at [247, 114] on button "Category View" at bounding box center [257, 118] width 73 height 19
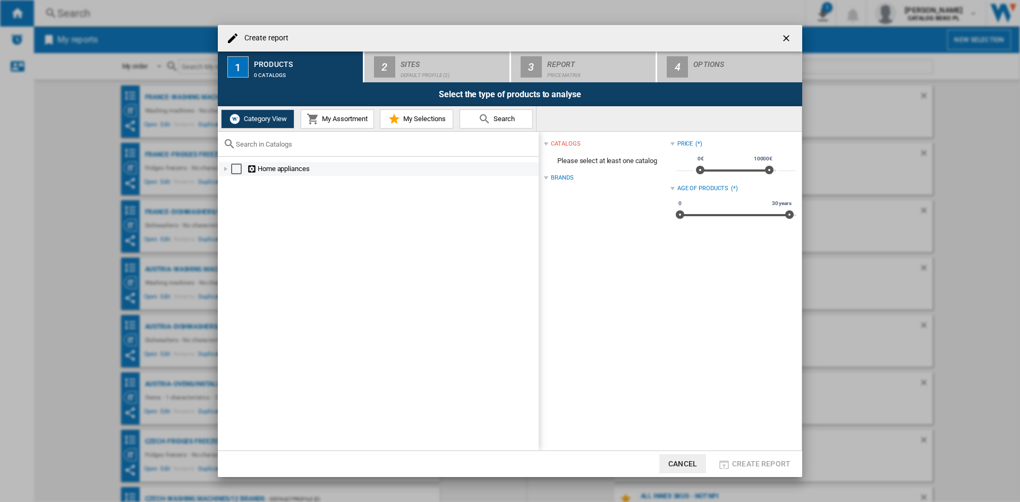
click at [227, 170] on div "Create report ..." at bounding box center [226, 169] width 11 height 11
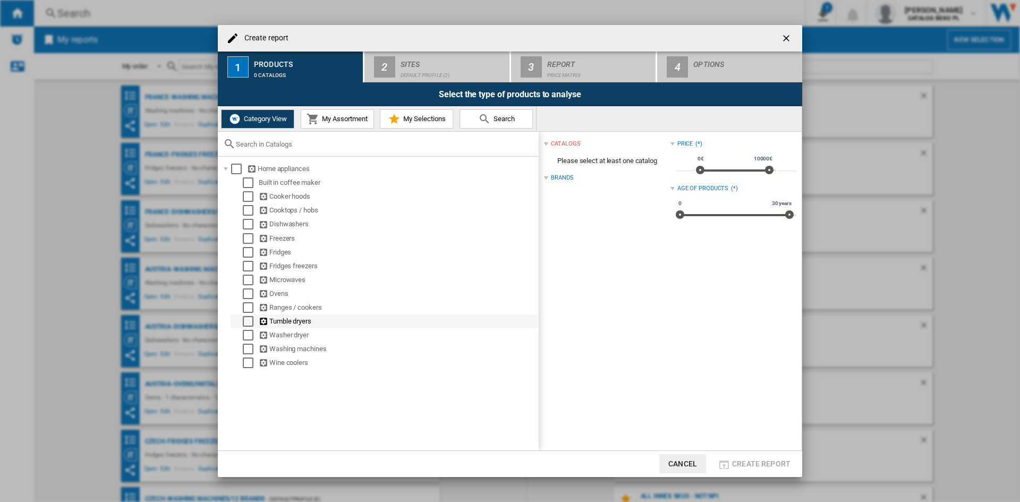
click at [248, 318] on div "Select" at bounding box center [248, 321] width 11 height 11
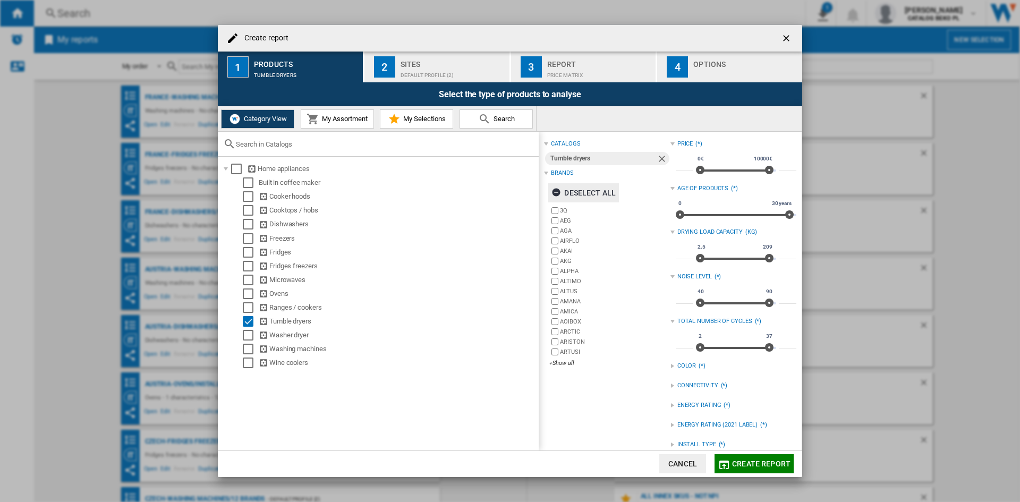
click at [608, 188] on div "Deselect all" at bounding box center [584, 192] width 64 height 19
click at [558, 368] on div "3Q AEG AGA AIRFLO AKAI AKG ALPHA ALTIMO ALTUS AMANA AMICA [GEOGRAPHIC_DATA] ARC…" at bounding box center [609, 288] width 121 height 164
click at [560, 362] on div "+Show all" at bounding box center [609, 363] width 121 height 8
click at [250, 318] on div "Select" at bounding box center [248, 321] width 11 height 11
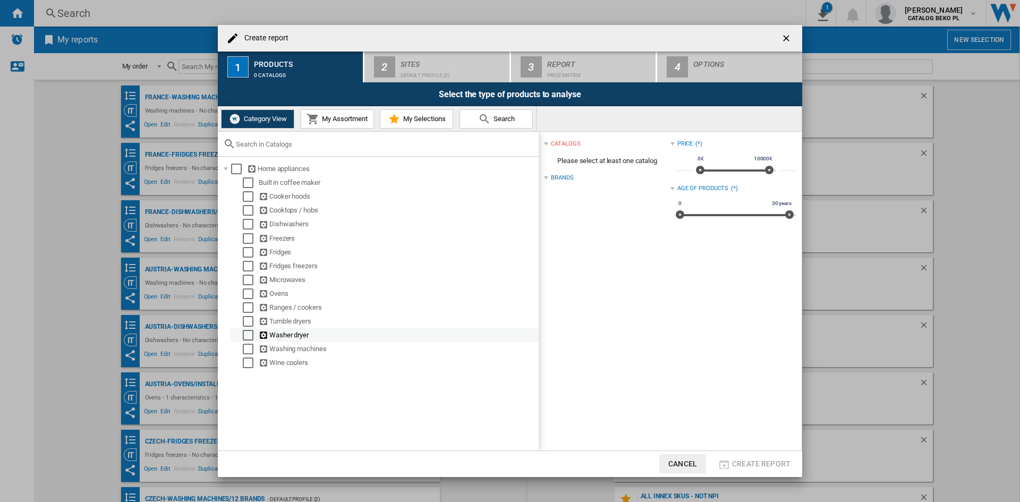
click at [245, 339] on div "Select" at bounding box center [248, 335] width 11 height 11
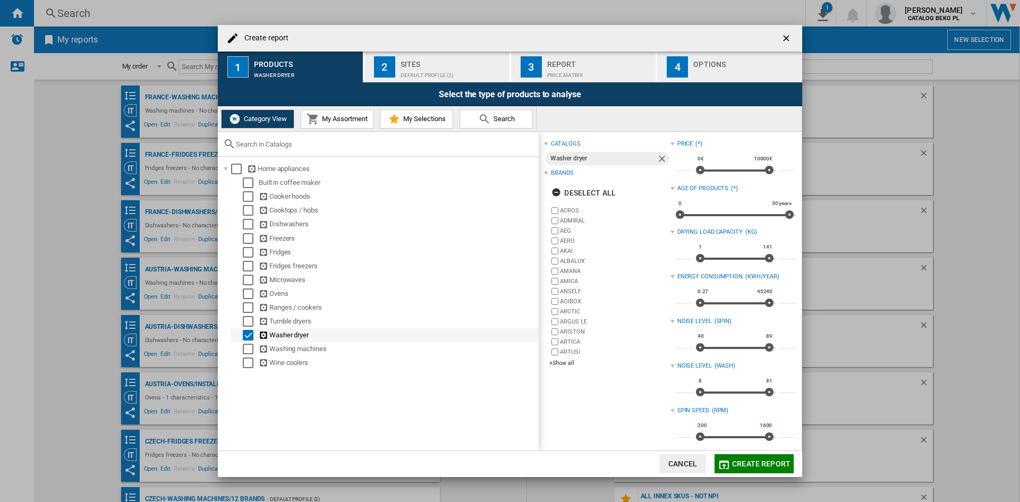
click at [245, 334] on div "Select" at bounding box center [248, 335] width 11 height 11
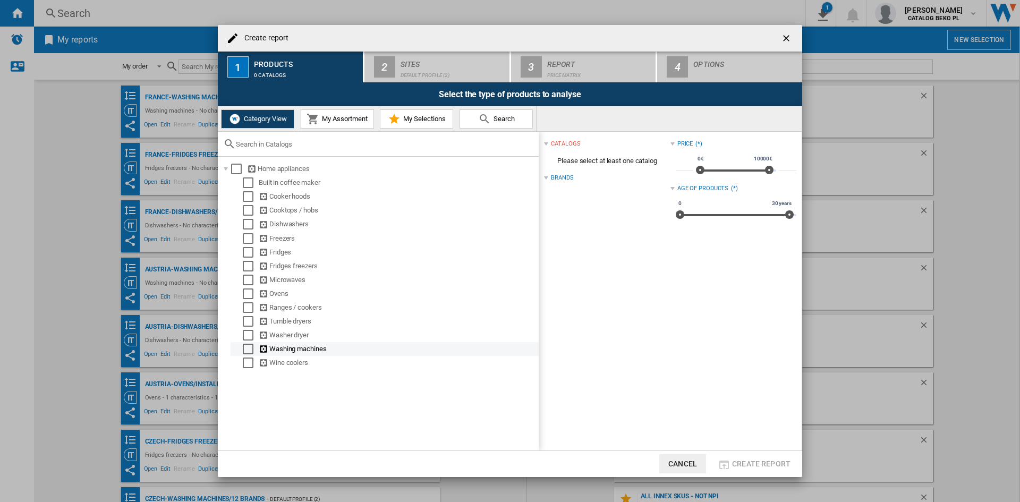
click at [247, 344] on div "Select" at bounding box center [248, 349] width 11 height 11
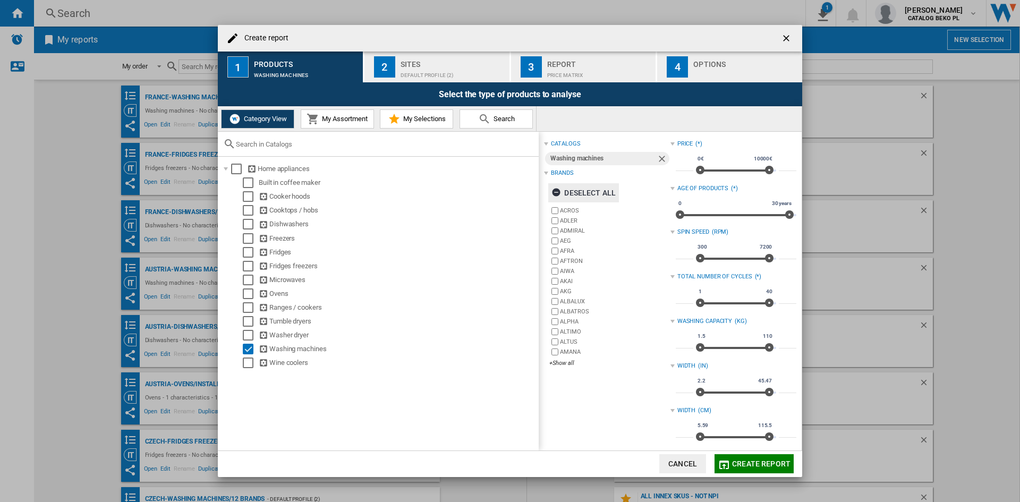
click at [600, 188] on div "Deselect all" at bounding box center [584, 192] width 64 height 19
